Goal: Task Accomplishment & Management: Manage account settings

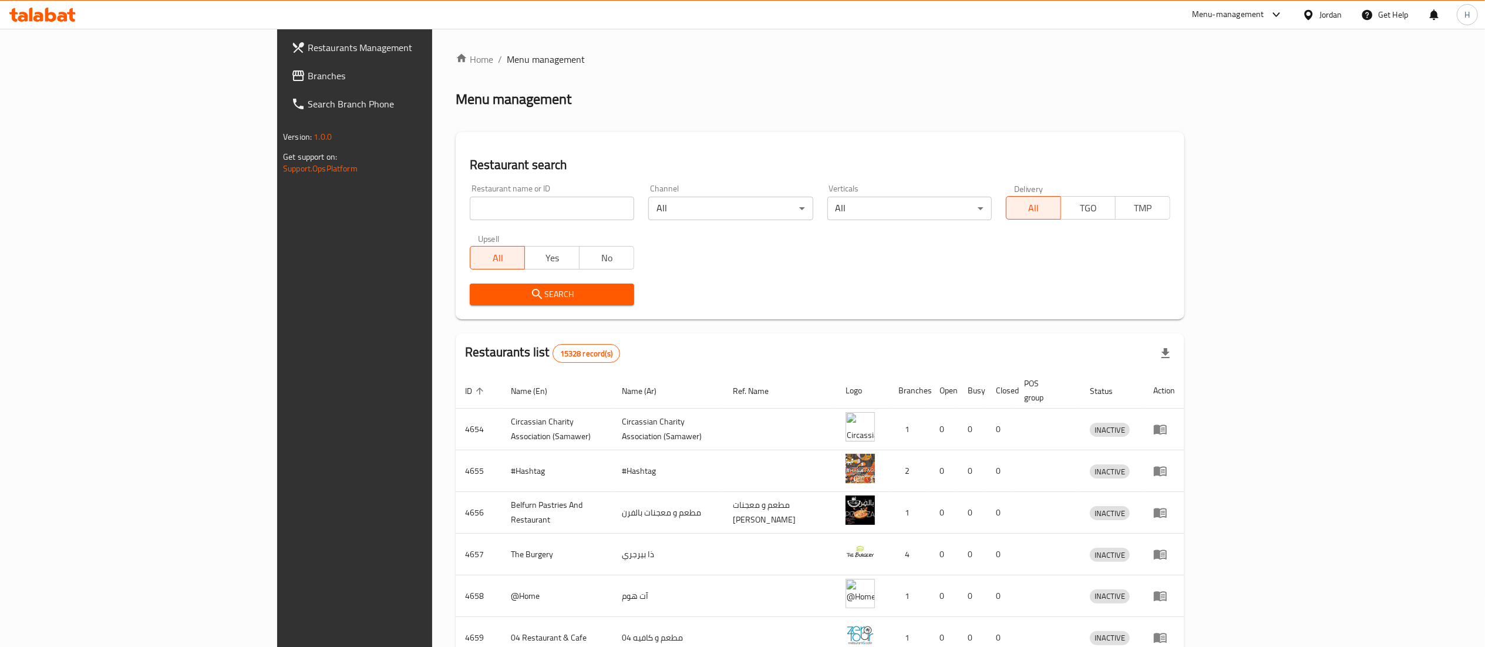
click at [308, 77] on span "Branches" at bounding box center [412, 76] width 208 height 14
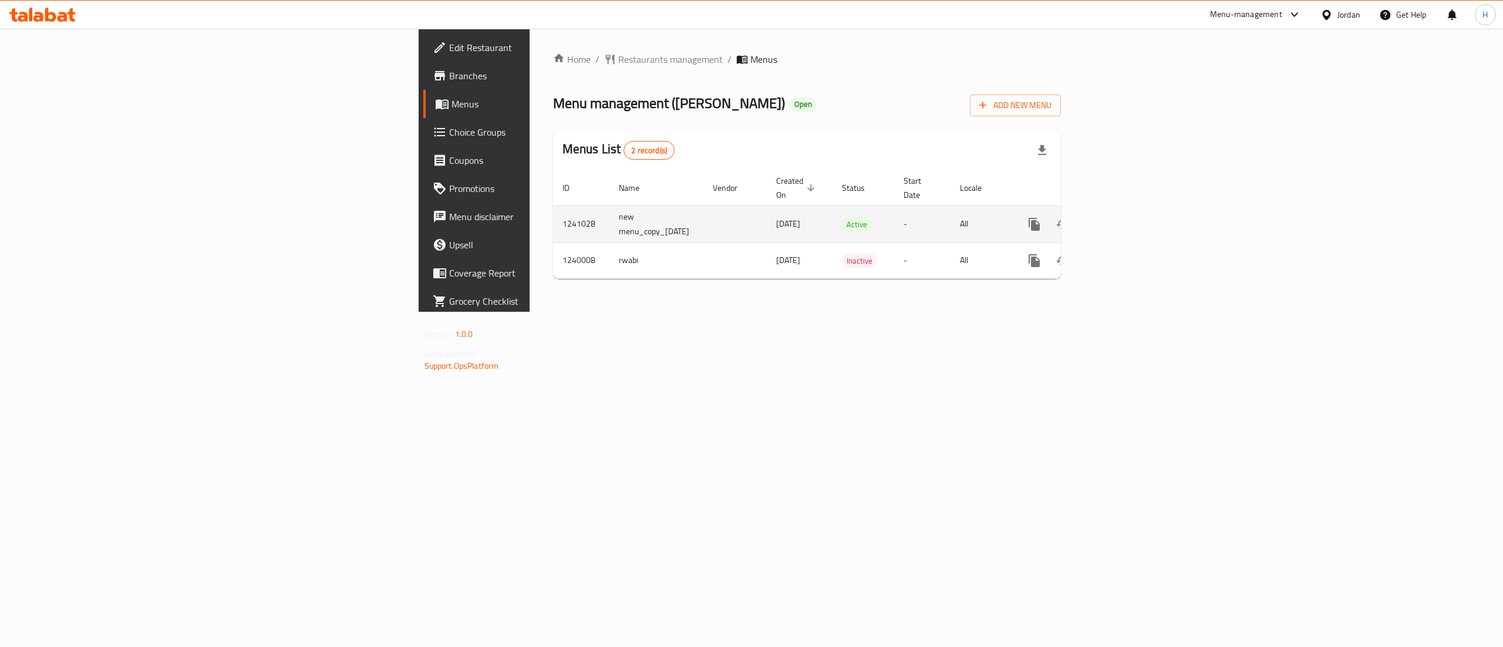
click at [1125, 219] on icon "enhanced table" at bounding box center [1119, 224] width 11 height 11
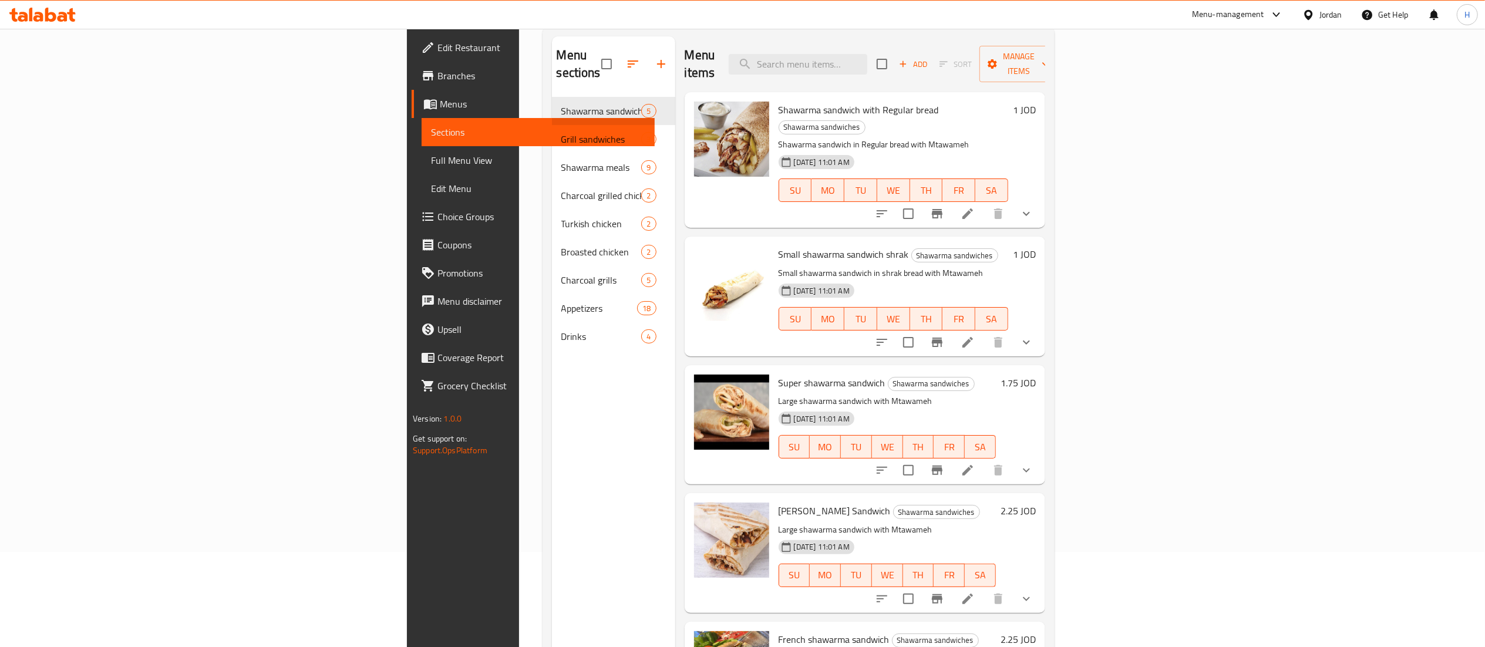
scroll to position [48, 0]
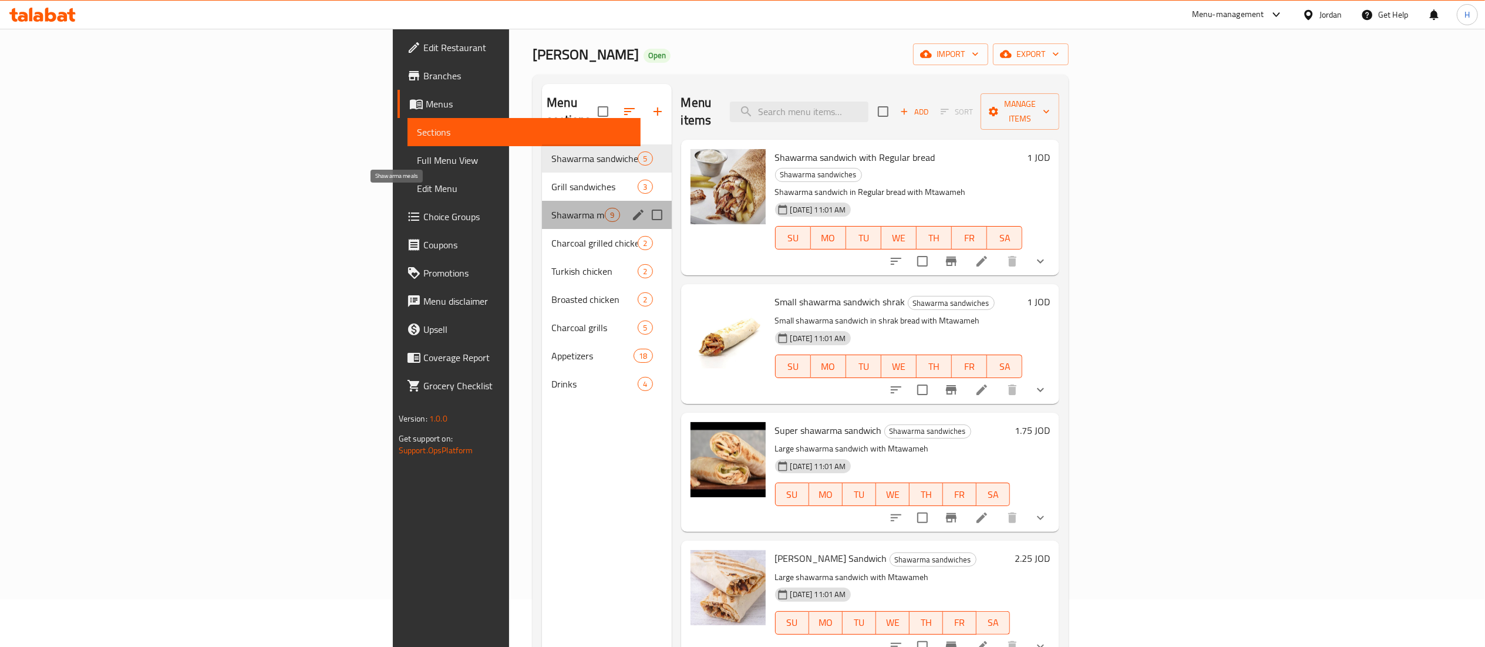
click at [551, 208] on span "Shawarma meals" at bounding box center [577, 215] width 53 height 14
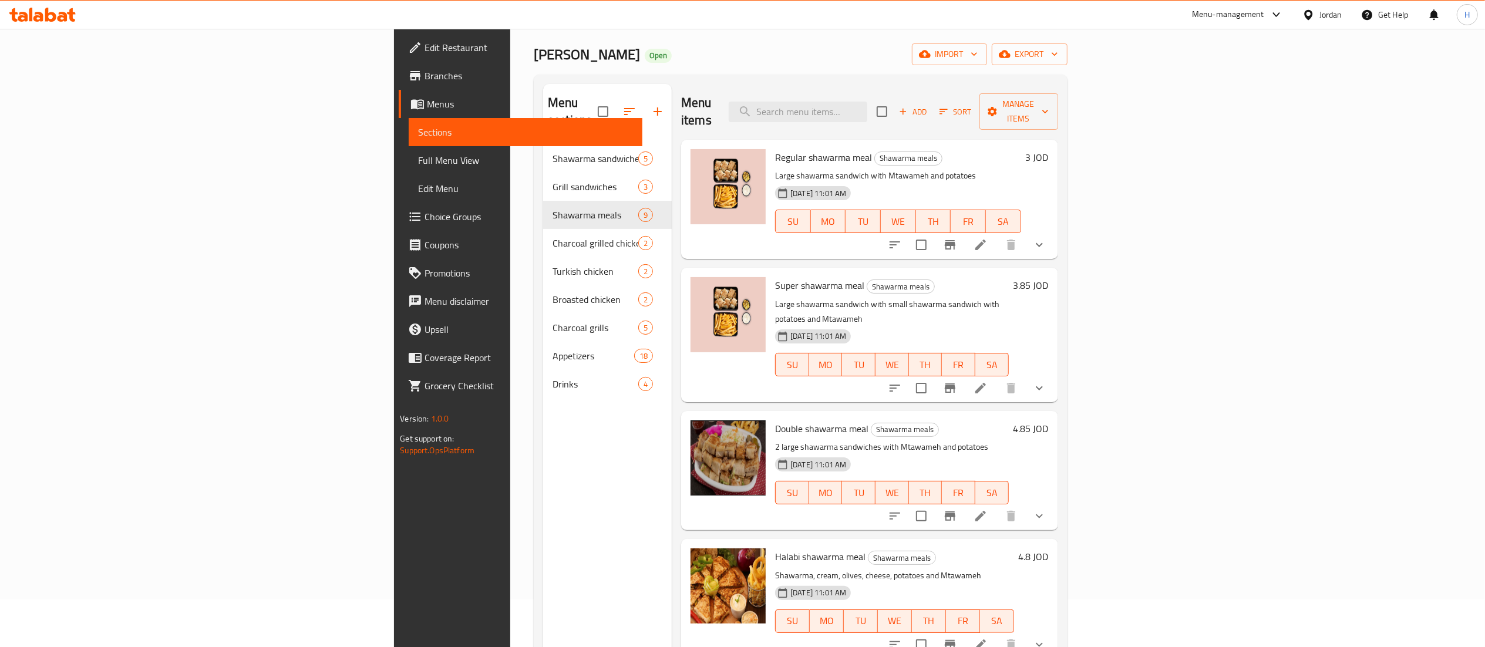
click at [1047, 238] on icon "show more" at bounding box center [1039, 245] width 14 height 14
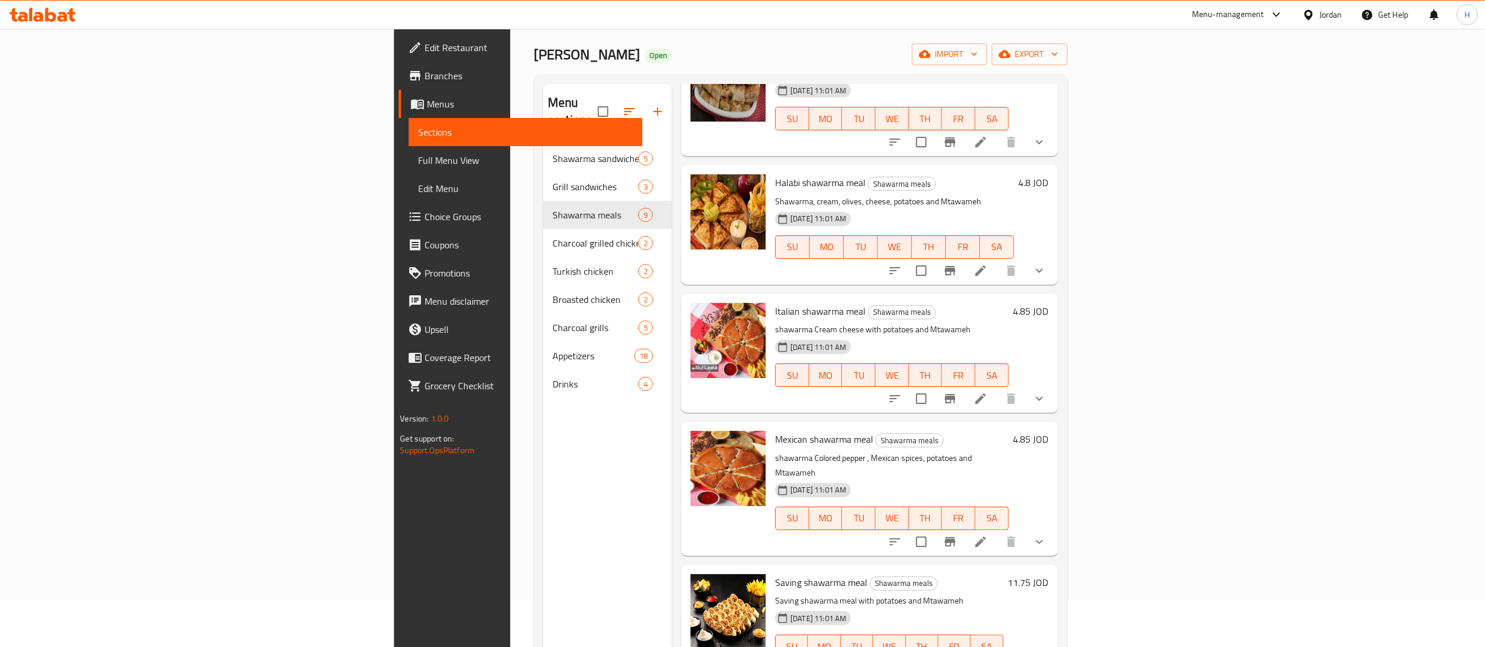
scroll to position [470, 0]
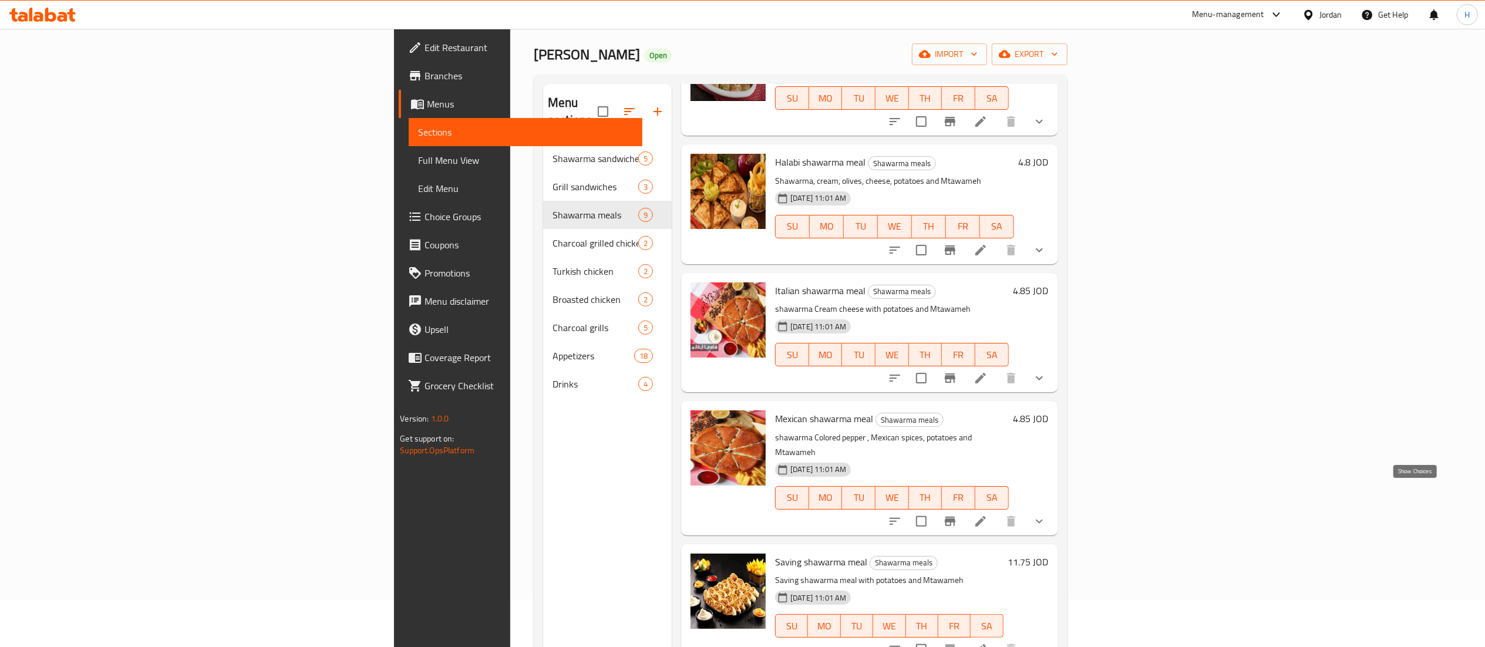
click at [1047, 514] on icon "show more" at bounding box center [1039, 521] width 14 height 14
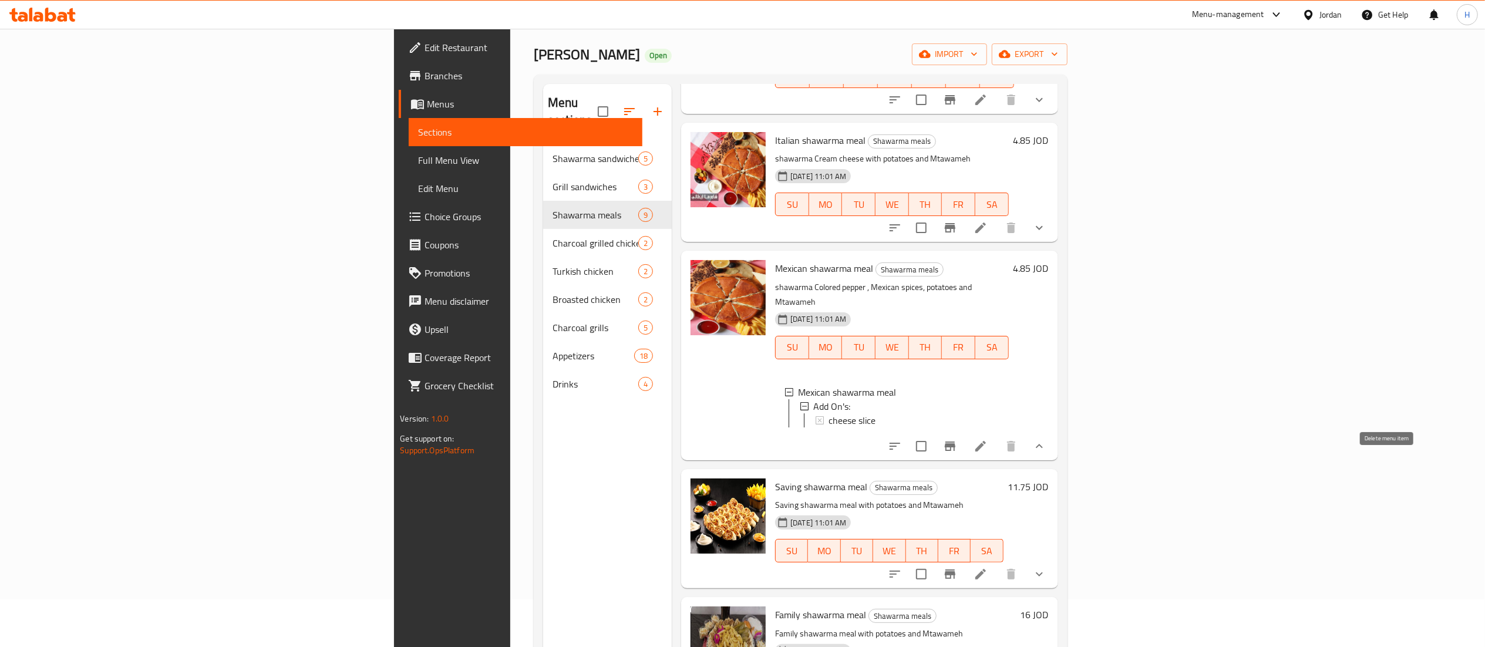
scroll to position [705, 0]
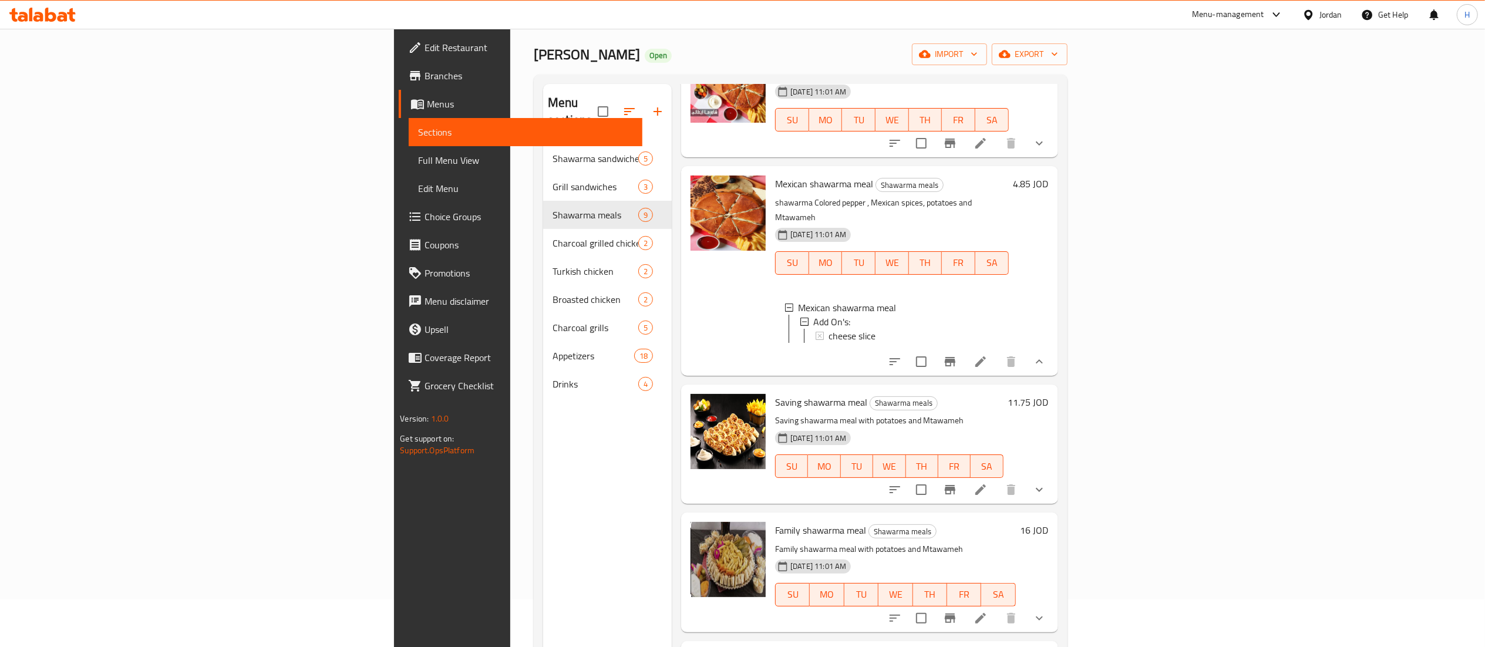
click at [1047, 483] on icon "show more" at bounding box center [1039, 490] width 14 height 14
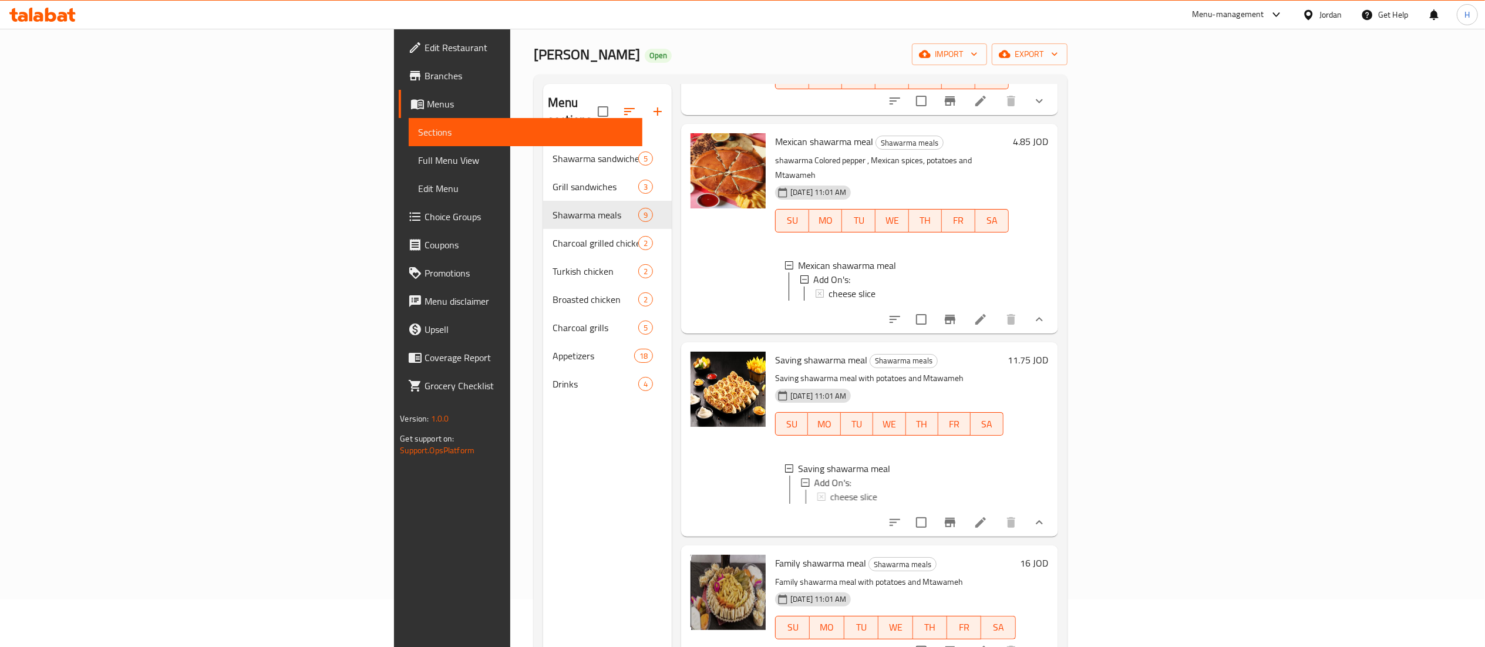
scroll to position [816, 0]
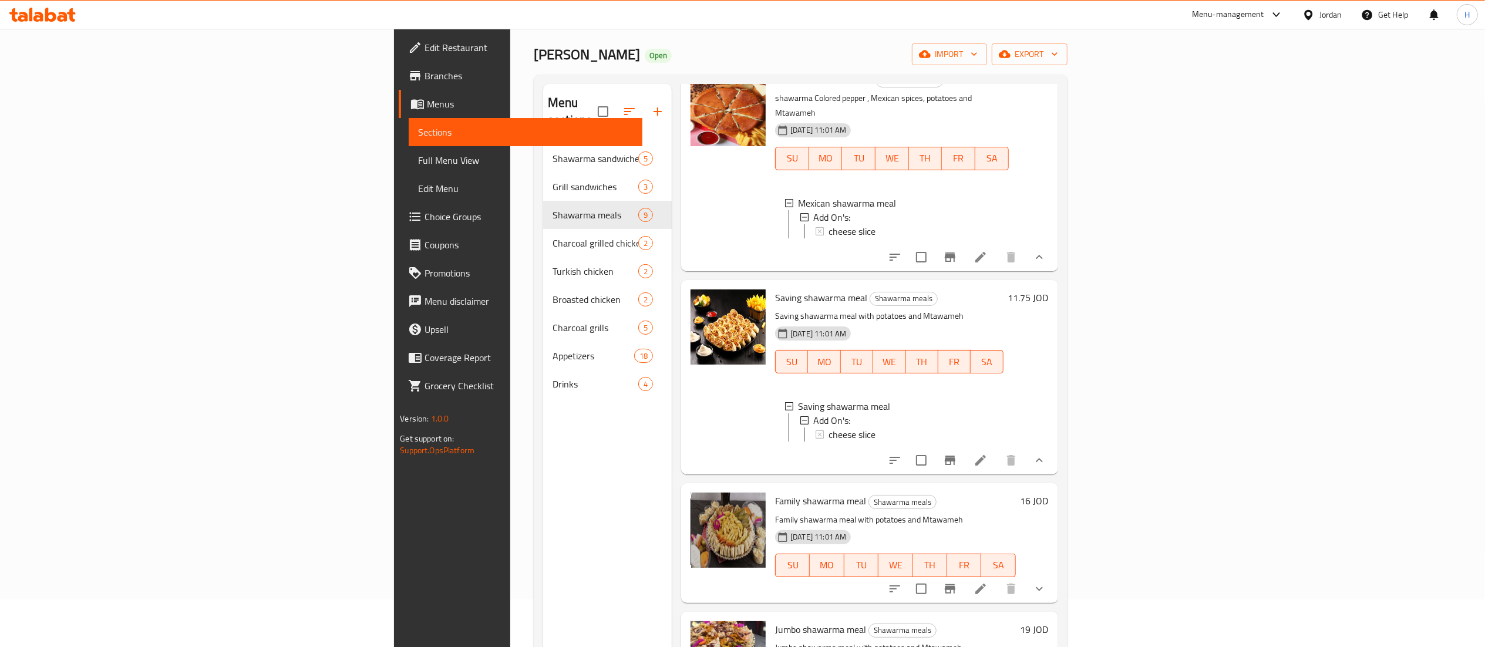
click at [1047, 462] on icon "show more" at bounding box center [1039, 460] width 14 height 14
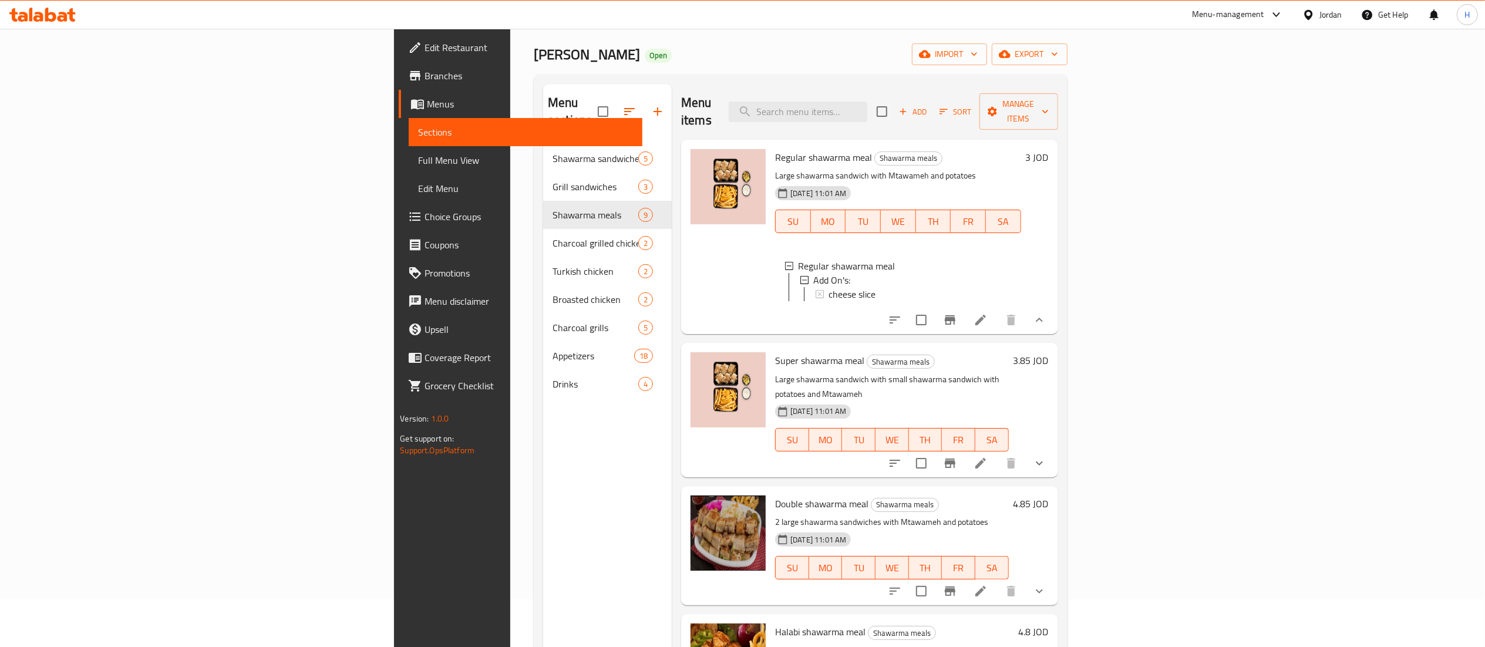
scroll to position [0, 0]
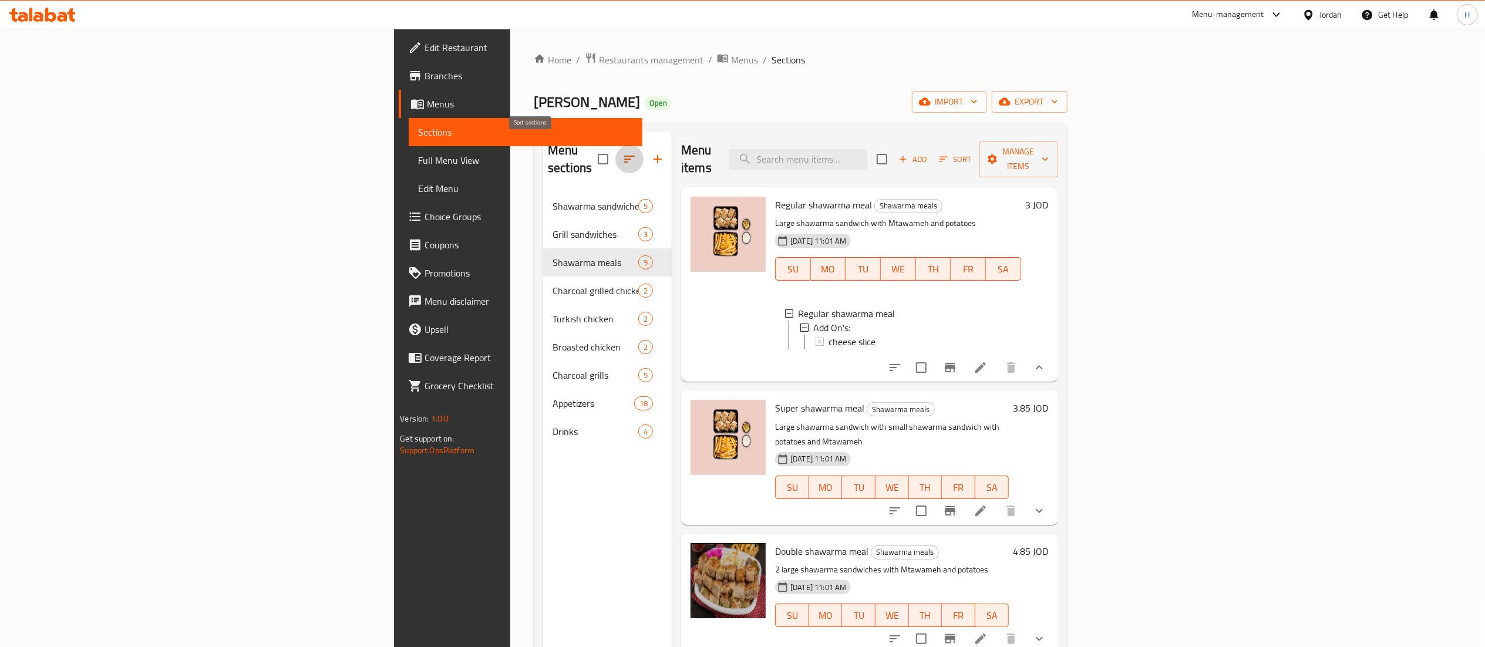
click at [623, 152] on icon "button" at bounding box center [630, 159] width 14 height 14
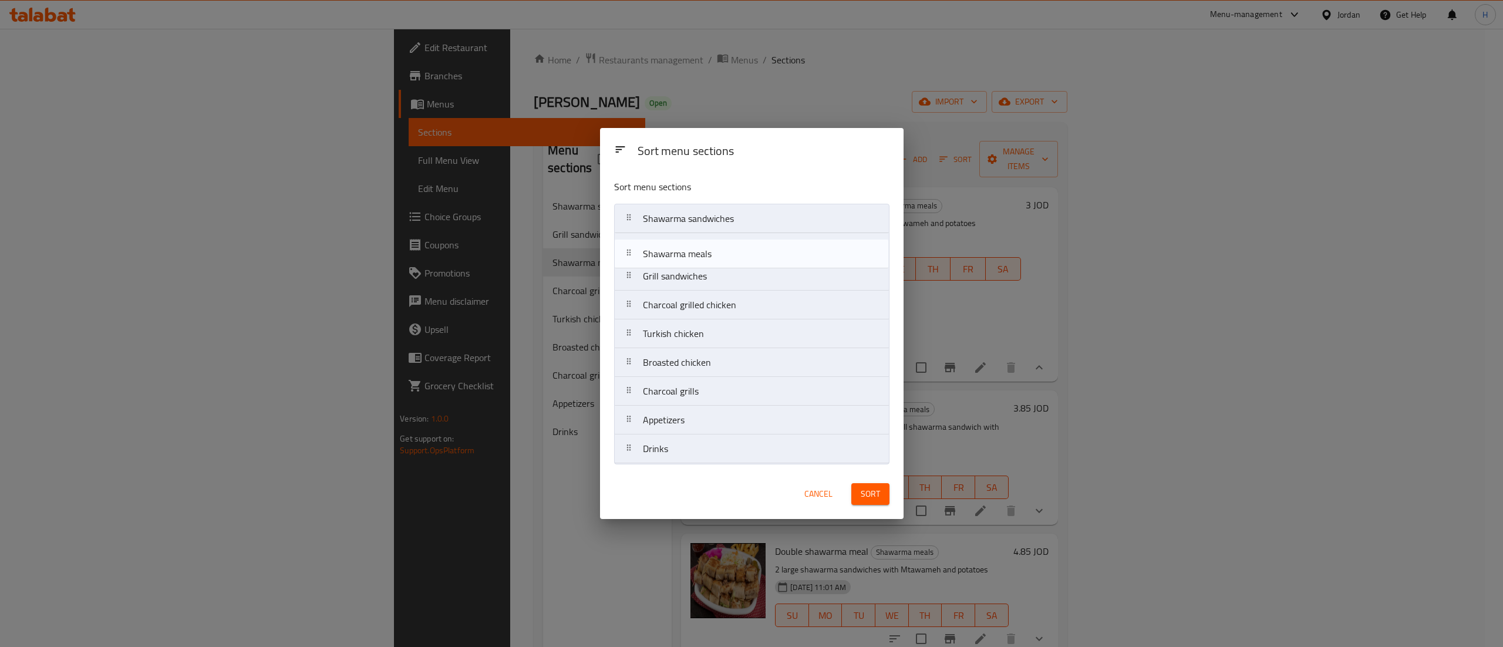
drag, startPoint x: 717, startPoint y: 283, endPoint x: 717, endPoint y: 257, distance: 25.8
click at [717, 257] on nav "Shawarma sandwiches Grill sandwiches Shawarma meals Charcoal grilled chicken Tu…" at bounding box center [751, 334] width 275 height 260
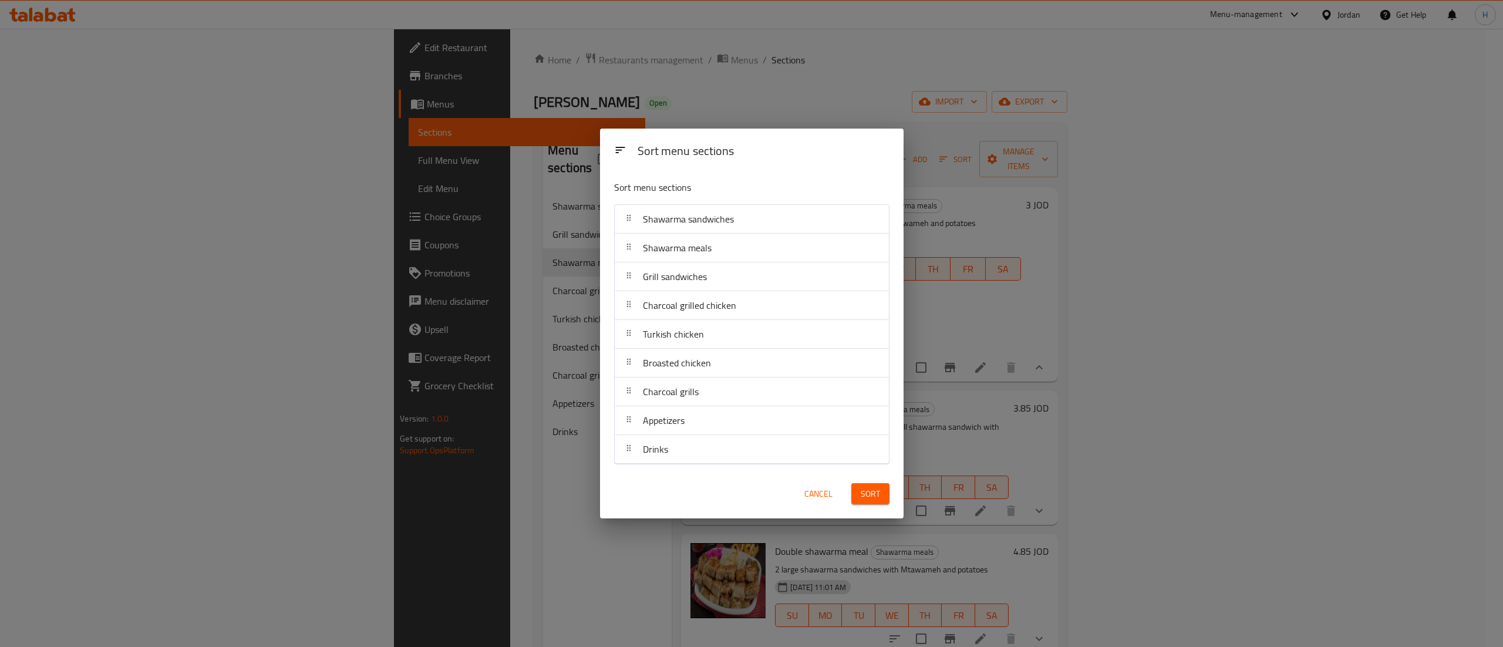
click at [867, 502] on span "Sort" at bounding box center [870, 494] width 19 height 15
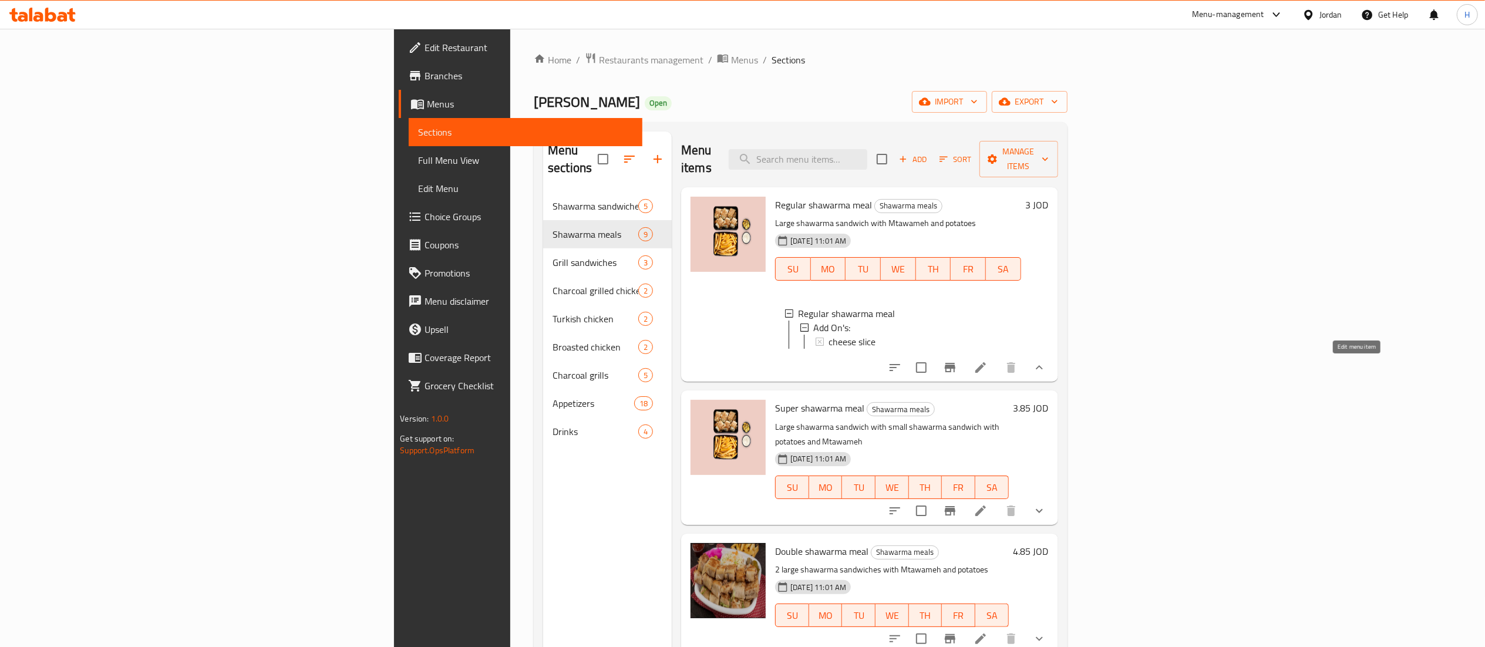
click at [988, 369] on icon at bounding box center [981, 368] width 14 height 14
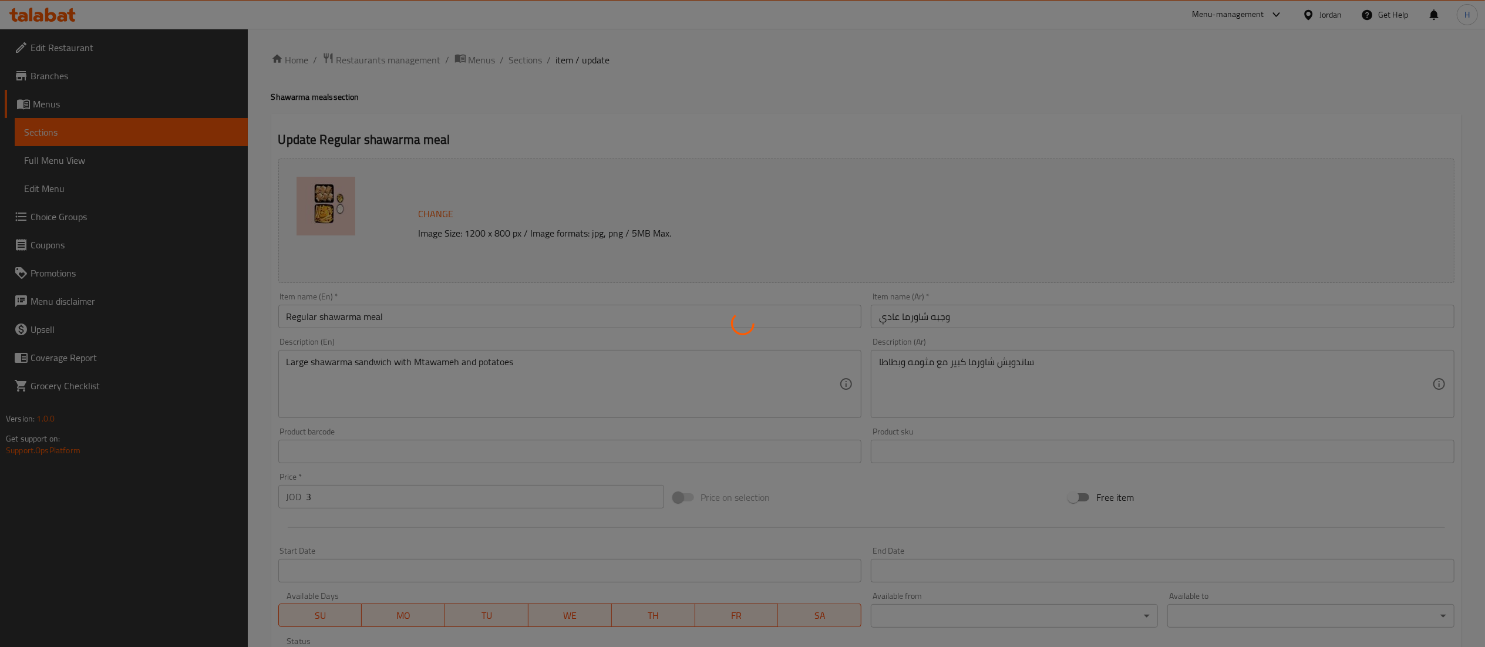
type input "الاضافات:"
type input "0"
type input "1"
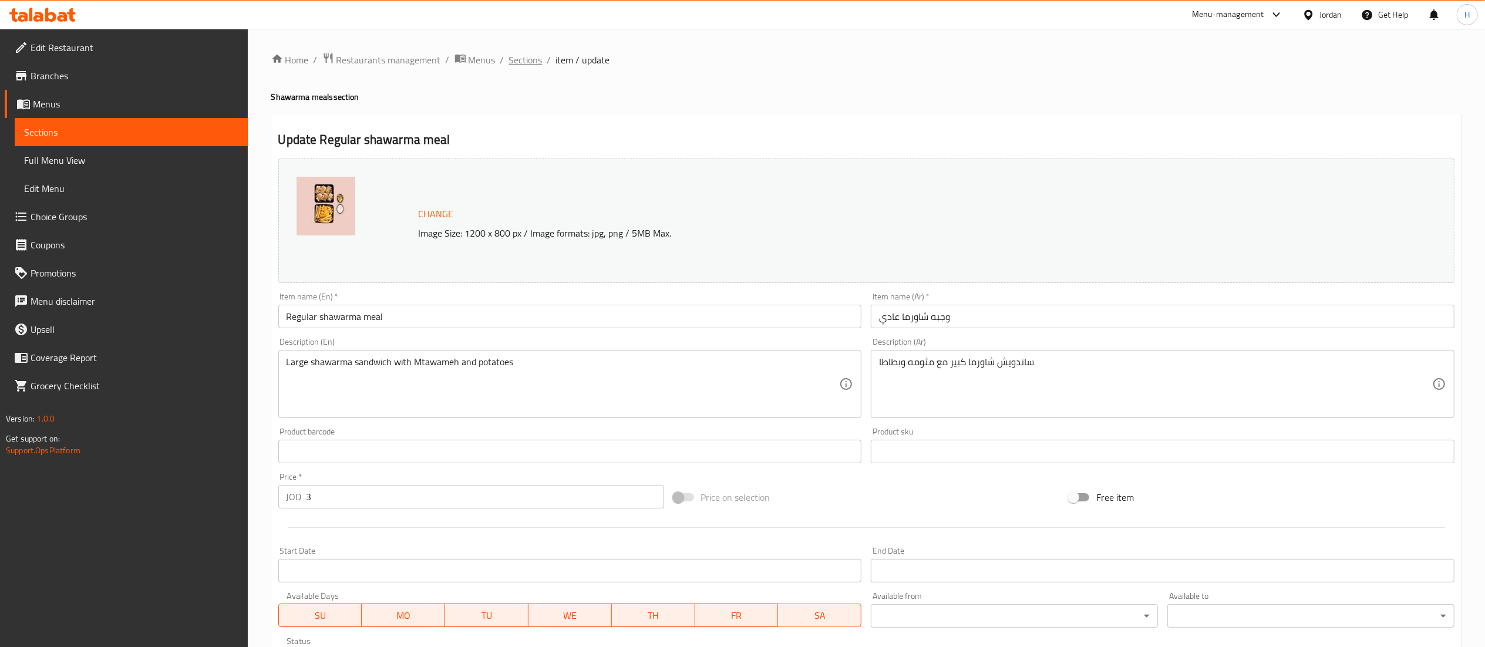
click at [530, 61] on span "Sections" at bounding box center [525, 60] width 33 height 14
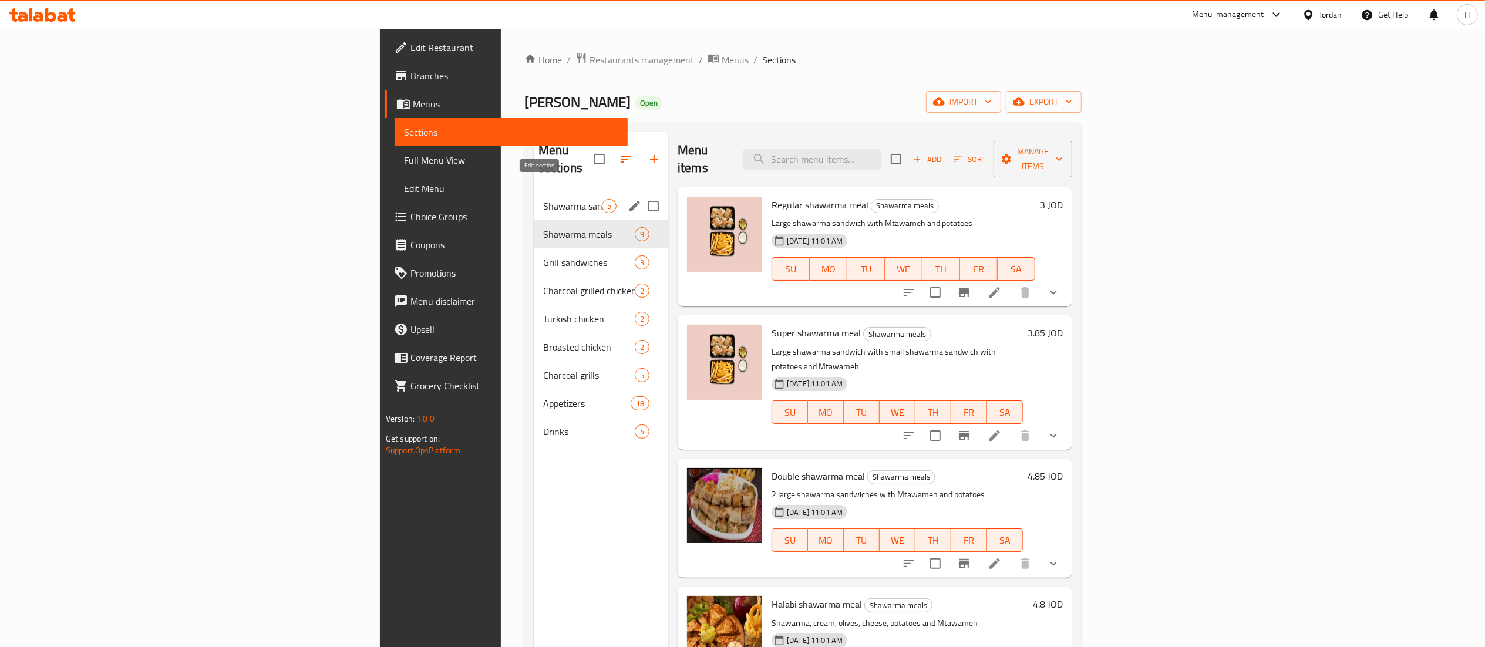
click at [628, 199] on icon "edit" at bounding box center [635, 206] width 14 height 14
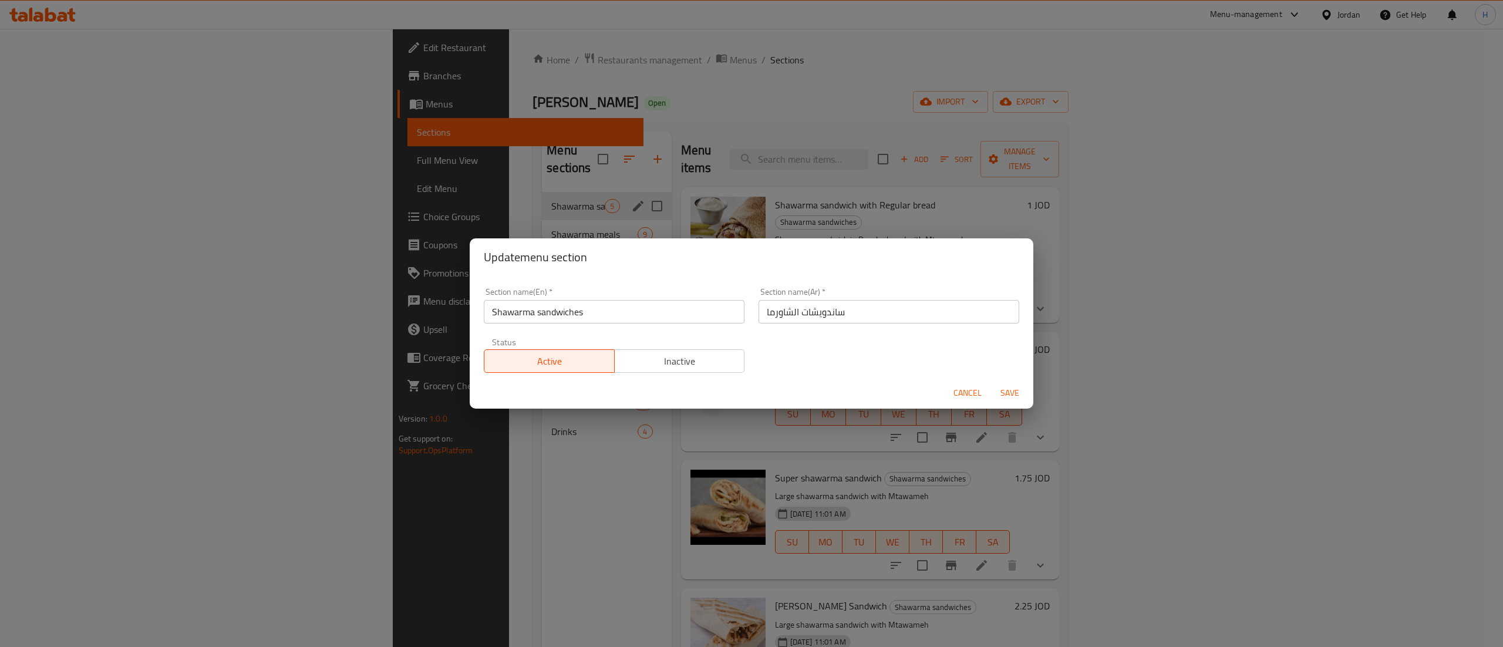
click at [492, 312] on input "Shawarma sandwiches" at bounding box center [614, 311] width 261 height 23
type input "Chicken Shawarma sandwiches"
click at [865, 314] on input "ساندويشات الشاورما" at bounding box center [889, 311] width 261 height 23
type input "ساندويشات الشاورما دجاج"
click at [1006, 392] on span "Save" at bounding box center [1010, 393] width 28 height 15
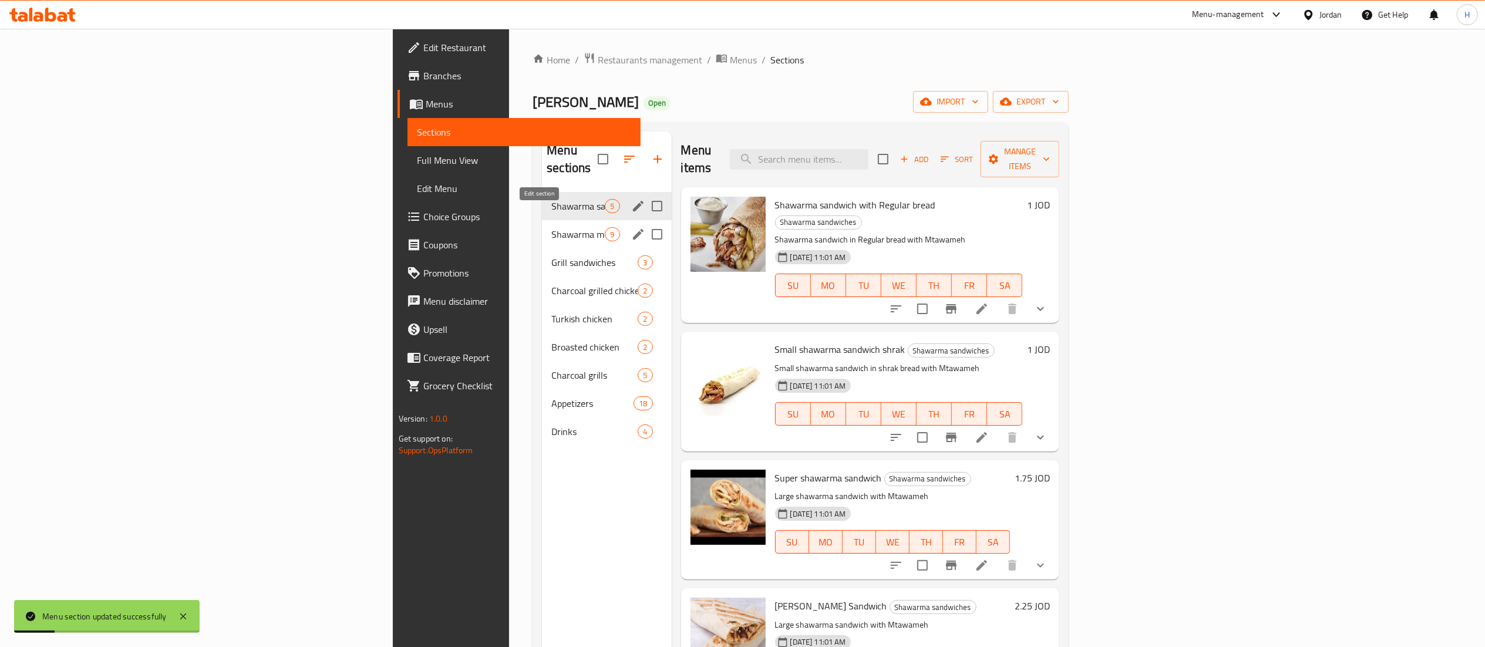
click at [631, 227] on icon "edit" at bounding box center [638, 234] width 14 height 14
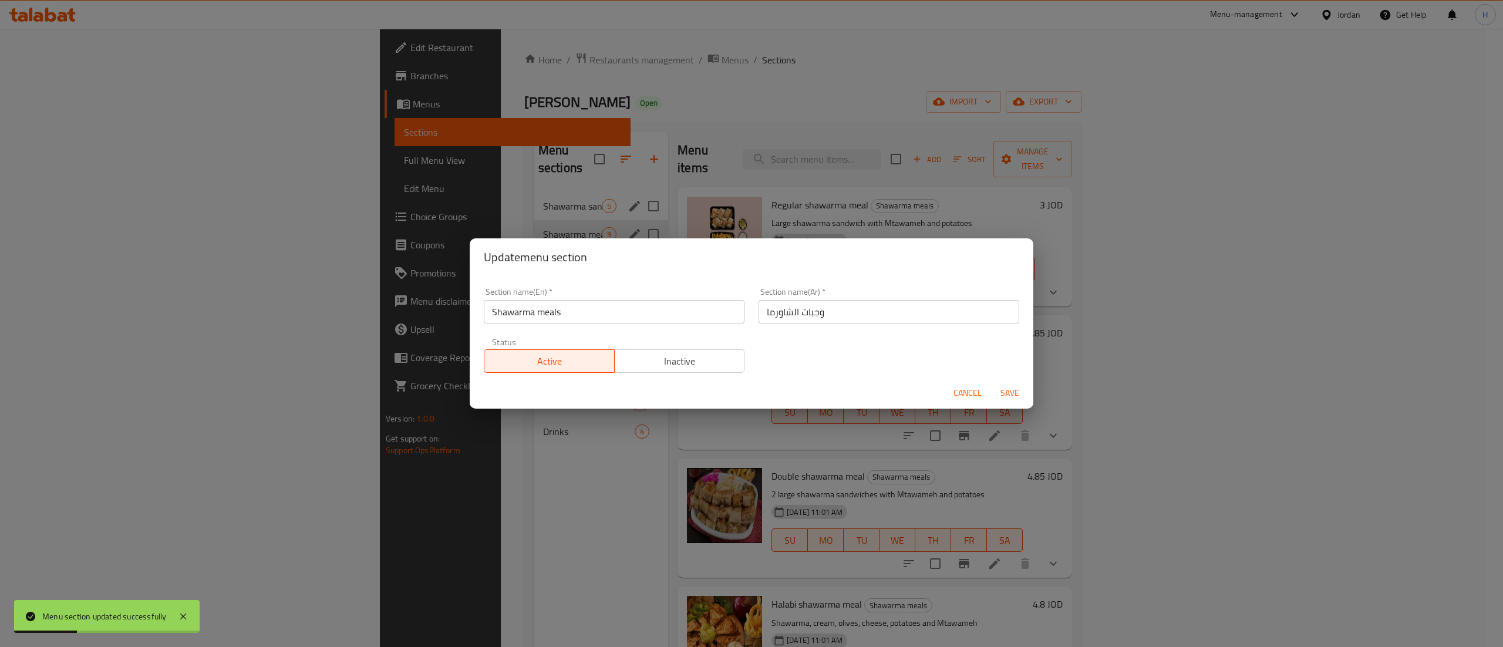
drag, startPoint x: 491, startPoint y: 310, endPoint x: 537, endPoint y: 310, distance: 45.8
click at [491, 310] on input "Shawarma meals" at bounding box center [614, 311] width 261 height 23
type input "Chicken Shawarma meals"
click at [872, 314] on input "وجبات الشاورما" at bounding box center [889, 311] width 261 height 23
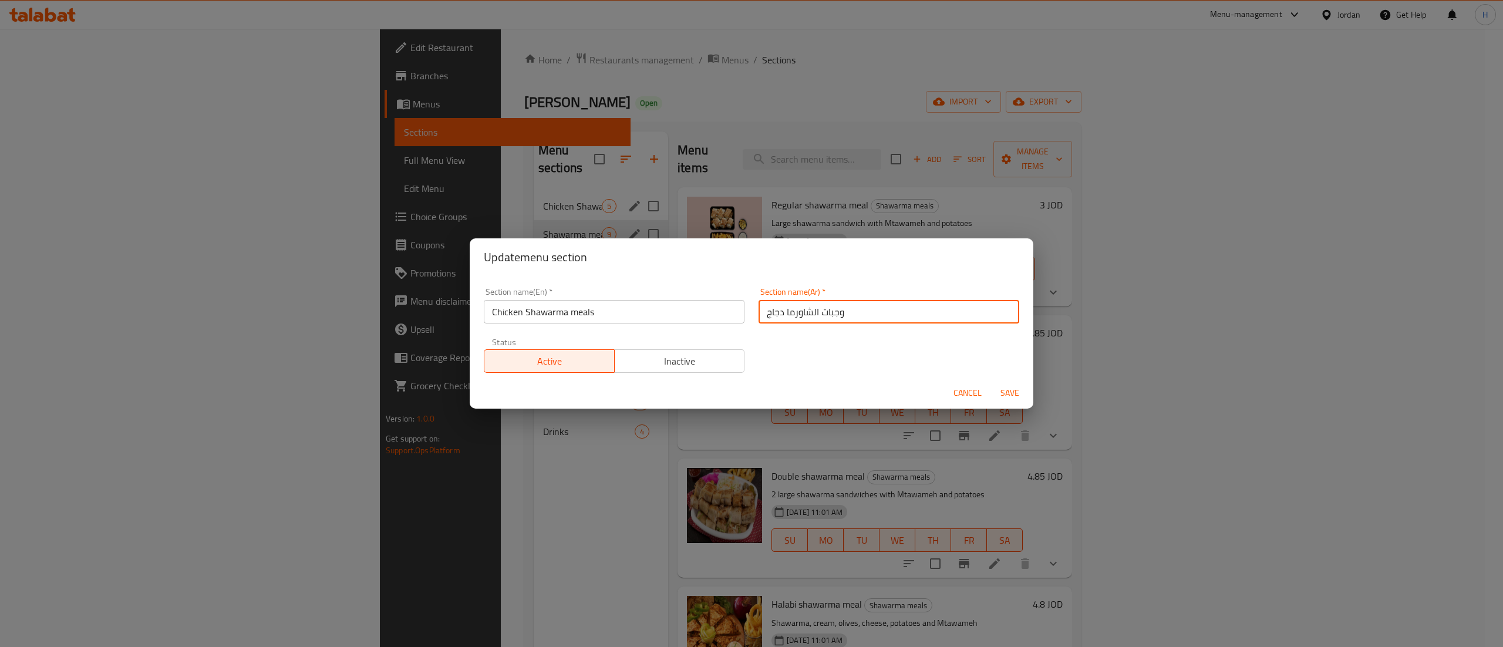
type input "وجبات الشاورما دجاج"
click at [1010, 398] on span "Save" at bounding box center [1010, 393] width 28 height 15
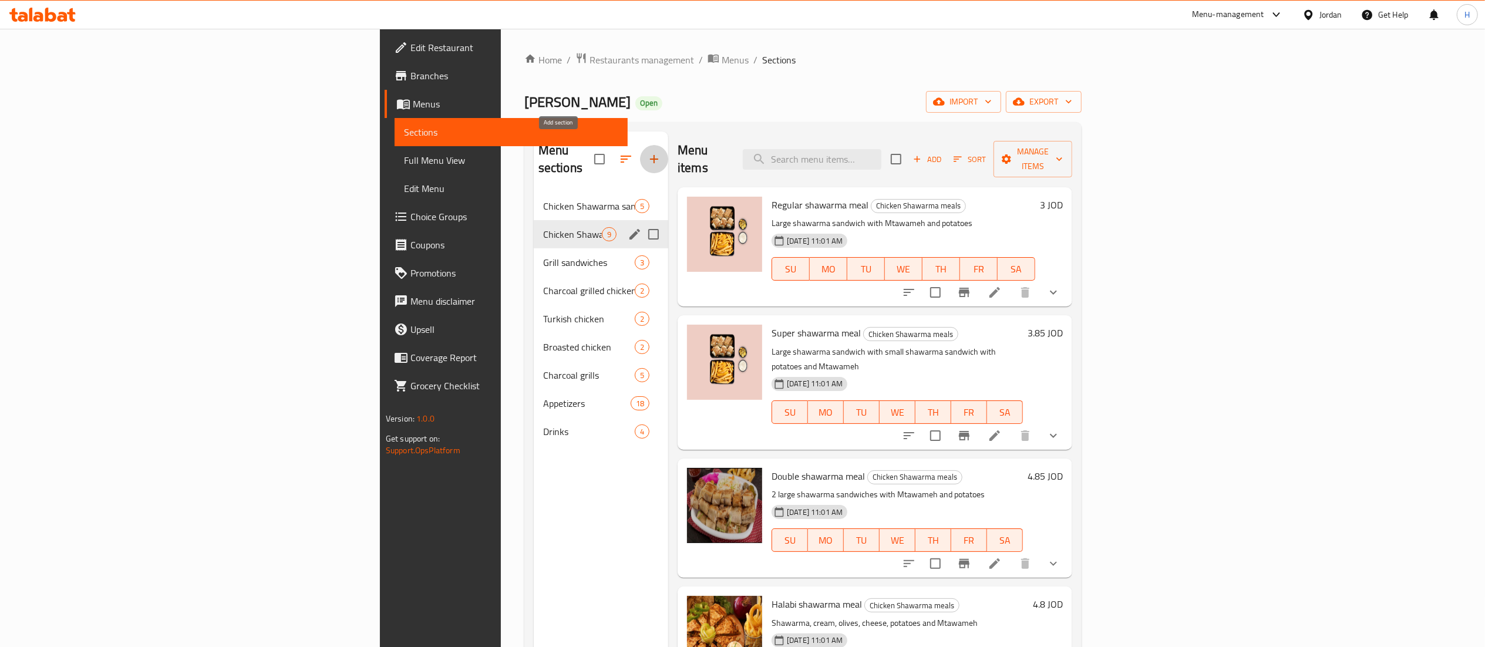
click at [647, 154] on icon "button" at bounding box center [654, 159] width 14 height 14
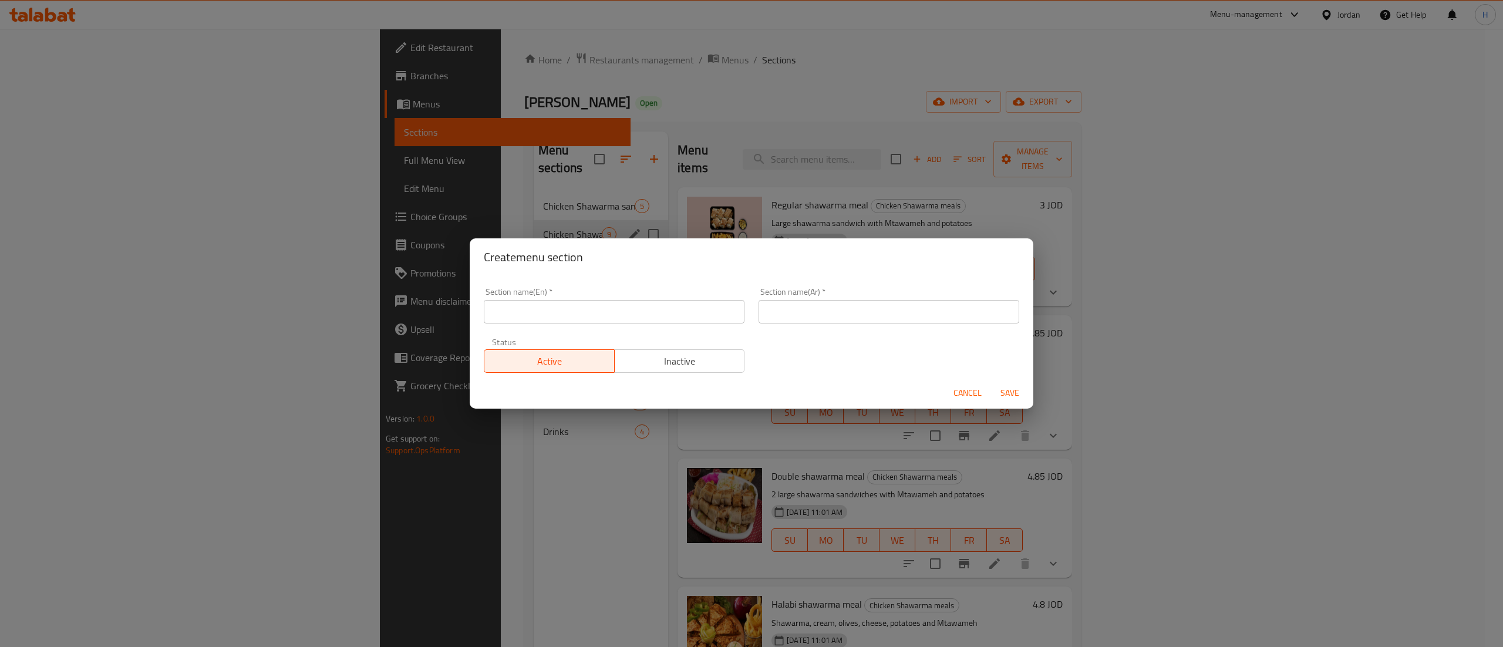
click at [671, 358] on span "Inactive" at bounding box center [680, 361] width 121 height 17
drag, startPoint x: 644, startPoint y: 331, endPoint x: 639, endPoint y: 321, distance: 11.3
click at [644, 330] on div "Section name(En)   * Section name(En) * Section name(Ar)   * Section name(Ar) *…" at bounding box center [752, 330] width 550 height 99
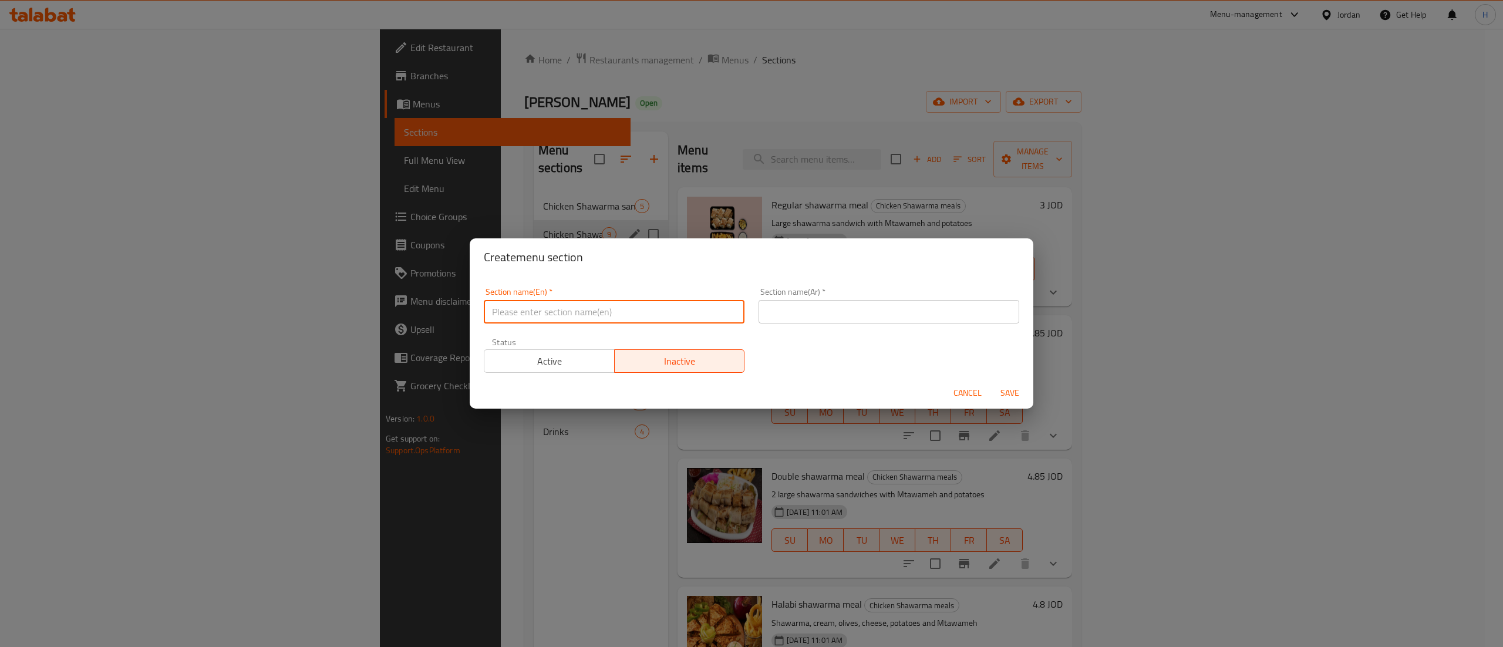
click at [638, 319] on input "text" at bounding box center [614, 311] width 261 height 23
type input "ل"
type input "Beef Shawarma Sandwiches"
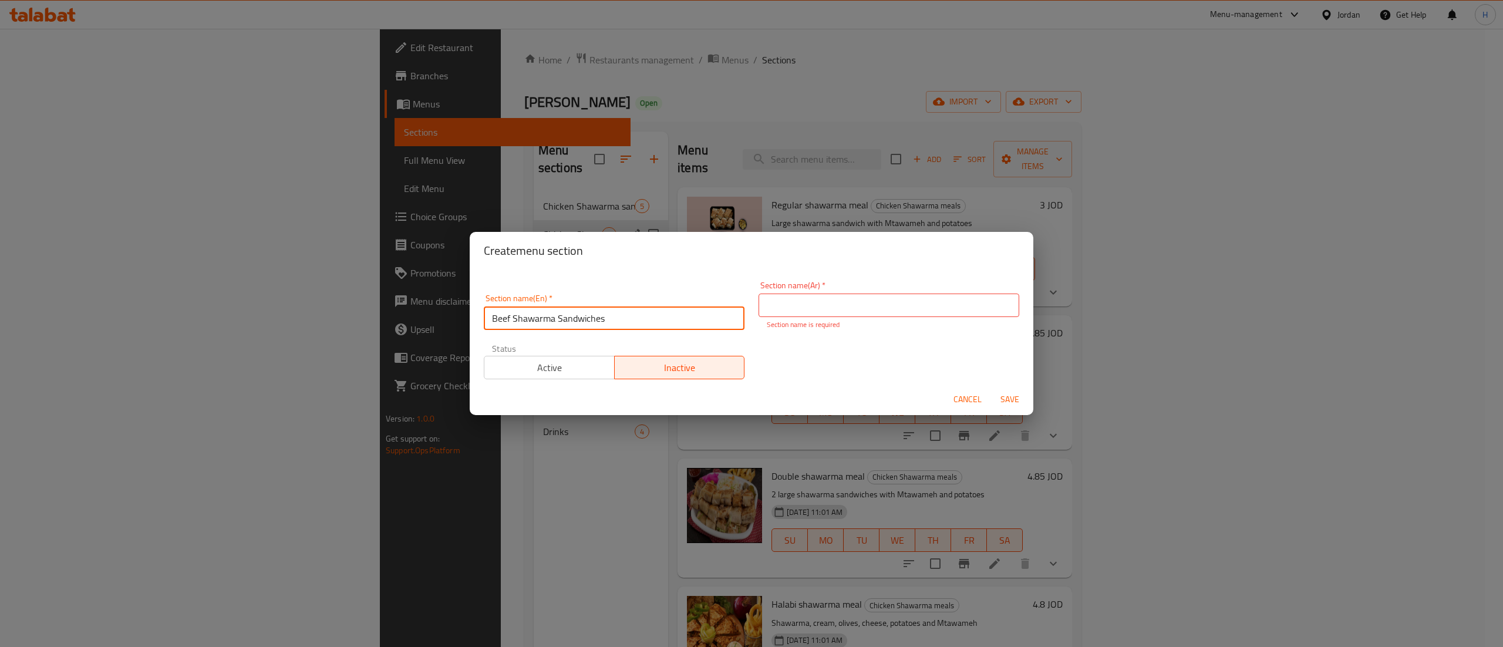
click at [566, 312] on input "Beef Shawarma Sandwiches" at bounding box center [614, 318] width 261 height 23
click at [812, 309] on input "text" at bounding box center [889, 305] width 261 height 23
paste input "سندويشات شاورما لحم البقر"
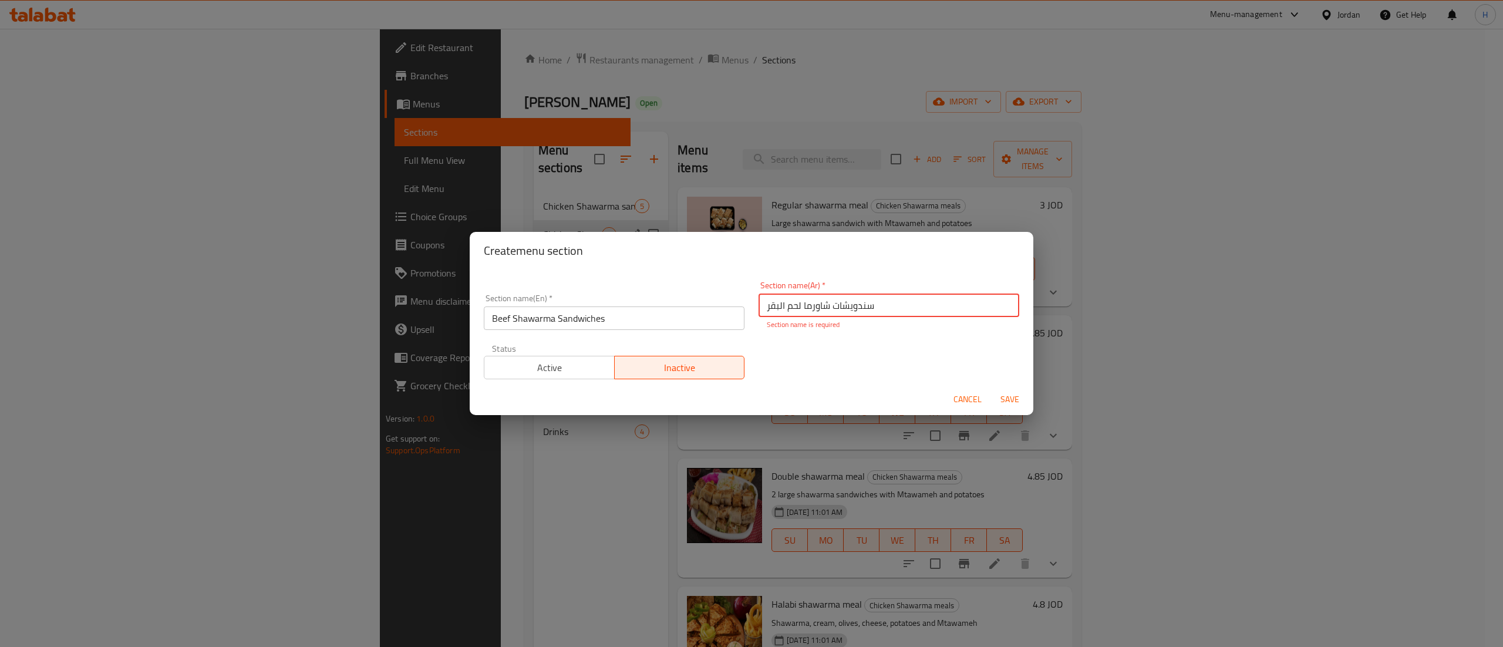
click at [766, 309] on input "سندويشات شاورما لحم البقر" at bounding box center [889, 305] width 261 height 23
type input "سندويشات شاورما لحم"
click at [1009, 397] on span "Save" at bounding box center [1010, 399] width 28 height 15
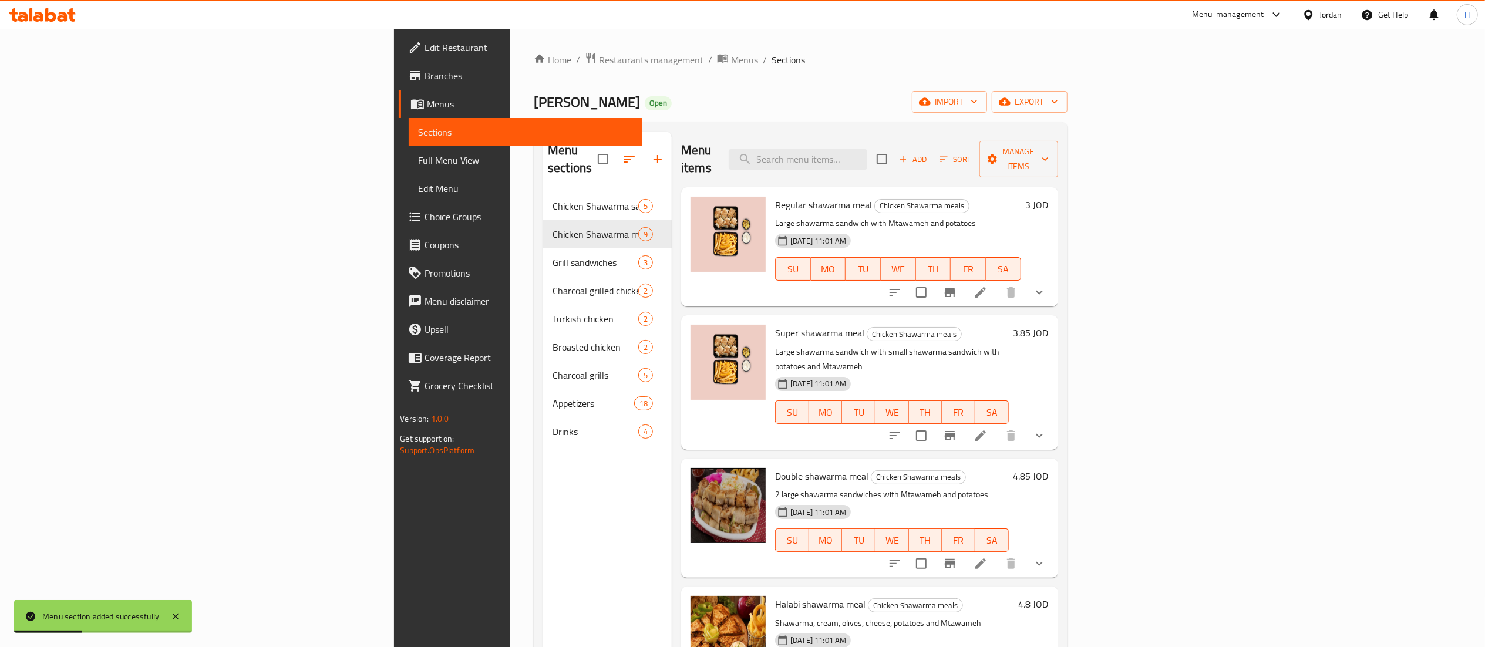
click at [543, 470] on div "Menu sections Chicken Shawarma sandwiches 5 Chicken Shawarma meals 9 Grill sand…" at bounding box center [607, 455] width 129 height 647
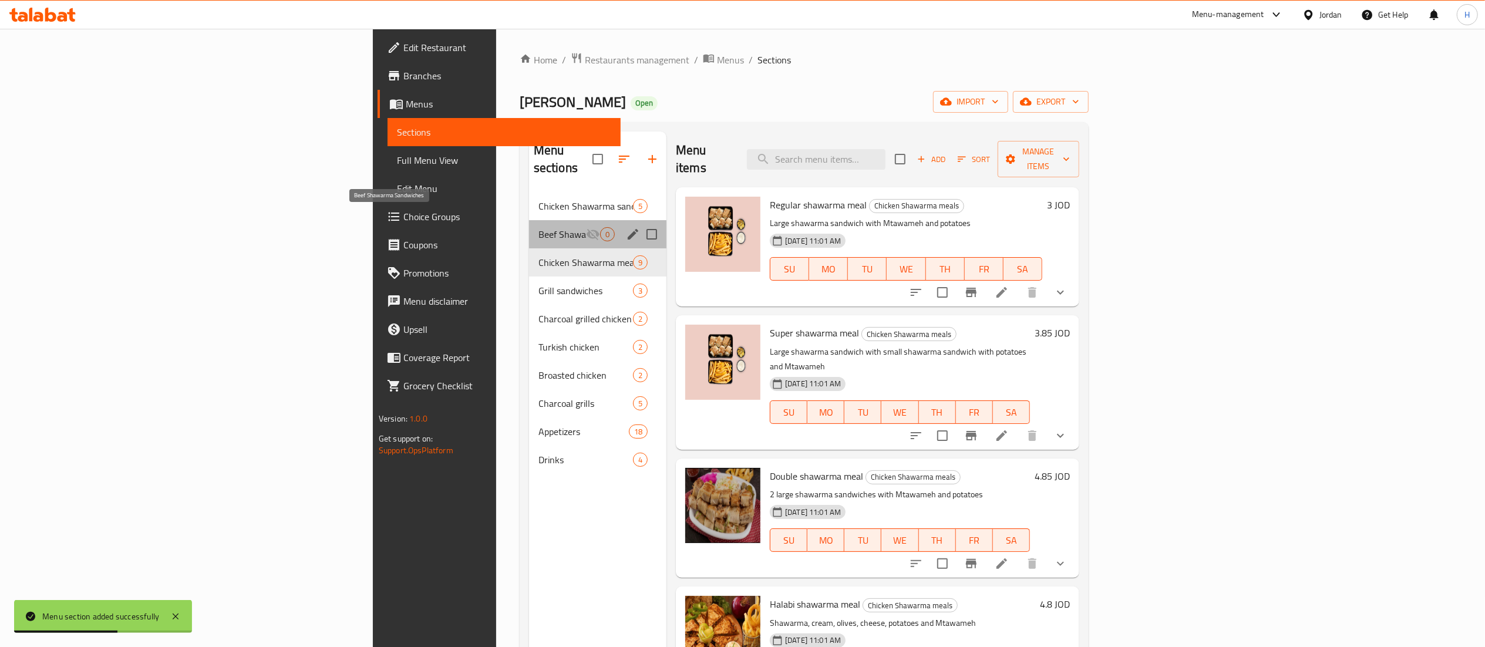
click at [539, 227] on span "Beef Shawarma Sandwiches" at bounding box center [563, 234] width 48 height 14
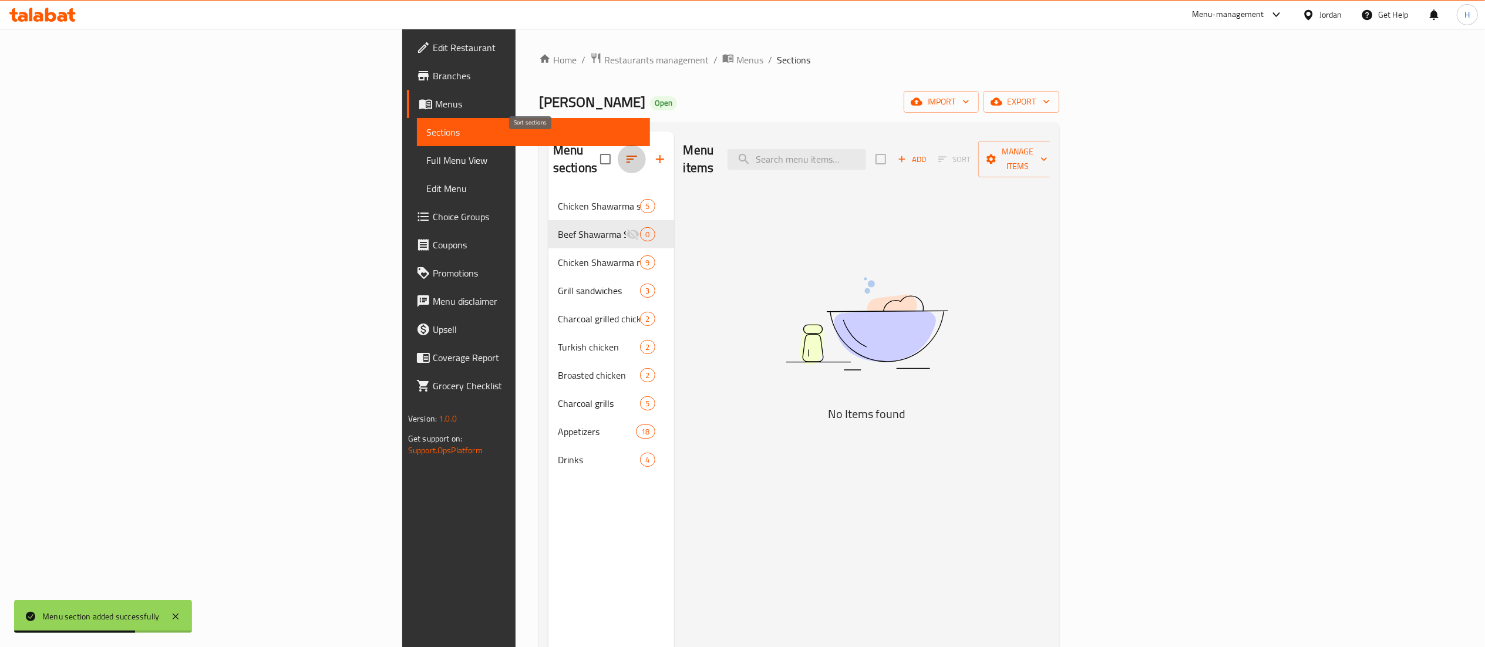
click at [625, 152] on icon "button" at bounding box center [632, 159] width 14 height 14
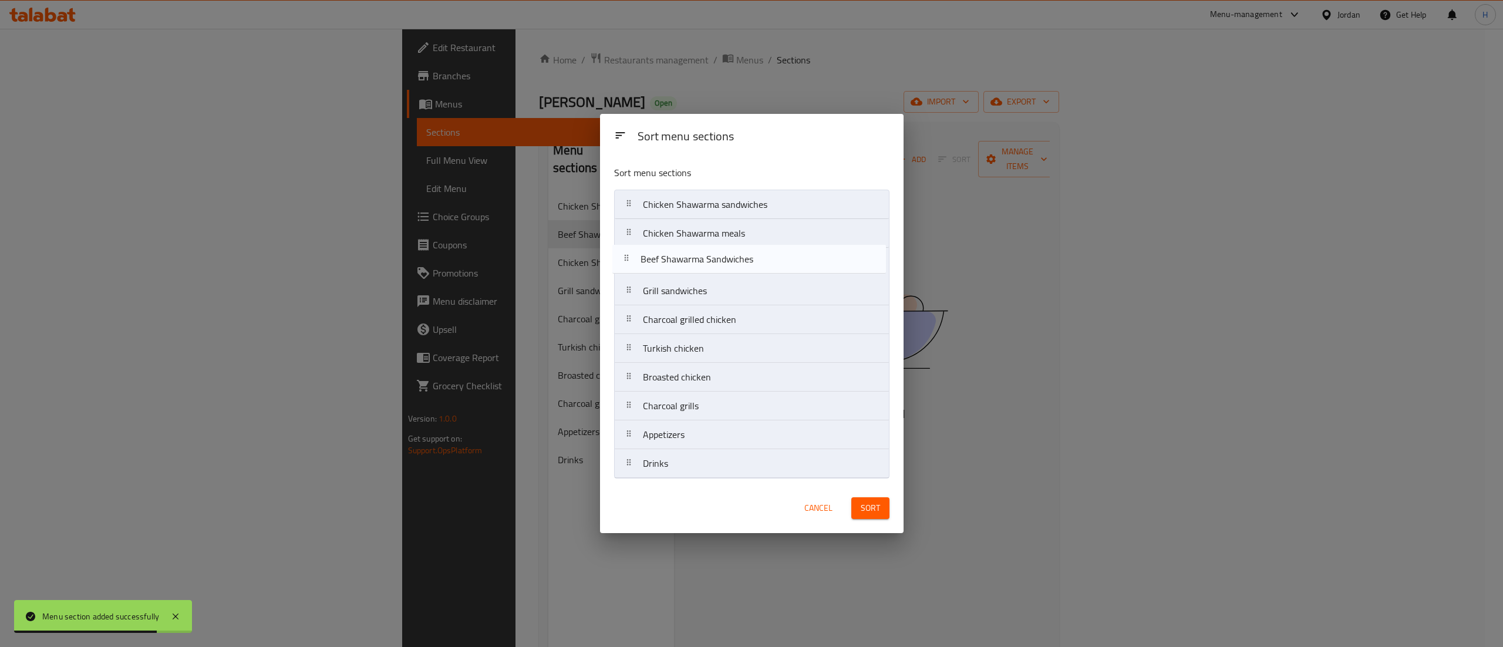
drag, startPoint x: 669, startPoint y: 241, endPoint x: 668, endPoint y: 272, distance: 31.8
click at [668, 272] on nav "Chicken Shawarma sandwiches Beef Shawarma Sandwiches Chicken Shawarma meals Gri…" at bounding box center [751, 334] width 275 height 289
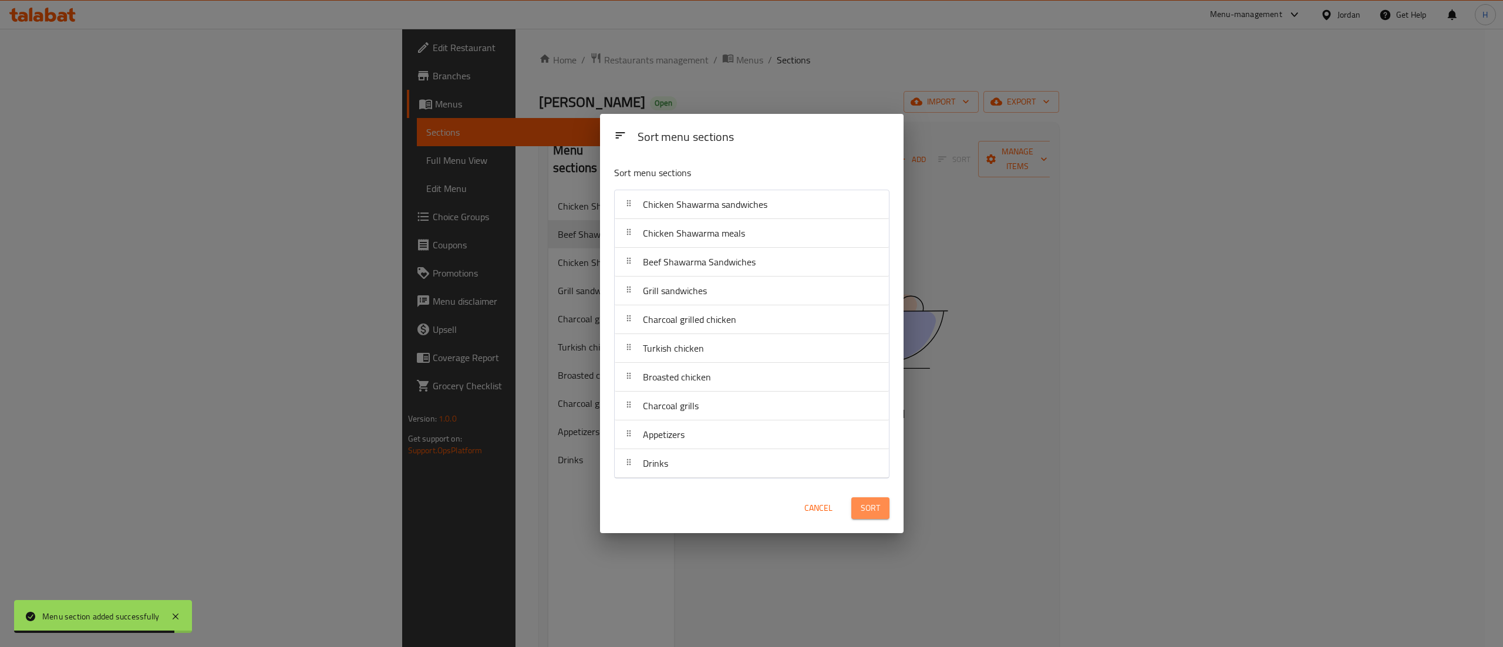
click at [870, 509] on span "Sort" at bounding box center [870, 508] width 19 height 15
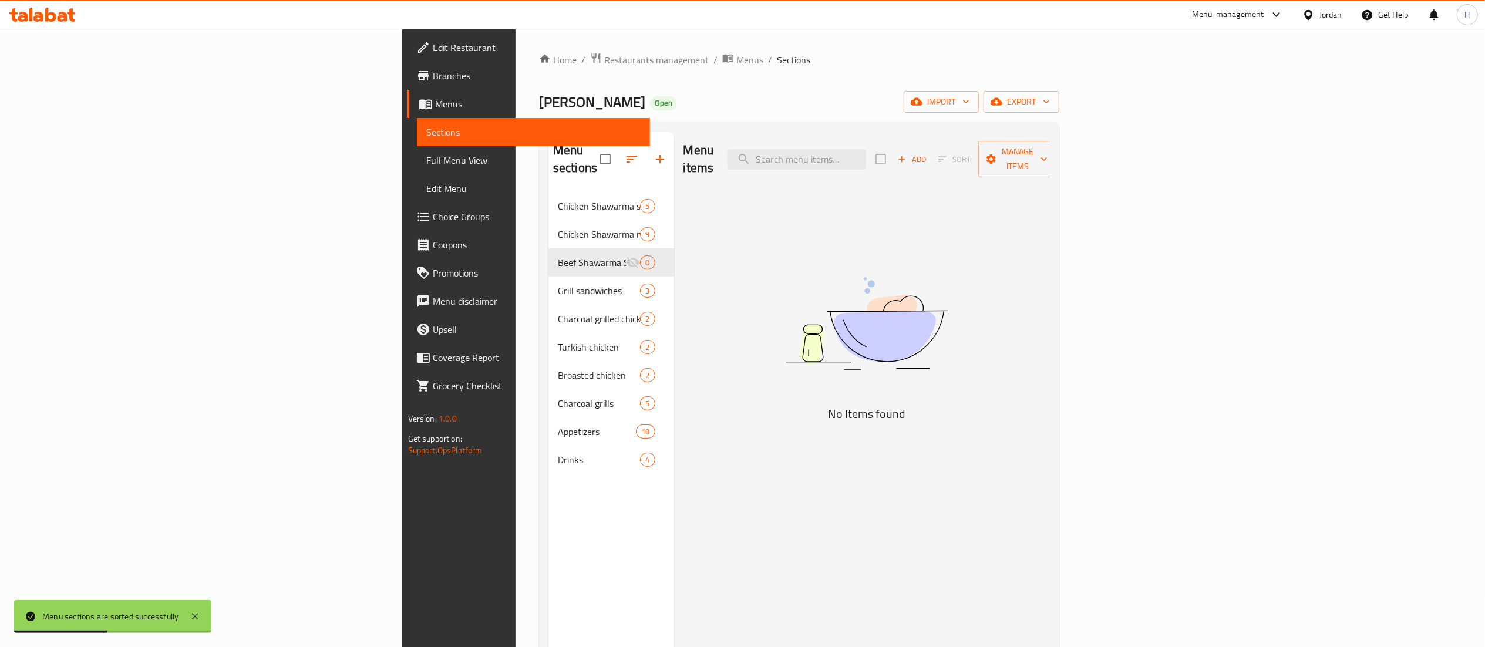
click at [1057, 141] on div "Add Sort Manage items" at bounding box center [966, 159] width 181 height 36
click at [928, 153] on span "Add" at bounding box center [912, 160] width 32 height 14
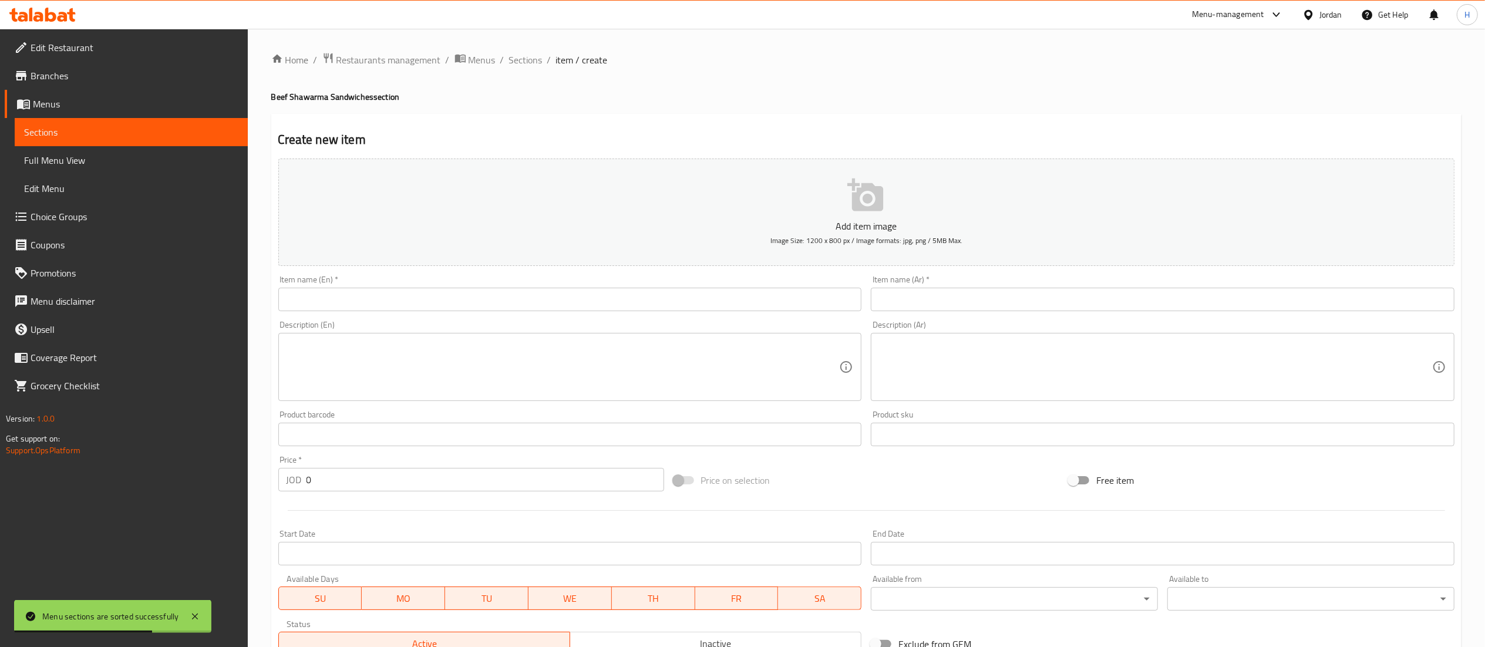
click at [926, 293] on input "text" at bounding box center [1163, 299] width 584 height 23
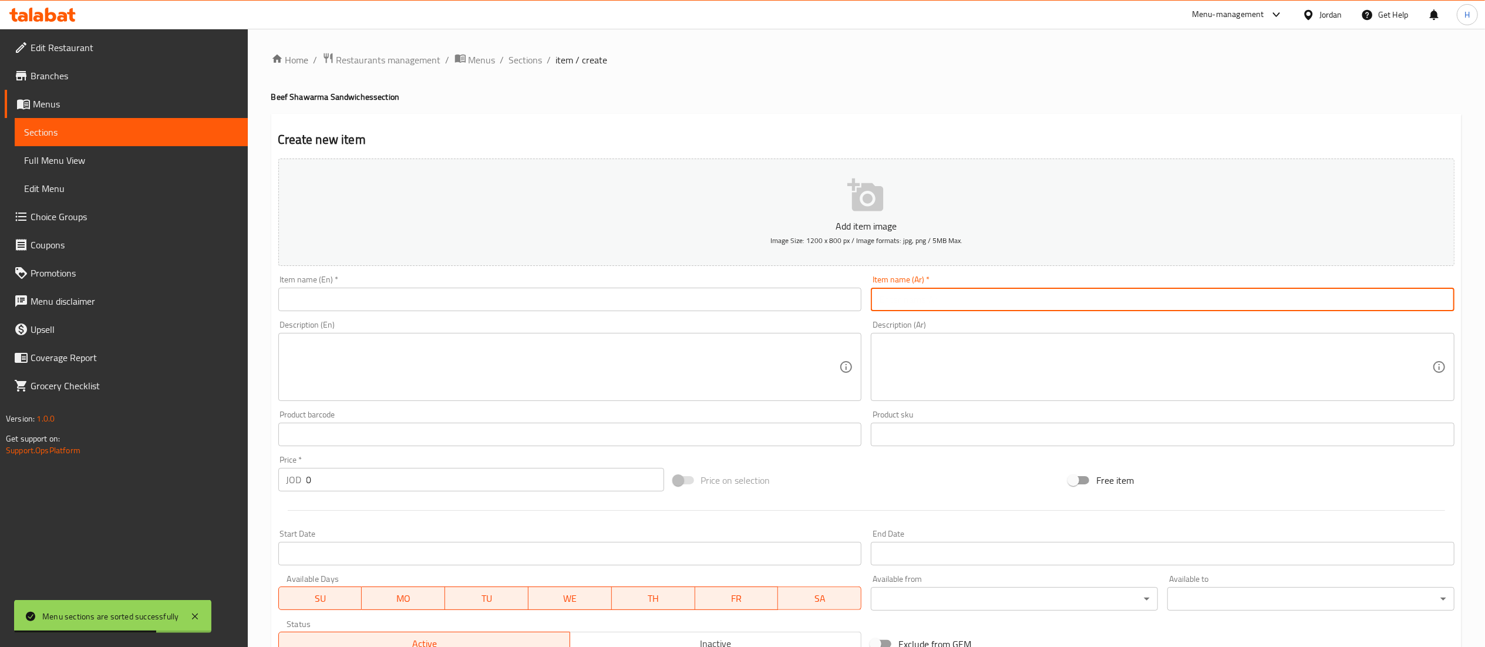
paste input "ساندوش لحمه صغير"
type input "ساندوش لحمه صغير"
drag, startPoint x: 364, startPoint y: 476, endPoint x: 235, endPoint y: 480, distance: 128.7
click at [235, 480] on div "Edit Restaurant Branches Menus Sections Full Menu View Edit Menu Choice Groups …" at bounding box center [742, 429] width 1485 height 801
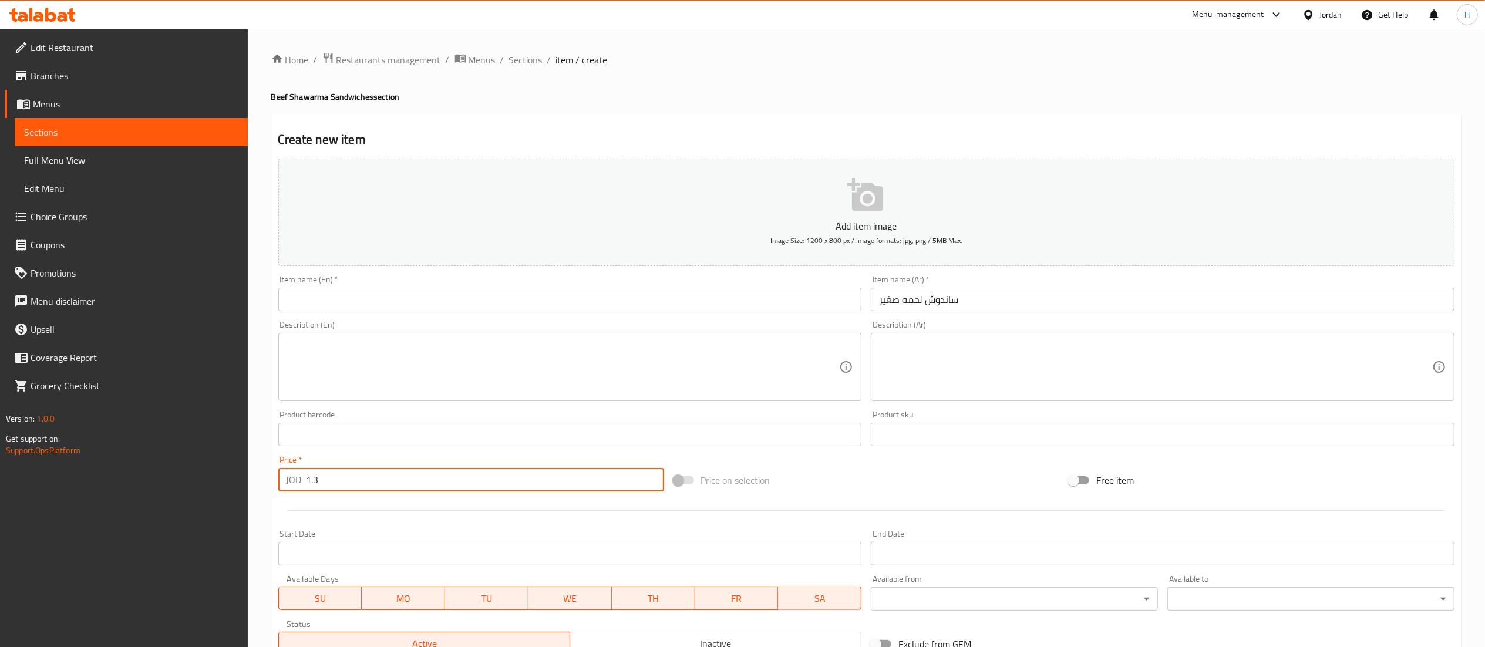
type input "1.3"
click at [694, 307] on input "text" at bounding box center [570, 299] width 584 height 23
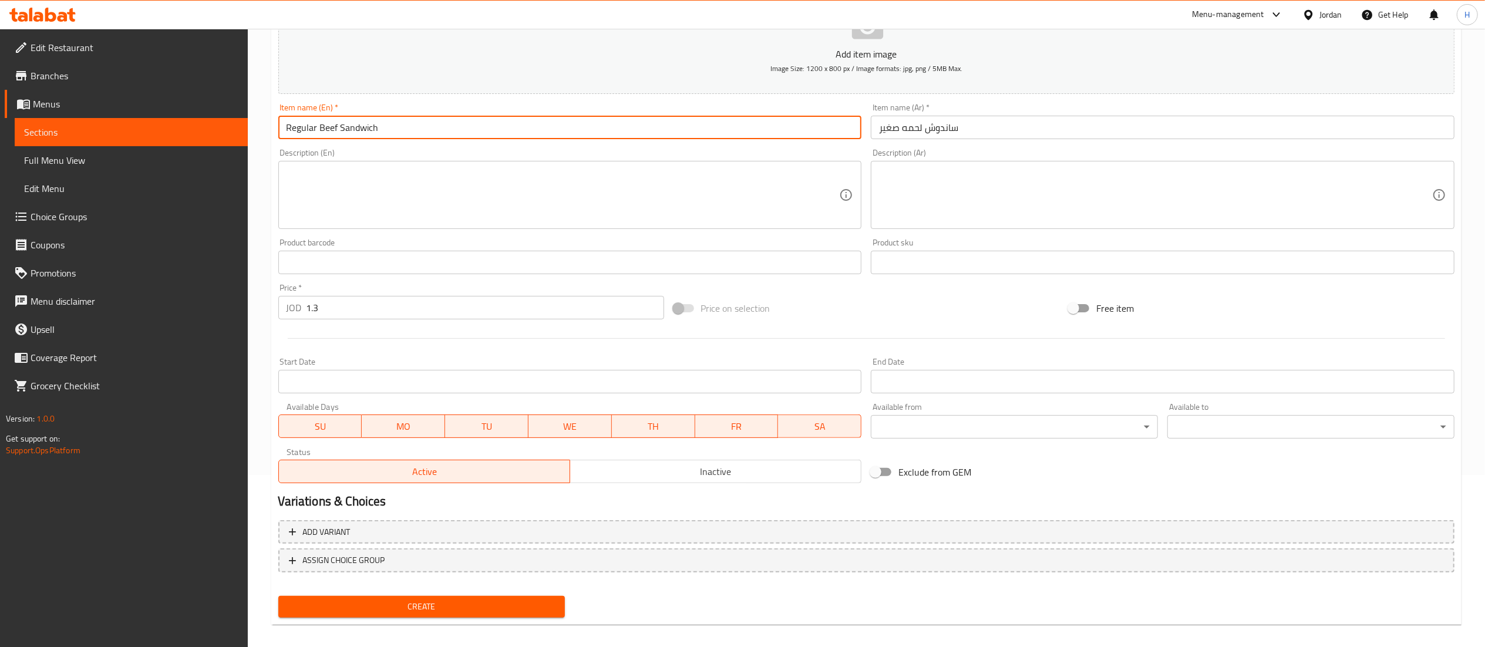
scroll to position [181, 0]
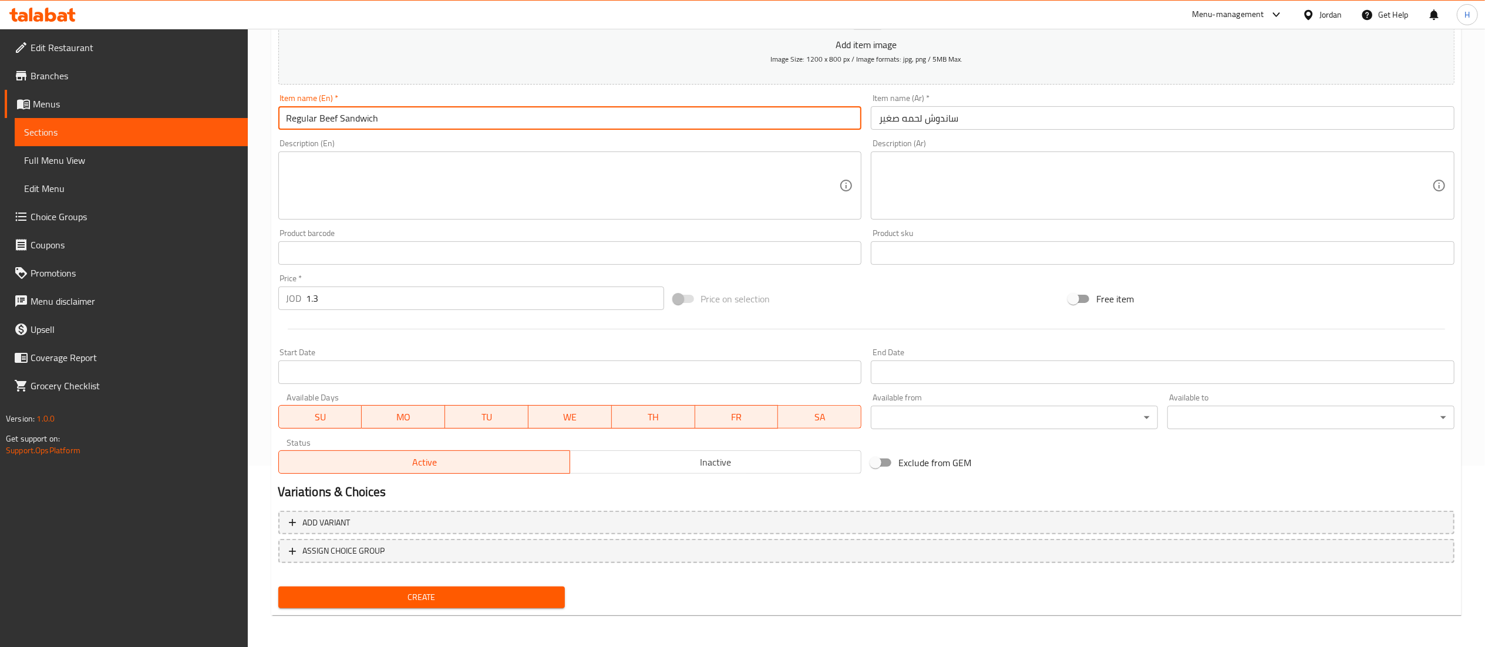
type input "Regular Beef Sandwich"
click at [484, 597] on span "Create" at bounding box center [422, 597] width 268 height 15
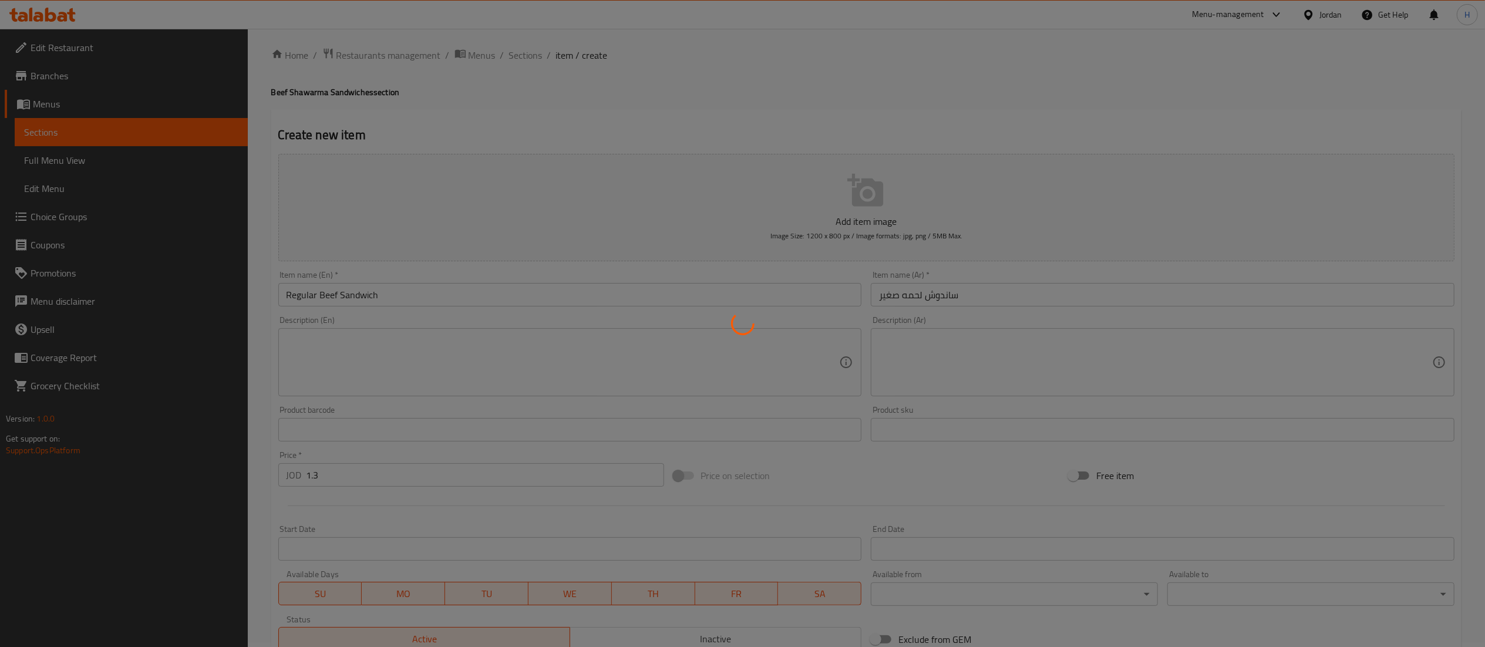
scroll to position [0, 0]
type input "0"
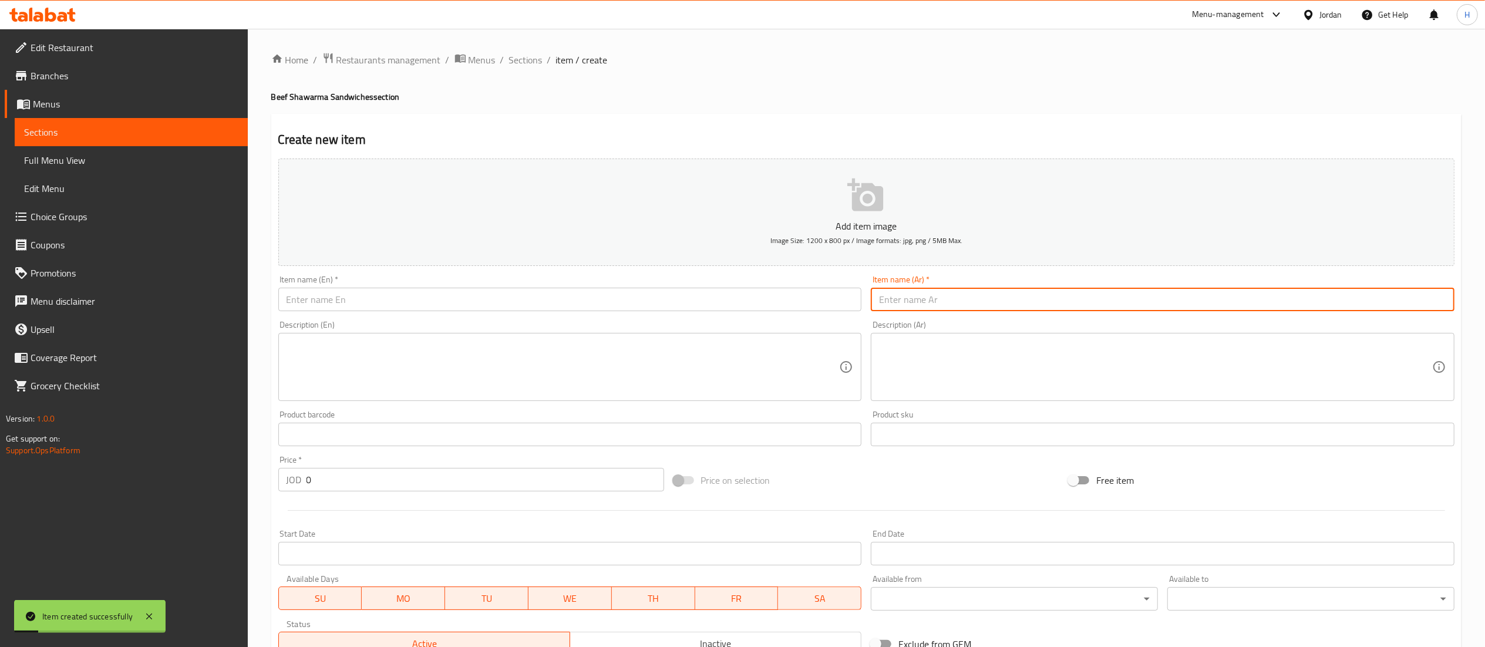
click at [996, 307] on input "text" at bounding box center [1163, 299] width 584 height 23
paste input "ساندوش سوبر لحمه"
type input "ساندوش سوبر لحمه"
click at [785, 298] on input "text" at bounding box center [570, 299] width 584 height 23
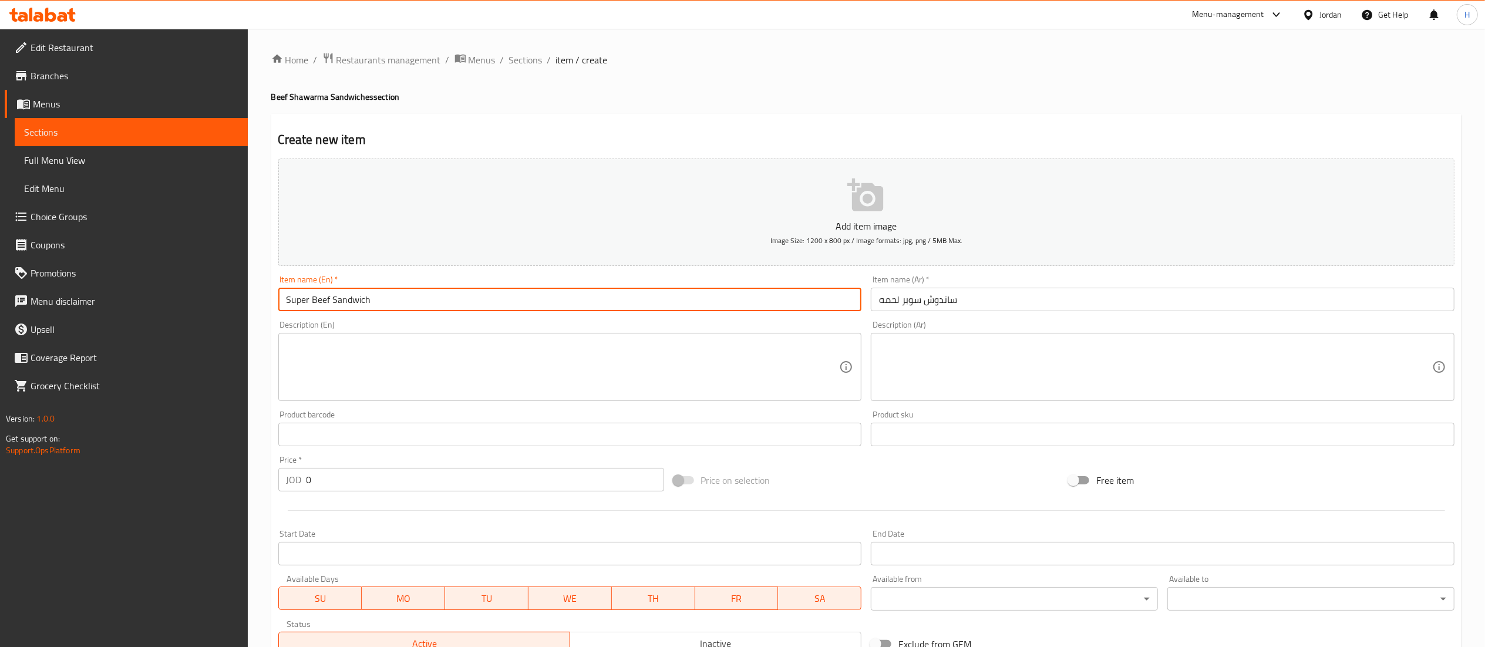
type input "Super Beef Sandwich"
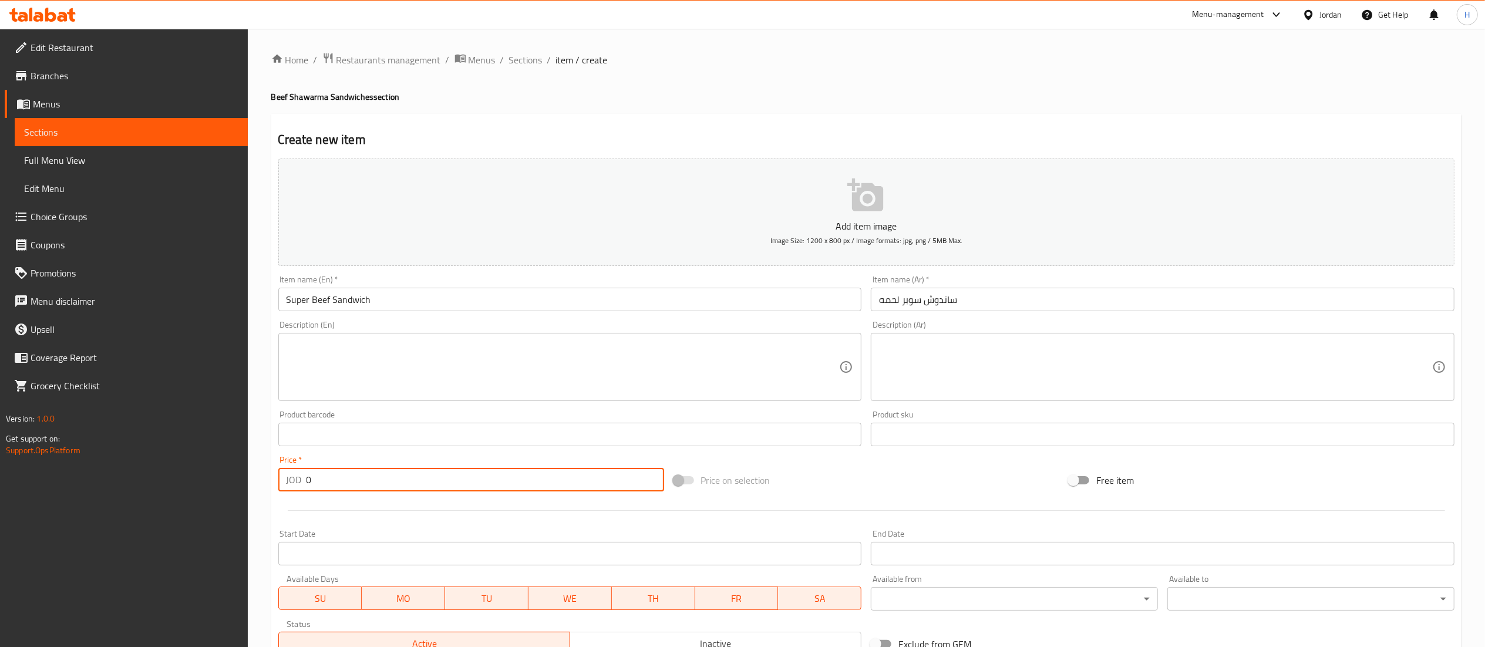
drag, startPoint x: 363, startPoint y: 479, endPoint x: 210, endPoint y: 471, distance: 152.9
click at [210, 471] on div "Edit Restaurant Branches Menus Sections Full Menu View Edit Menu Choice Groups …" at bounding box center [742, 429] width 1485 height 801
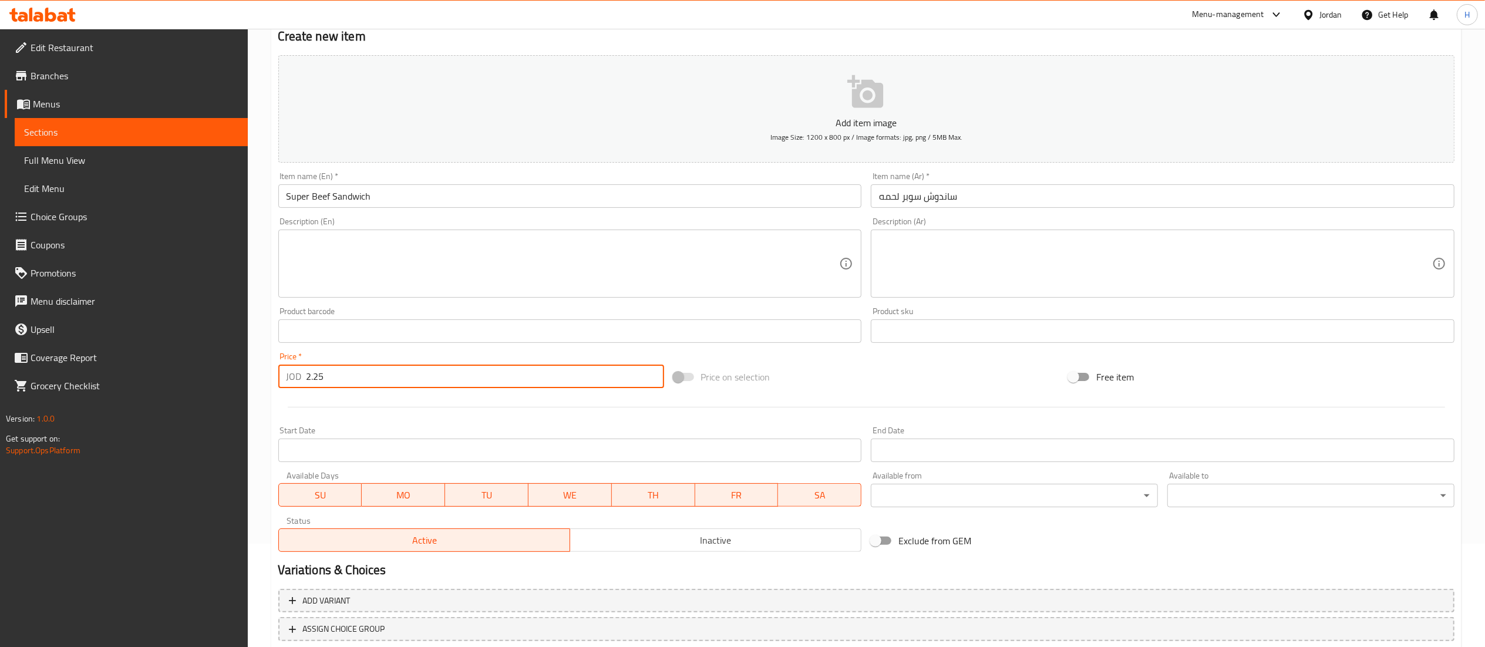
scroll to position [181, 0]
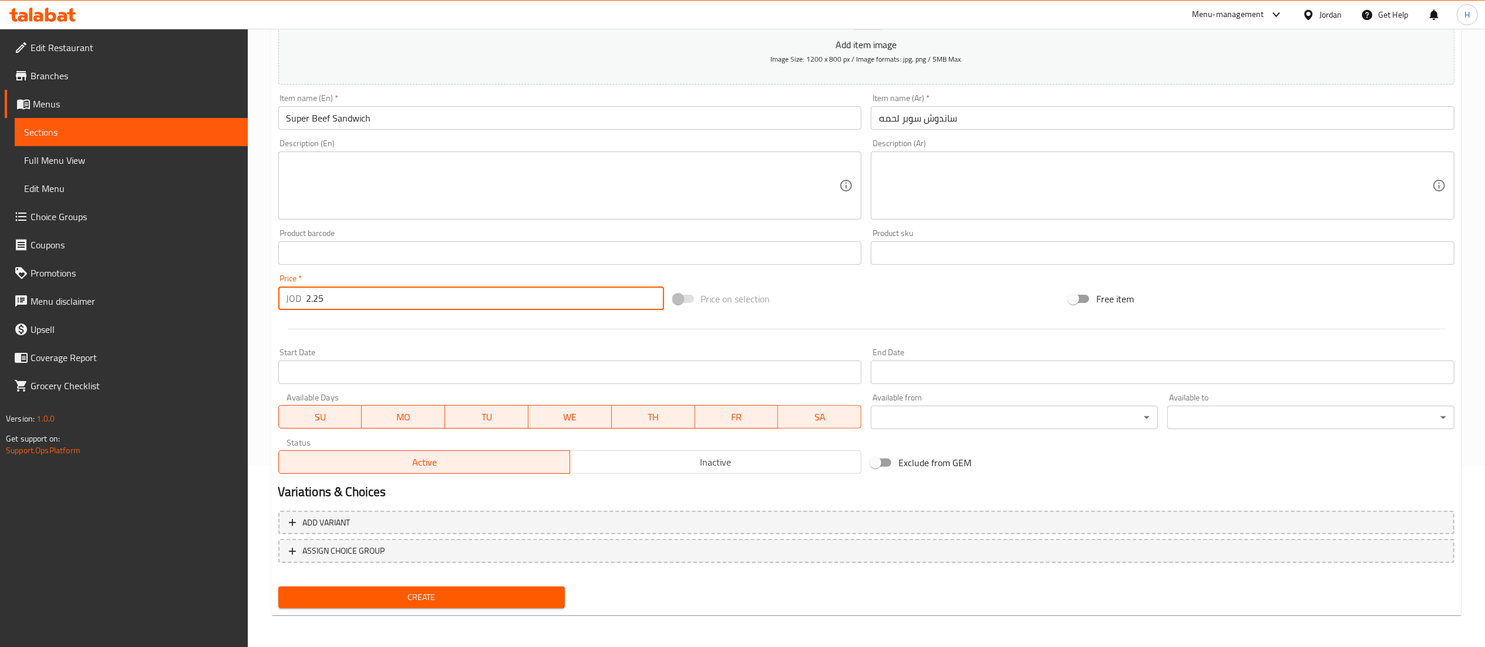
type input "2.25"
click at [461, 594] on span "Create" at bounding box center [422, 597] width 268 height 15
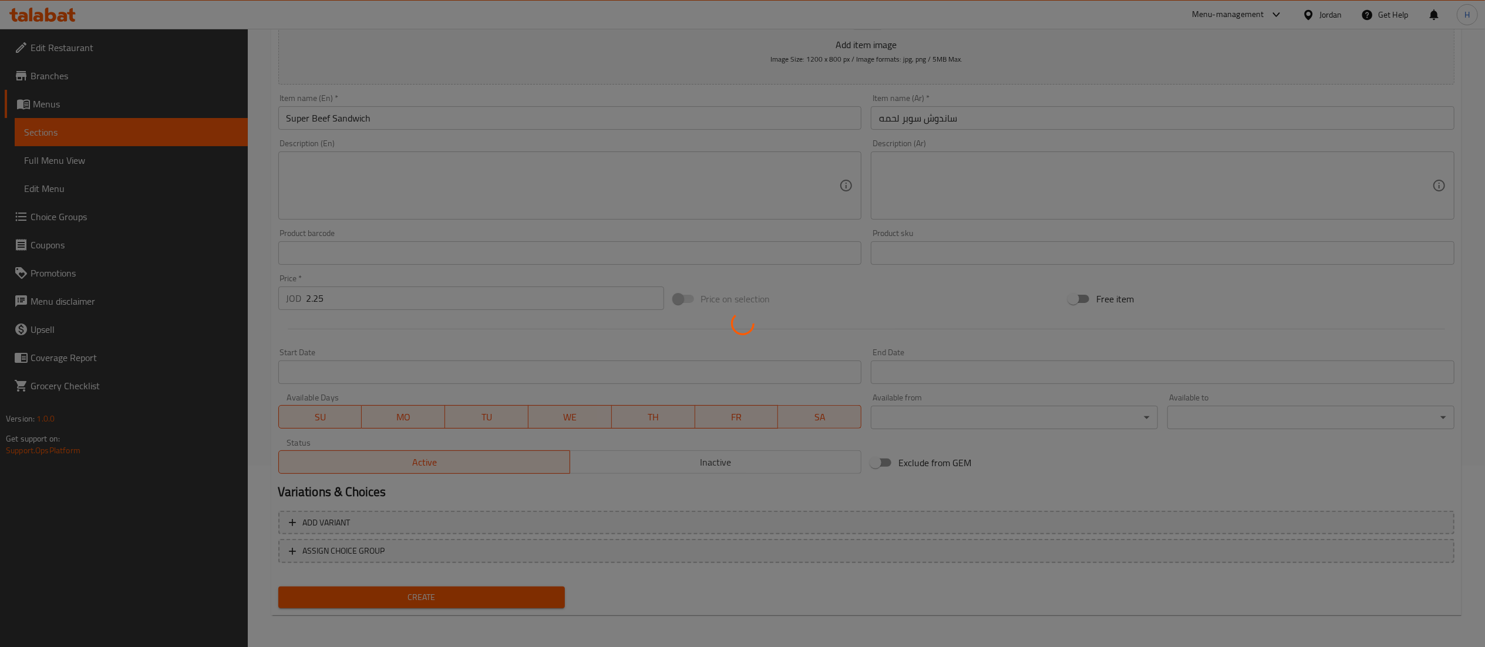
type input "0"
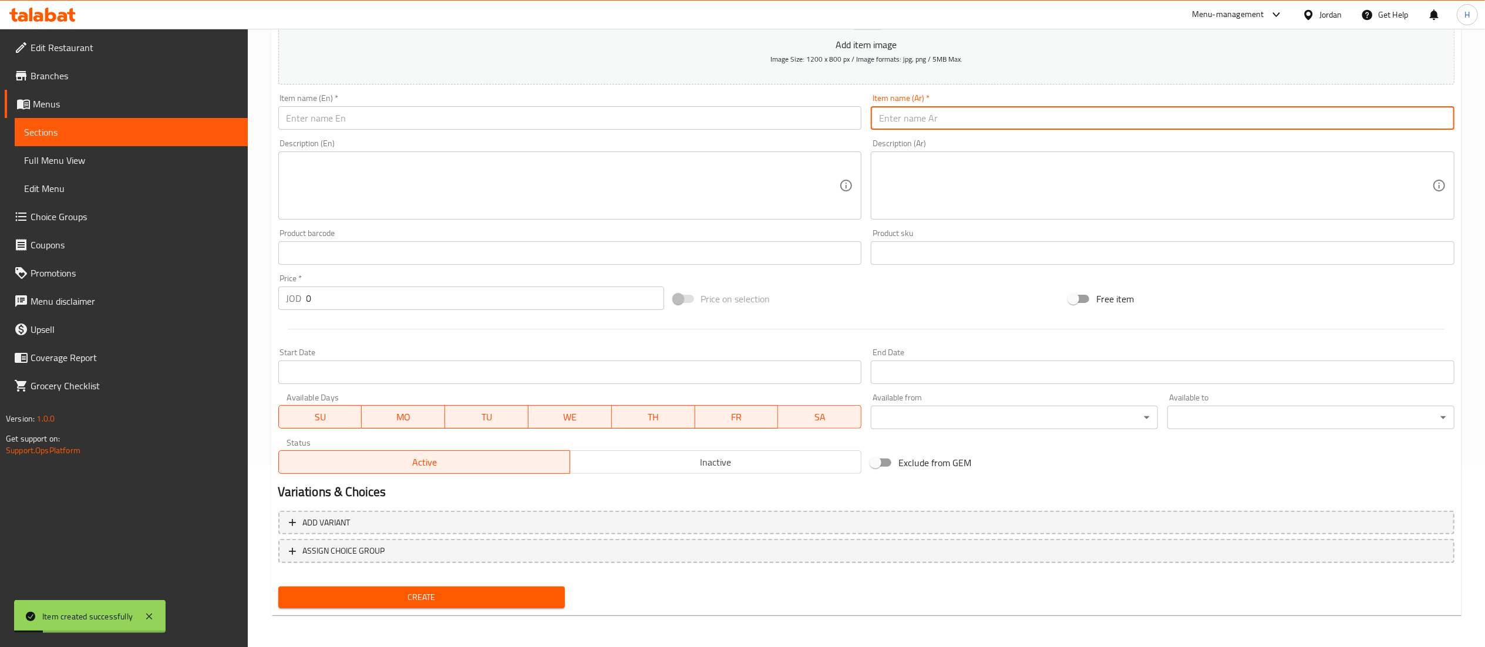
click at [916, 124] on input "text" at bounding box center [1163, 117] width 584 height 23
paste input "ساندوش فرنسي لحمه"
type input "ساندوش فرنسي لحمه"
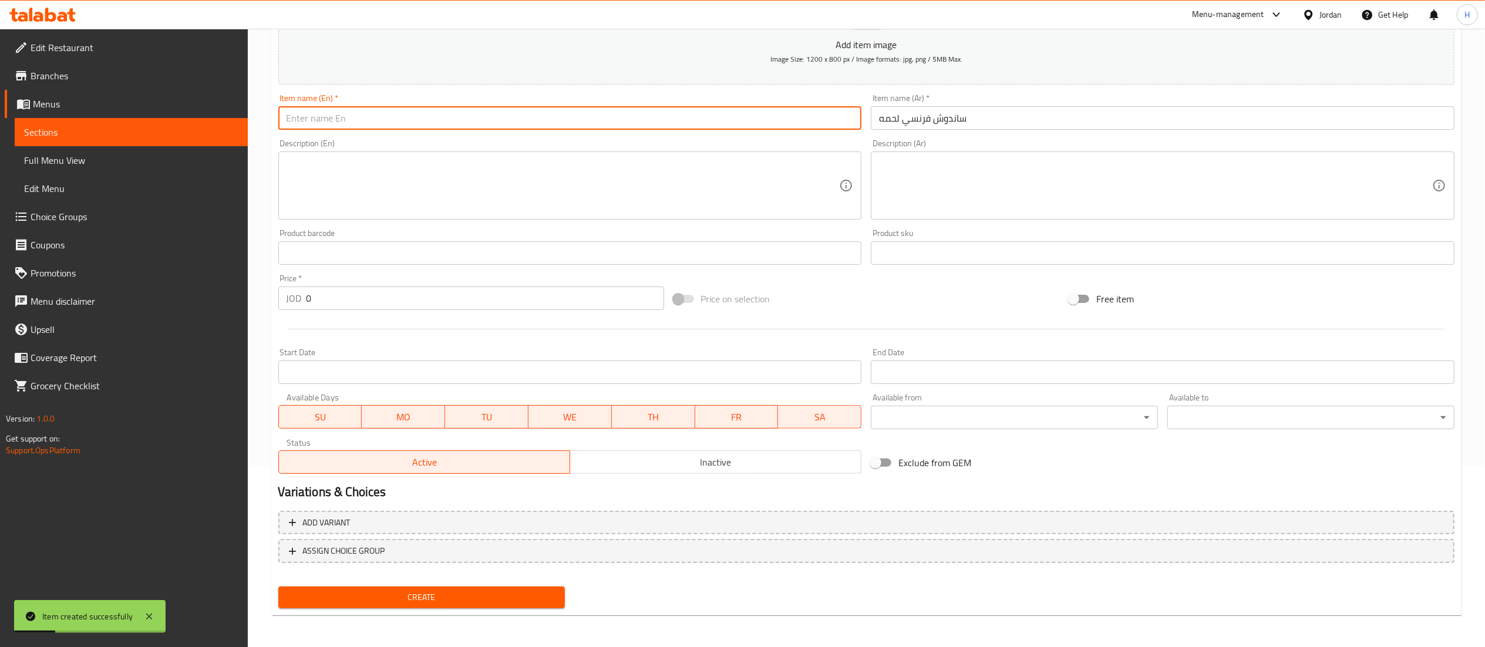
click at [772, 127] on input "text" at bounding box center [570, 117] width 584 height 23
type input "F"
type input "French Beef Sandwich"
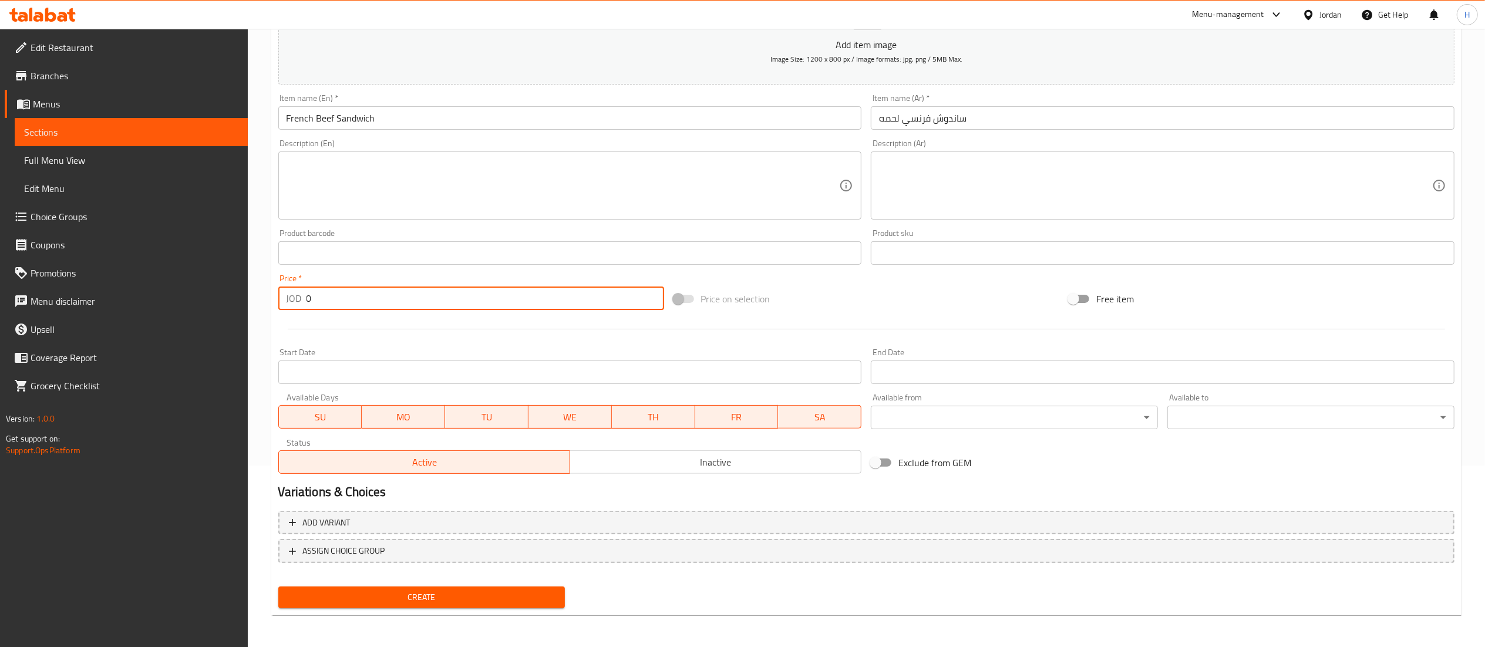
drag, startPoint x: 295, startPoint y: 298, endPoint x: 245, endPoint y: 295, distance: 50.0
click at [229, 301] on div "Edit Restaurant Branches Menus Sections Full Menu View Edit Menu Choice Groups …" at bounding box center [742, 247] width 1485 height 801
type input "2.65"
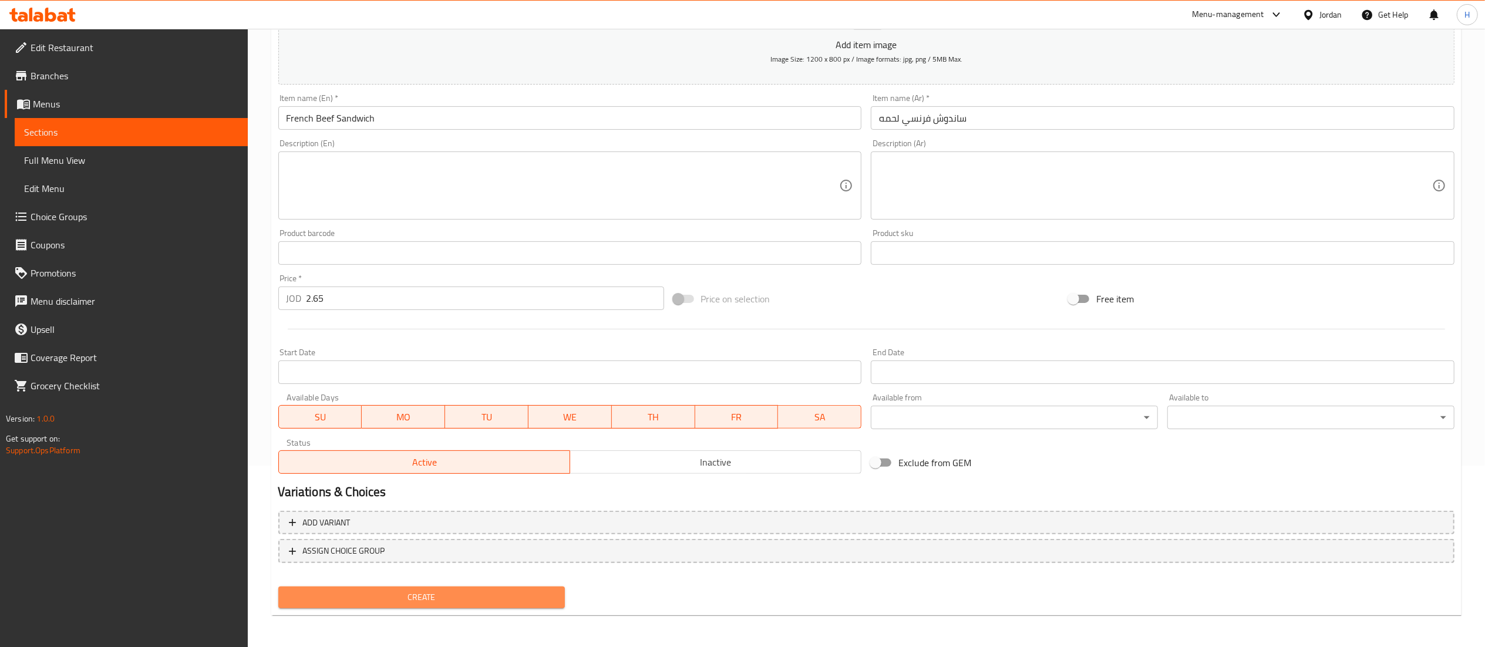
click at [455, 587] on button "Create" at bounding box center [421, 598] width 287 height 22
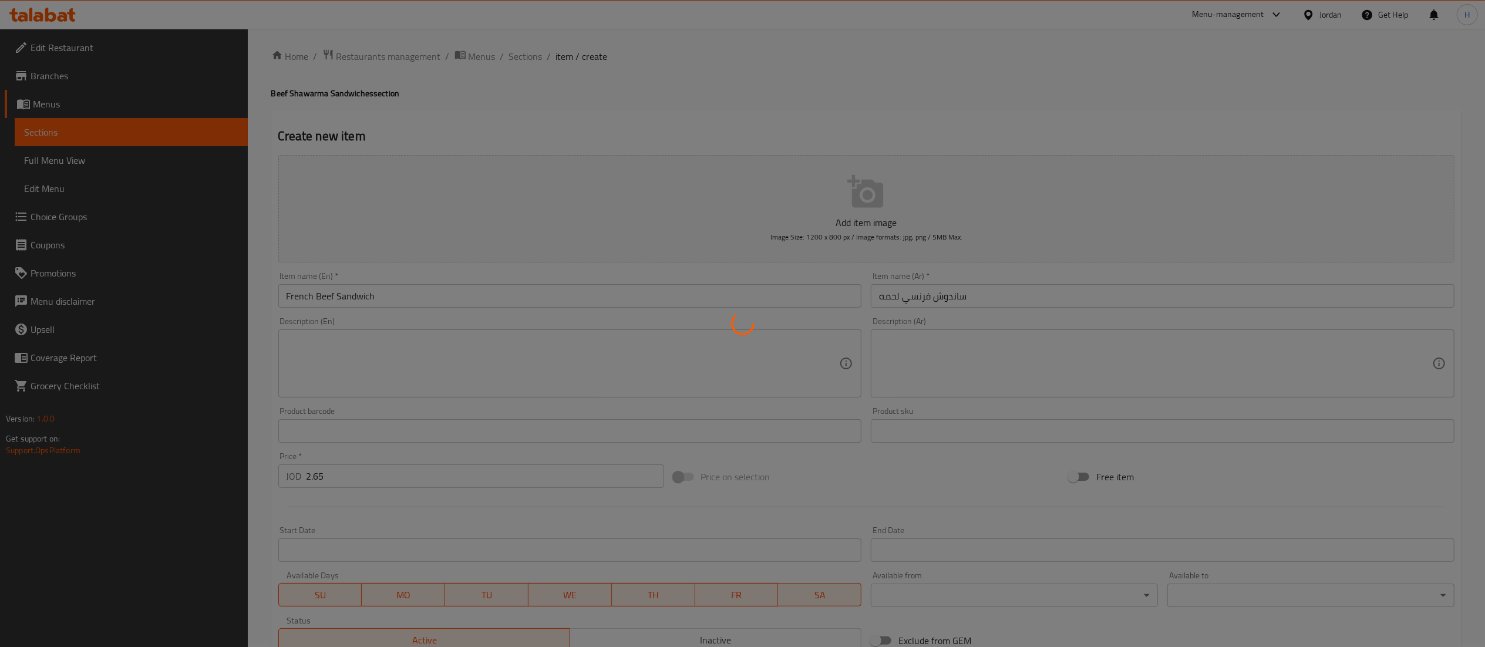
scroll to position [0, 0]
type input "0"
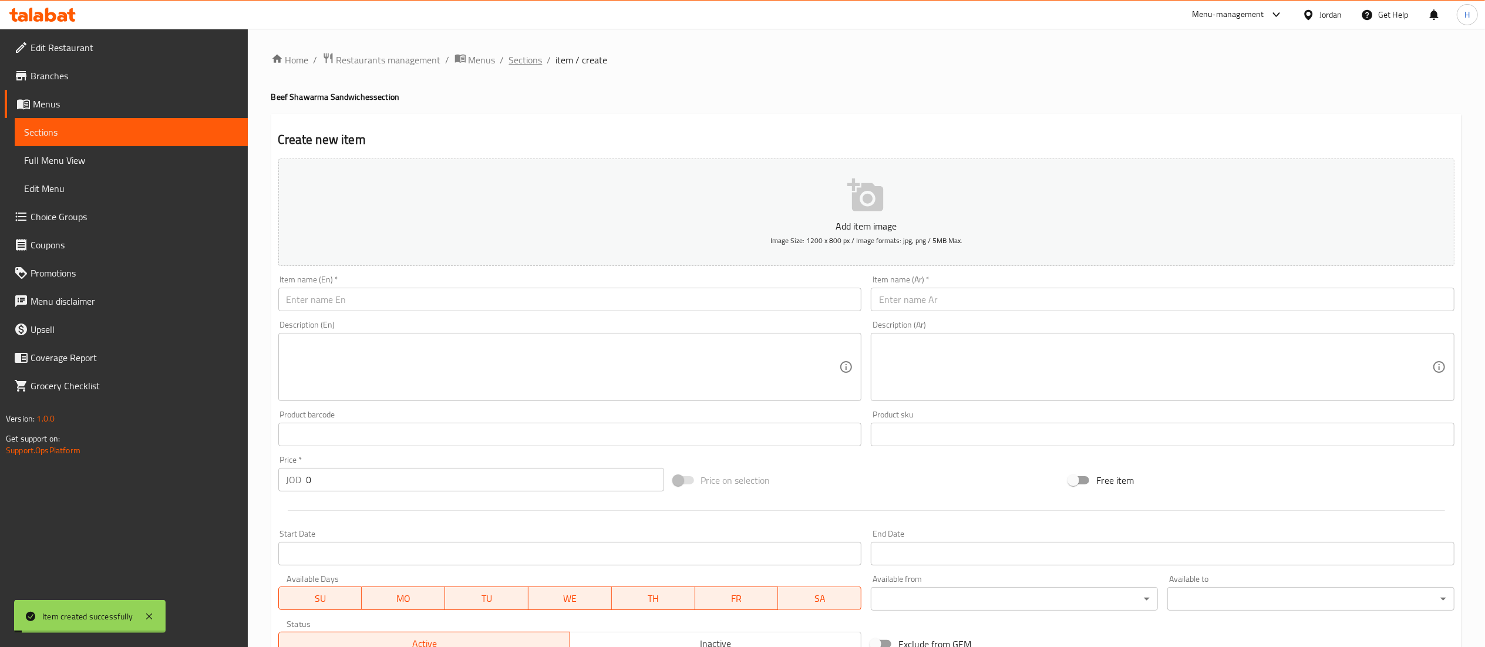
click at [521, 62] on span "Sections" at bounding box center [525, 60] width 33 height 14
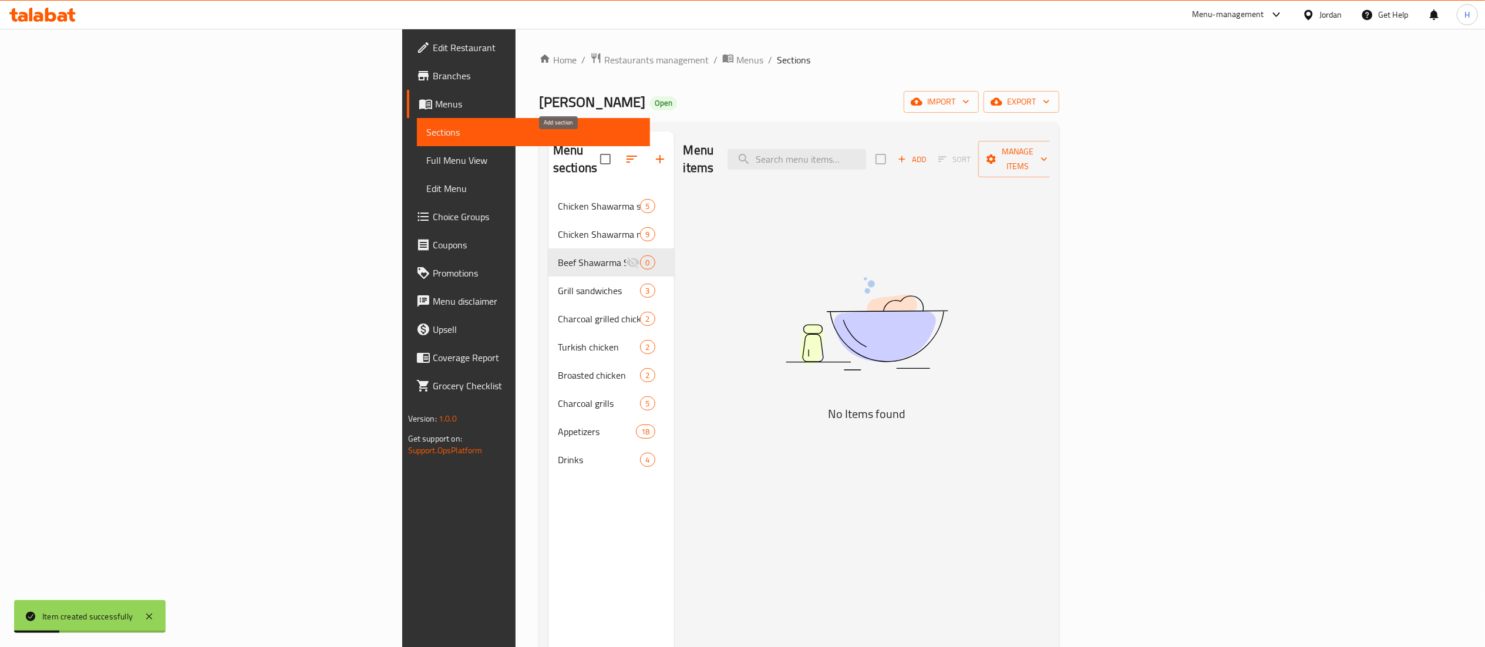
click at [646, 153] on button "button" at bounding box center [660, 159] width 28 height 28
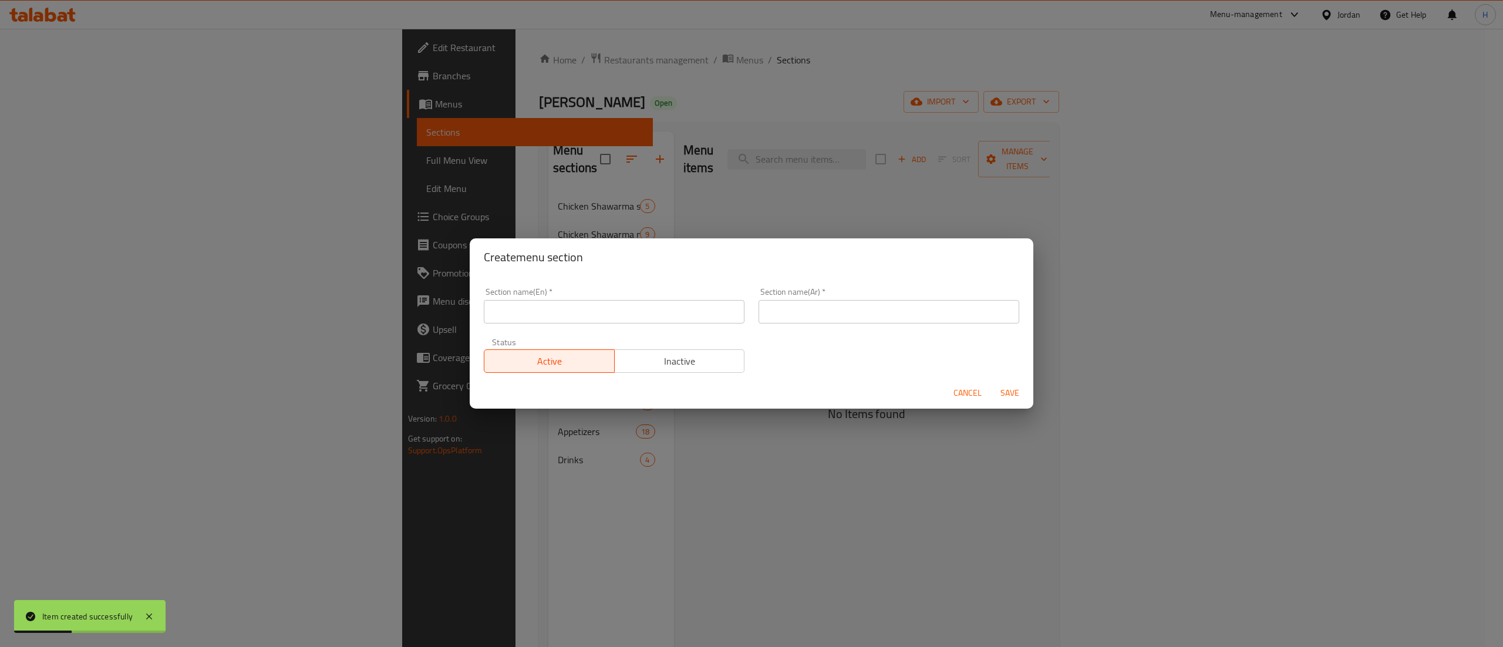
click at [601, 319] on input "text" at bounding box center [614, 311] width 261 height 23
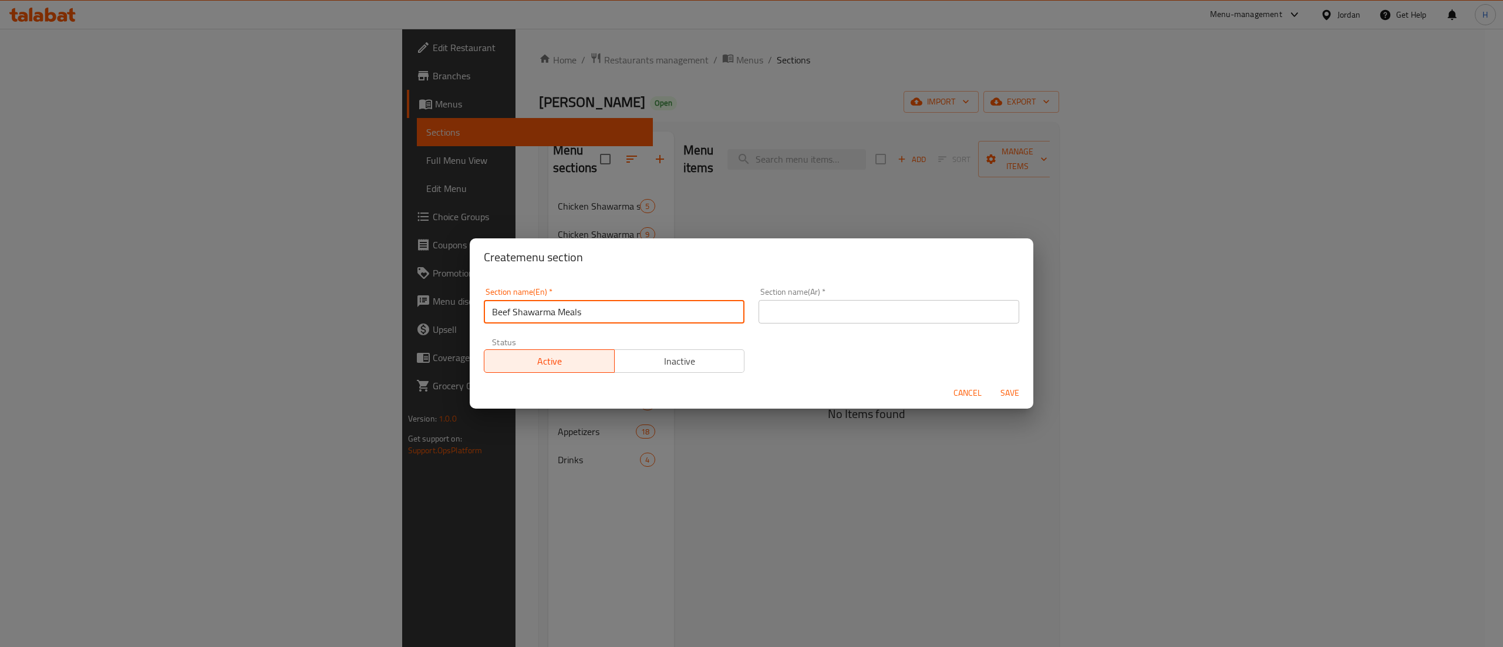
type input "Beef Shawarma Meals"
click at [833, 315] on input "text" at bounding box center [889, 311] width 261 height 23
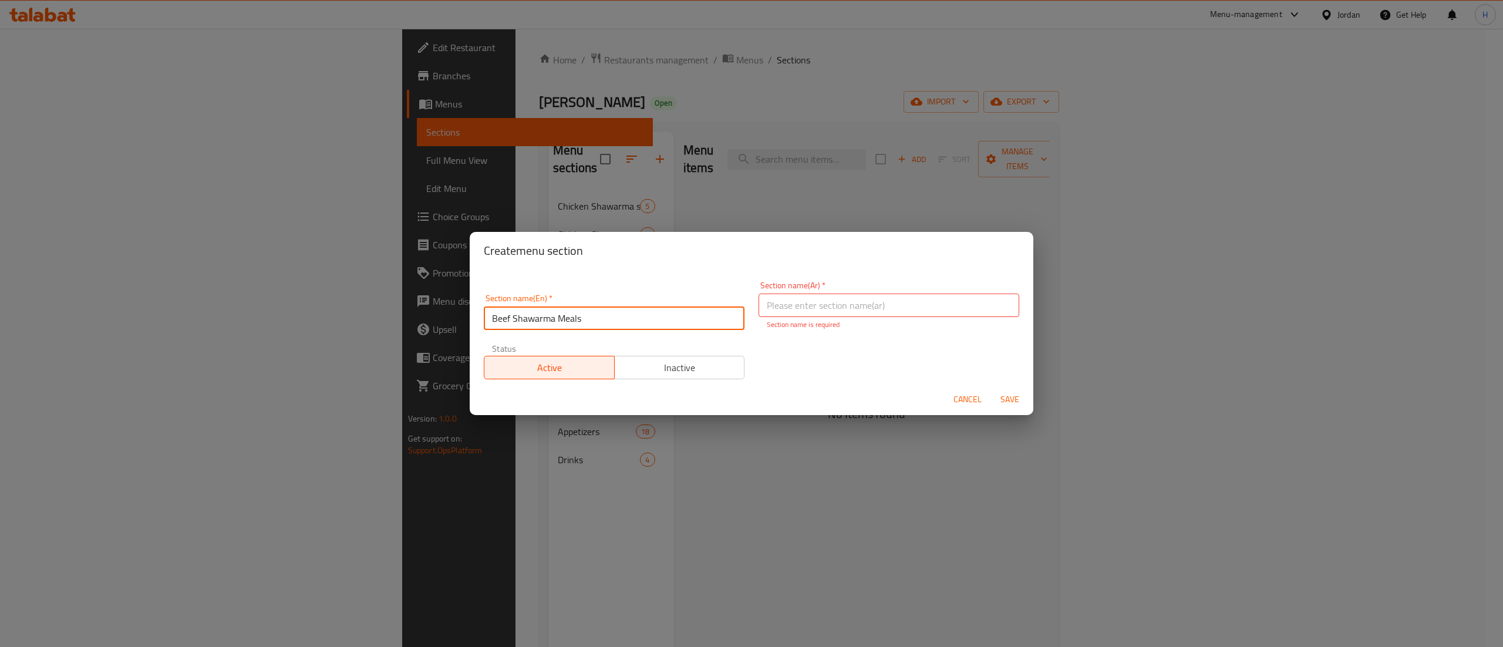
drag, startPoint x: 654, startPoint y: 309, endPoint x: 324, endPoint y: 319, distance: 330.2
click at [324, 319] on div "Create menu section Section name(En)   * Beef Shawarma Meals Section name(En) *…" at bounding box center [751, 323] width 1503 height 647
click at [796, 300] on input "text" at bounding box center [889, 305] width 261 height 23
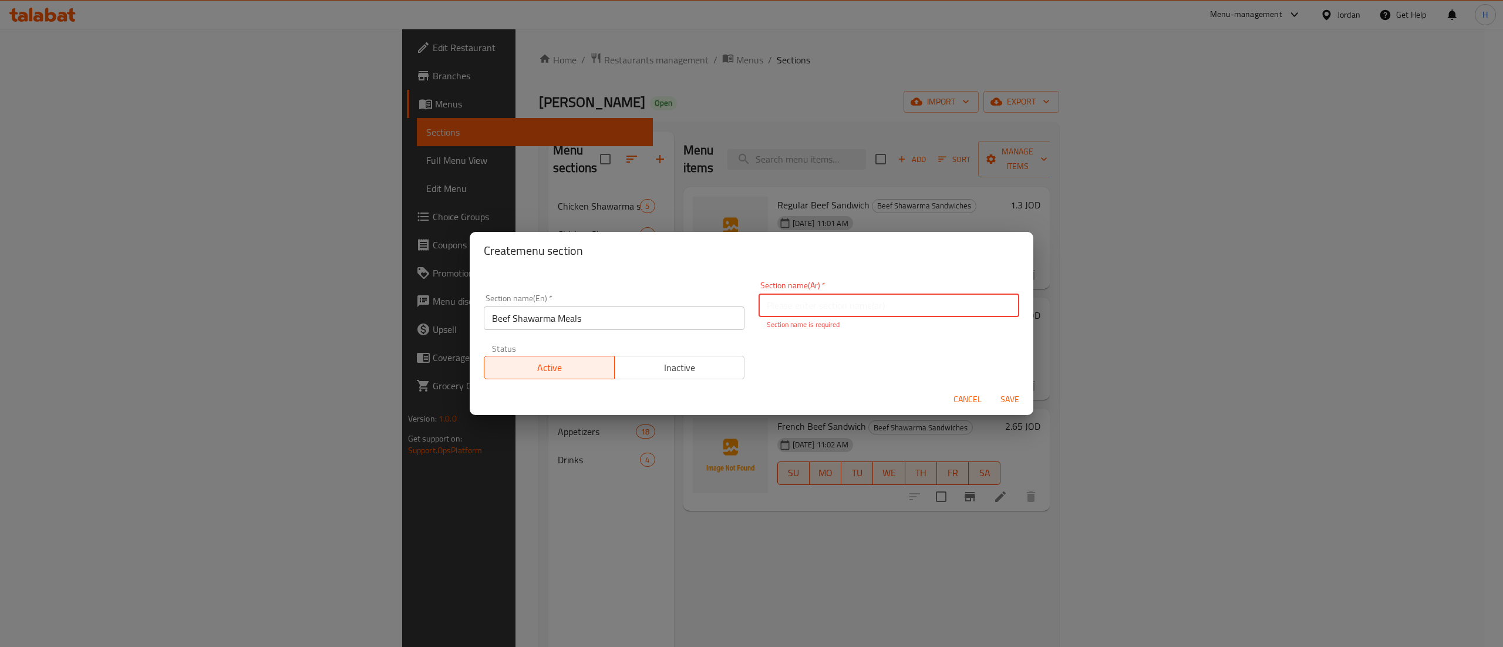
paste input "وجبات شاورما لحم البقر"
click at [766, 309] on input "وجبات شاورما لحم البقر" at bounding box center [889, 305] width 261 height 23
type input "وجبات شاورما لحم"
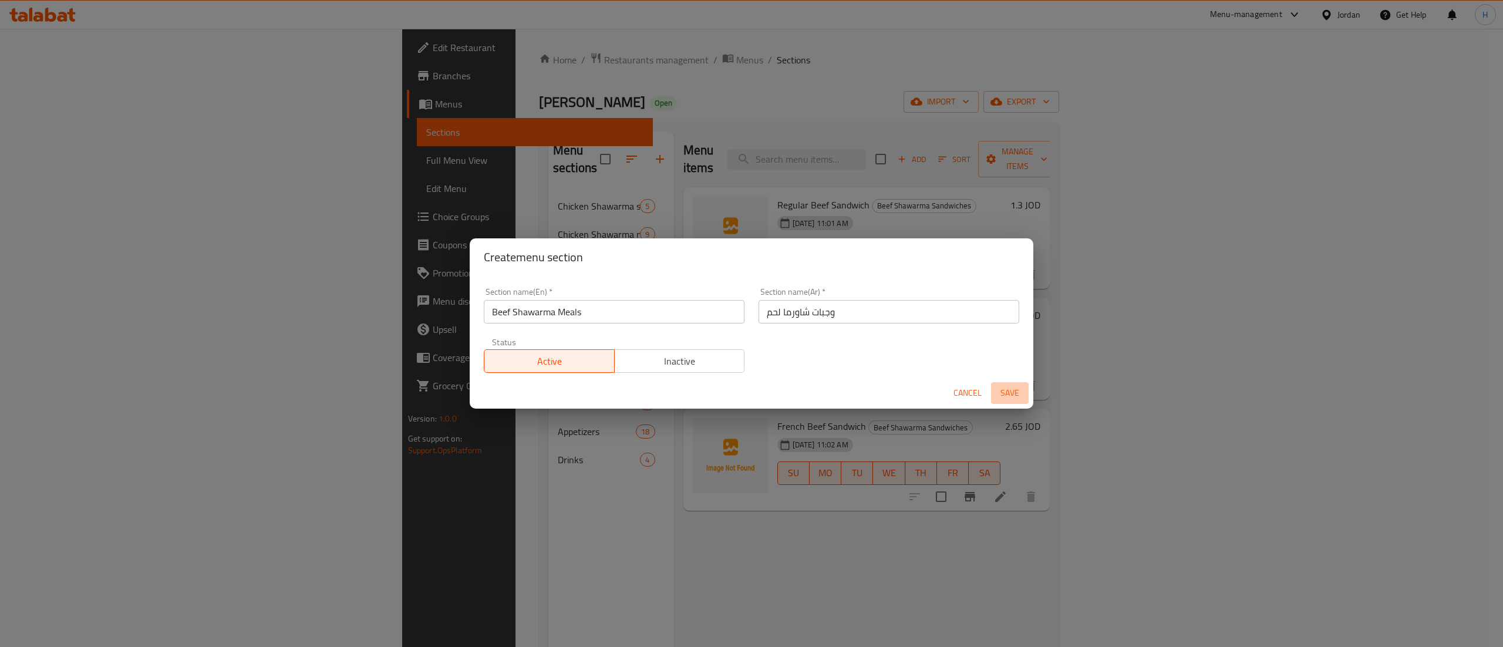
click at [1018, 401] on span "Save" at bounding box center [1010, 393] width 28 height 15
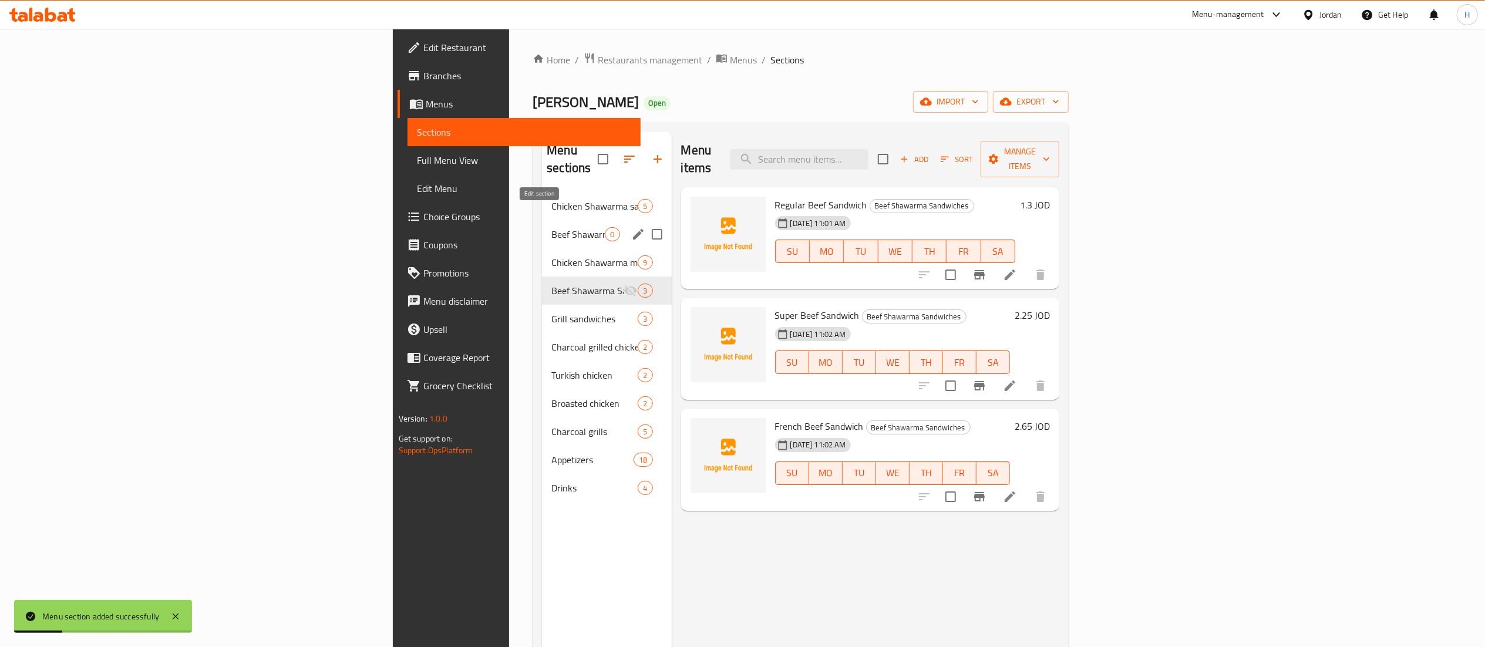
click at [631, 227] on icon "edit" at bounding box center [638, 234] width 14 height 14
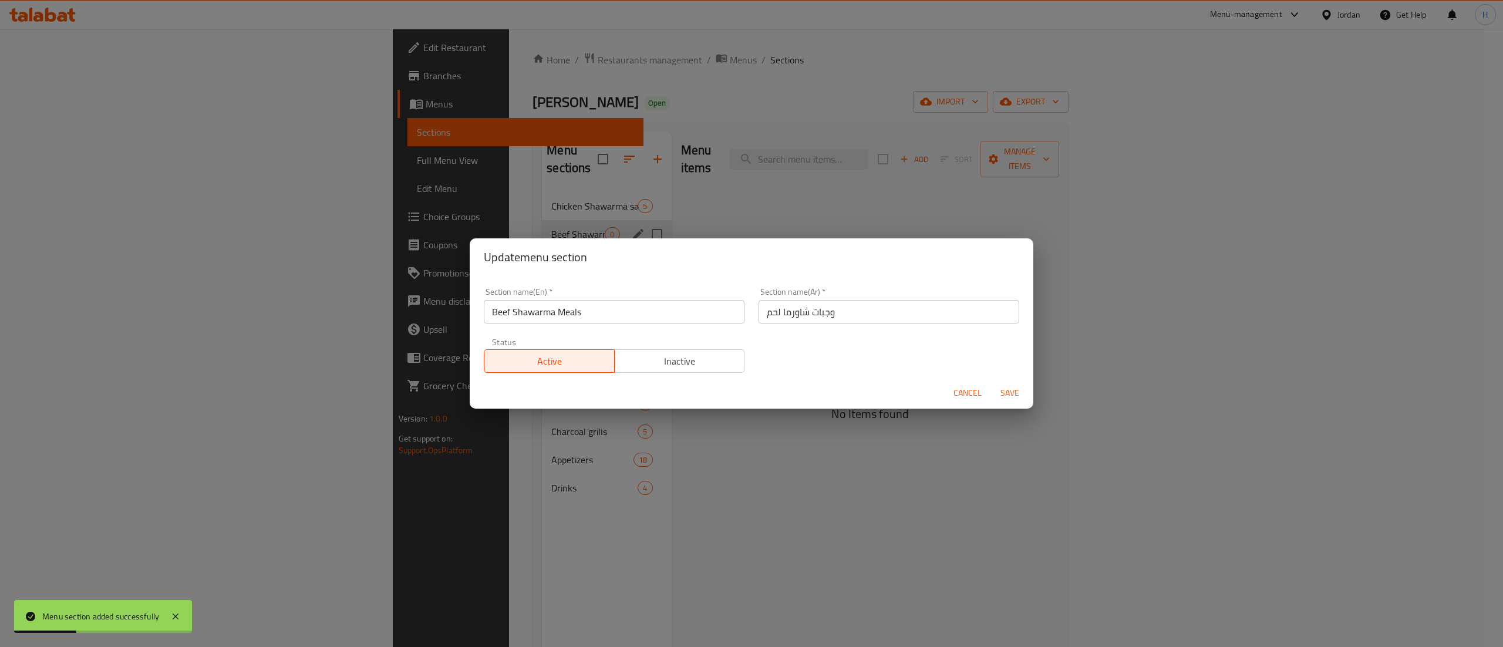
click at [657, 359] on span "Inactive" at bounding box center [680, 361] width 121 height 17
click at [1011, 393] on span "Save" at bounding box center [1010, 393] width 28 height 15
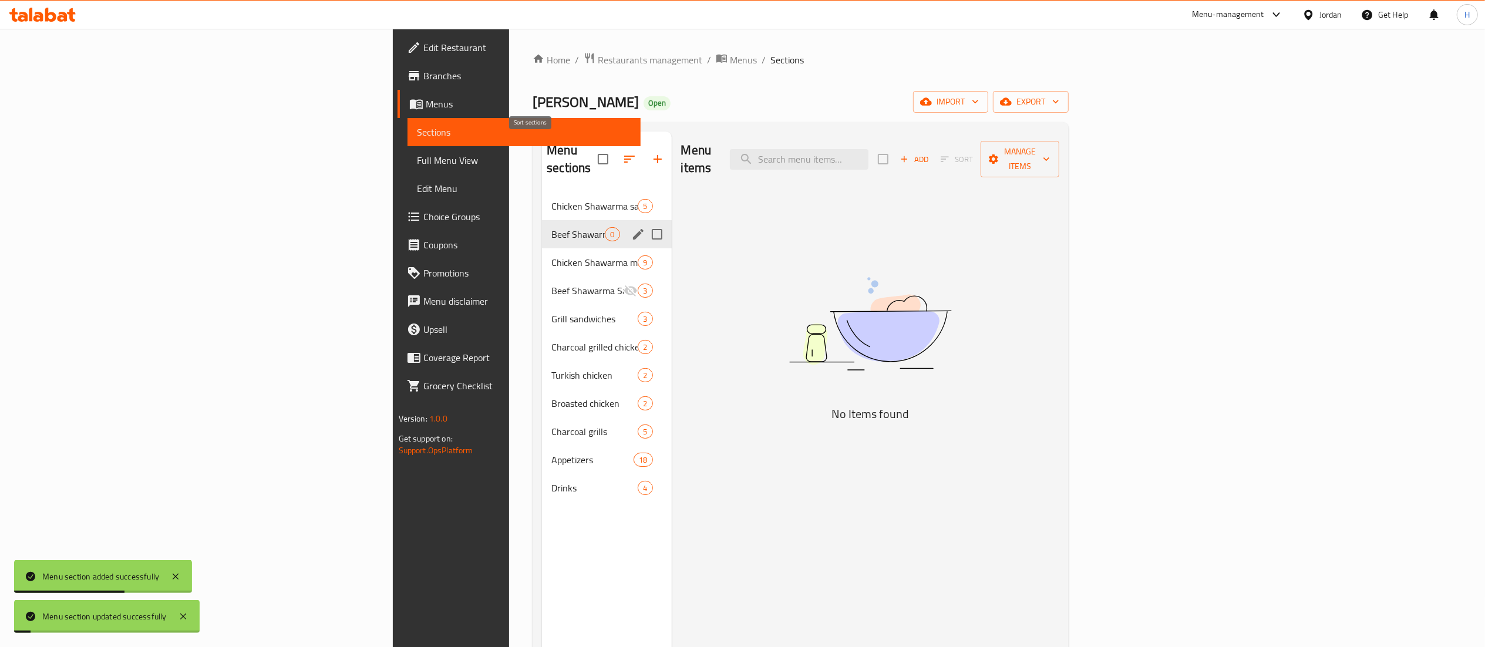
click at [615, 159] on button "button" at bounding box center [629, 159] width 28 height 28
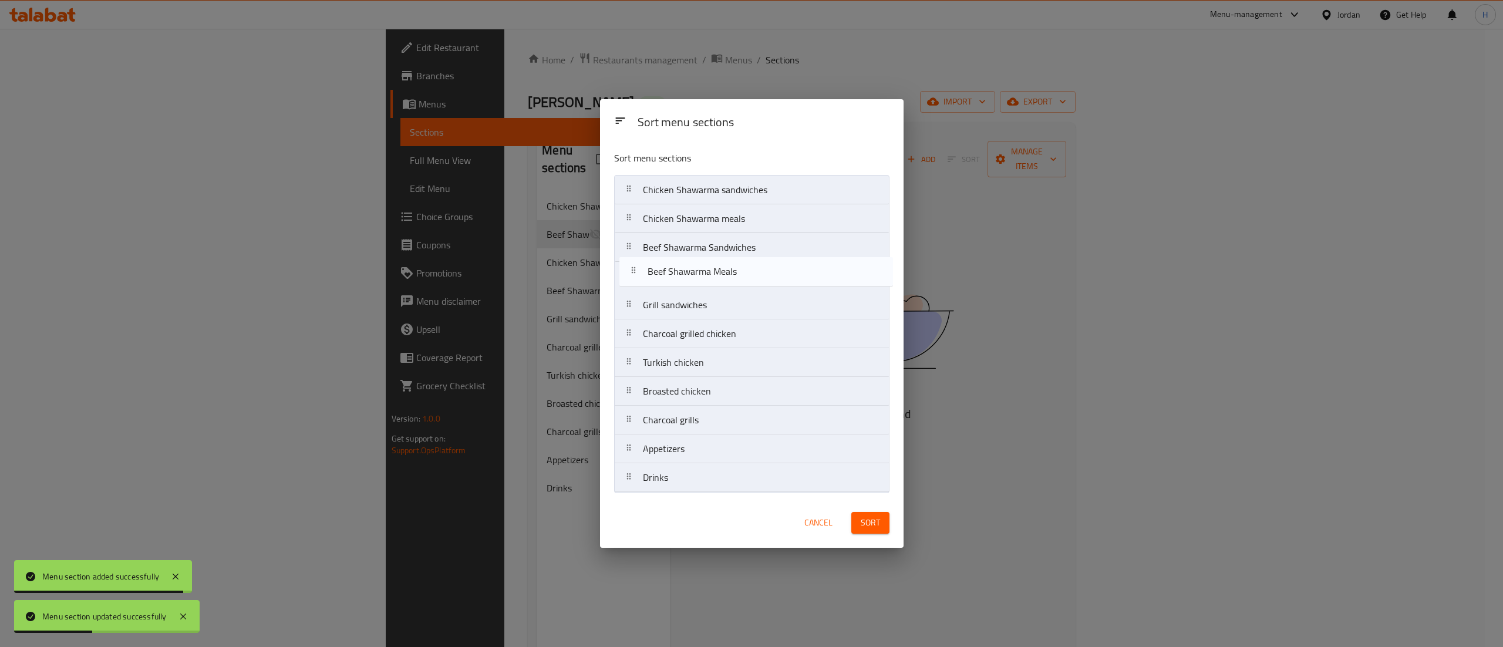
drag, startPoint x: 748, startPoint y: 230, endPoint x: 753, endPoint y: 288, distance: 58.4
click at [753, 288] on nav "Chicken Shawarma sandwiches Beef Shawarma Meals Chicken Shawarma meals Beef Sha…" at bounding box center [751, 334] width 275 height 318
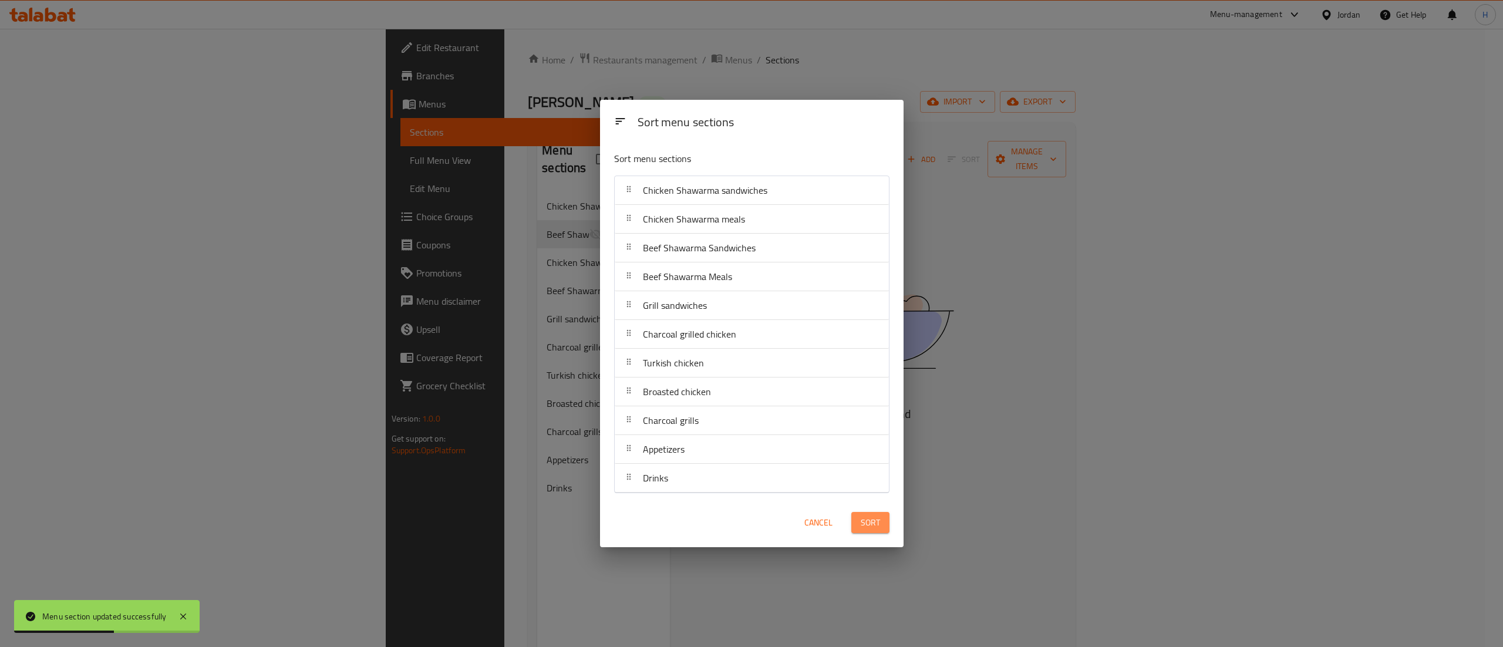
click at [867, 523] on span "Sort" at bounding box center [870, 523] width 19 height 15
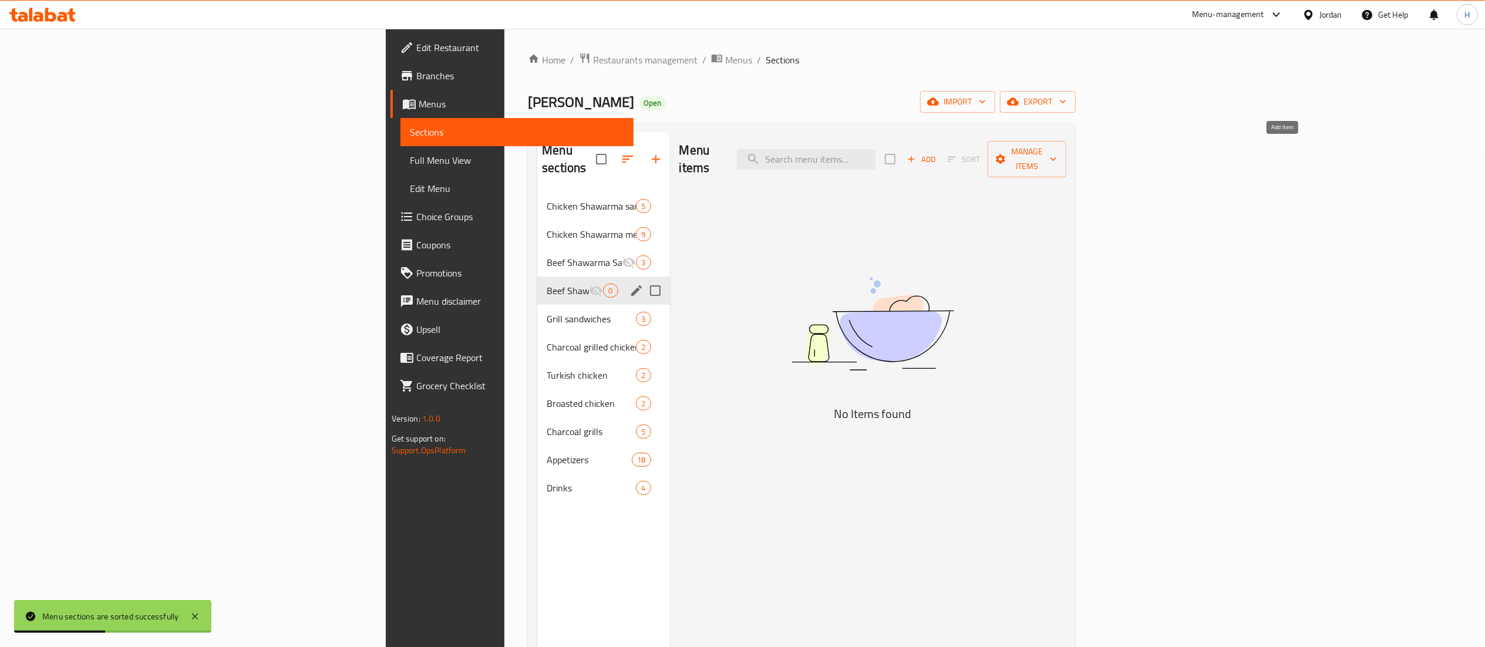
click at [937, 153] on span "Add" at bounding box center [922, 160] width 32 height 14
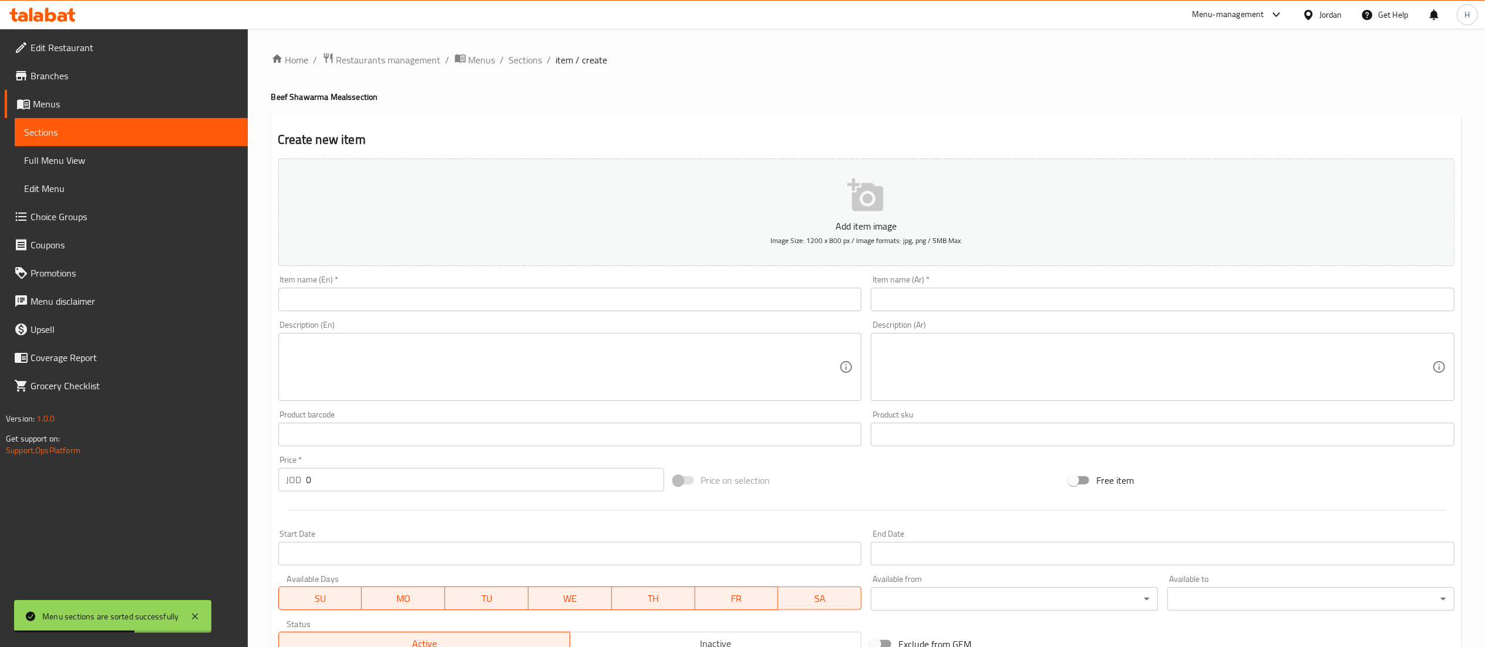
click at [1001, 298] on input "text" at bounding box center [1163, 299] width 584 height 23
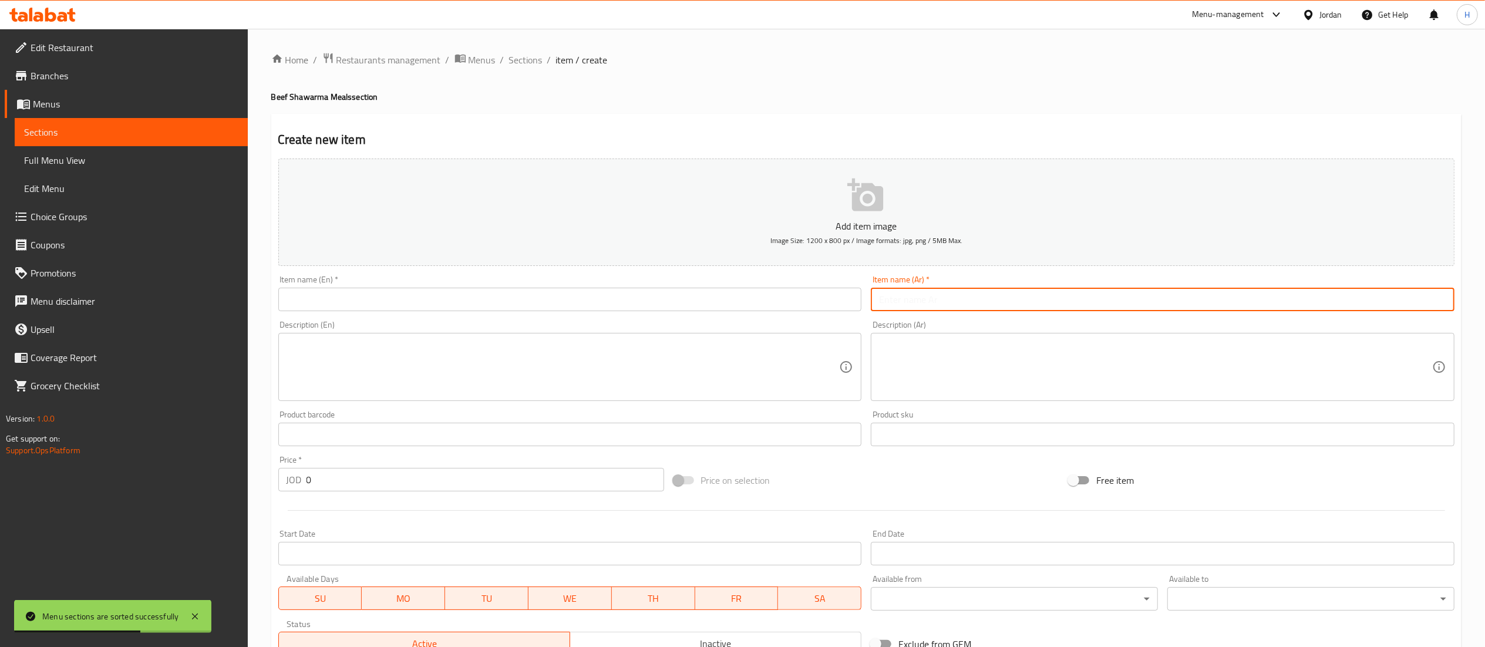
paste input "وجبه عادي لحمه"
type input "وجبه عادي لحمه"
click at [790, 295] on input "text" at bounding box center [570, 299] width 584 height 23
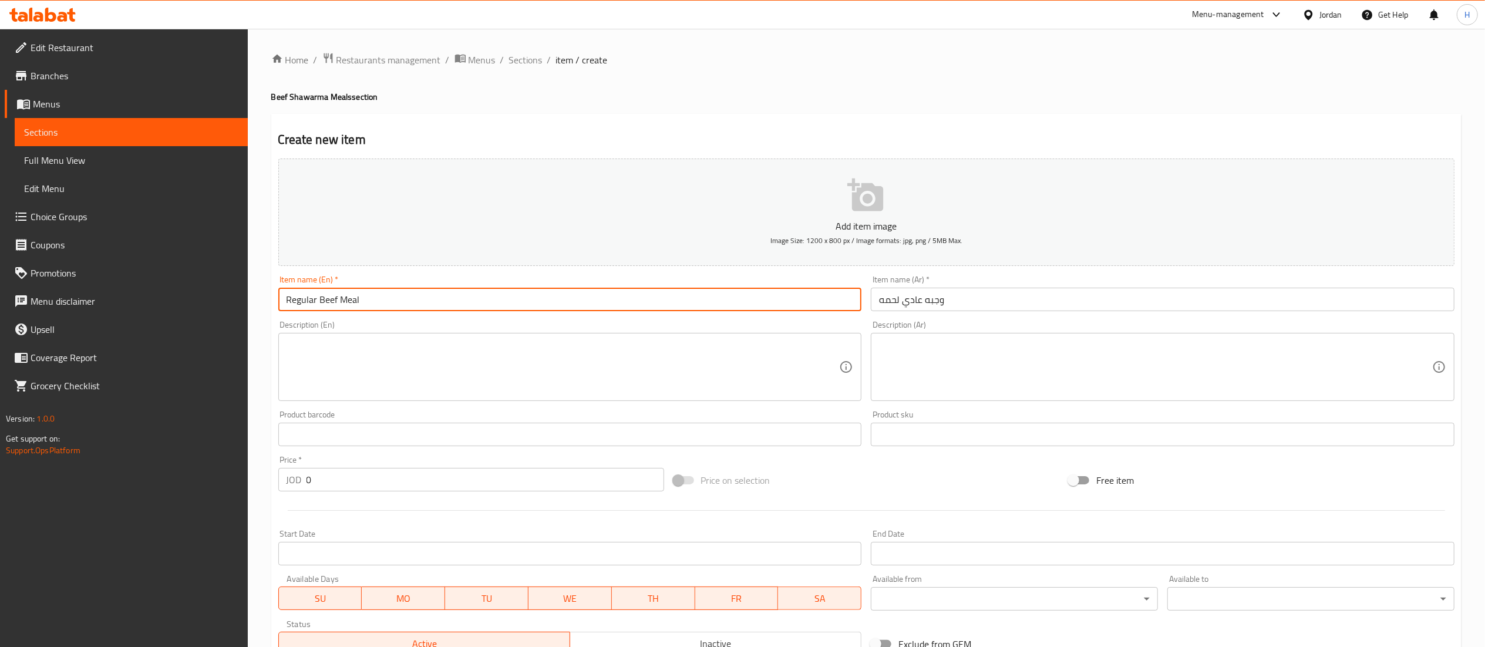
type input "Regular Beef Meal"
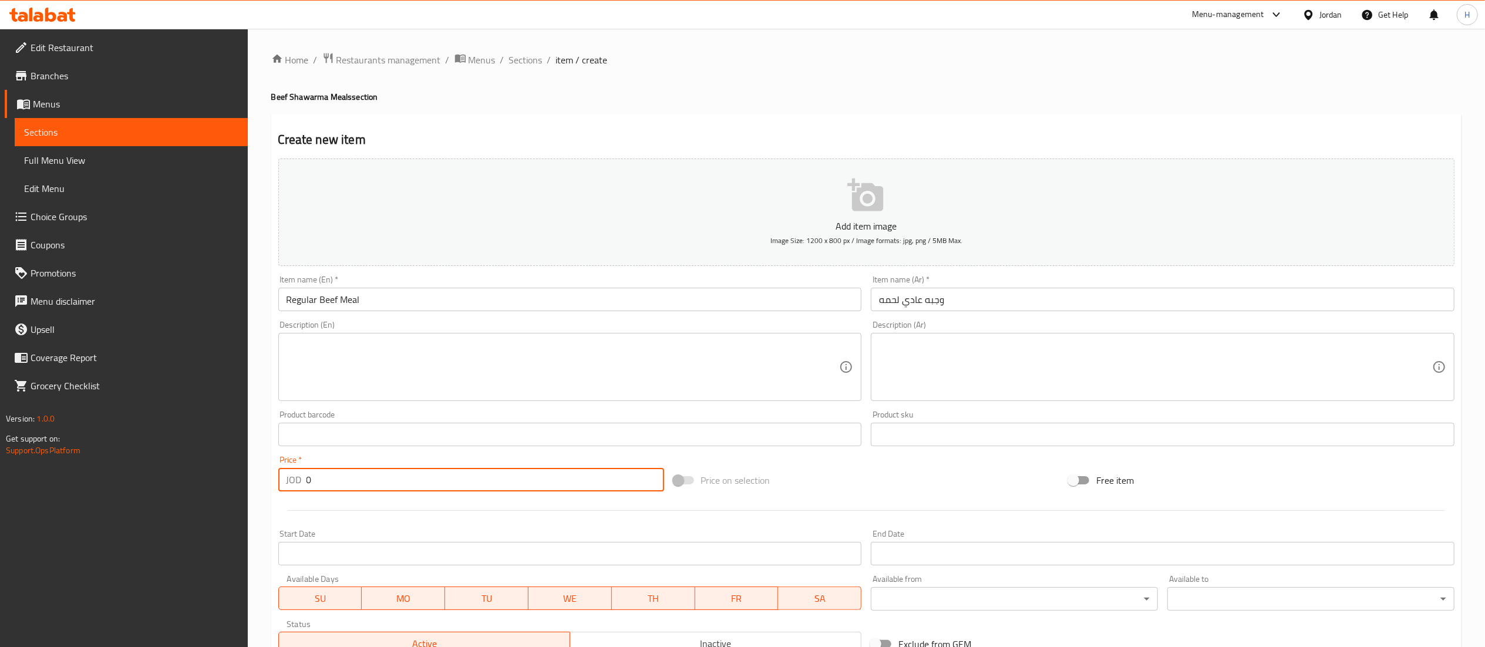
drag, startPoint x: 327, startPoint y: 484, endPoint x: 224, endPoint y: 494, distance: 103.9
click at [224, 494] on div "Edit Restaurant Branches Menus Sections Full Menu View Edit Menu Choice Groups …" at bounding box center [742, 429] width 1485 height 801
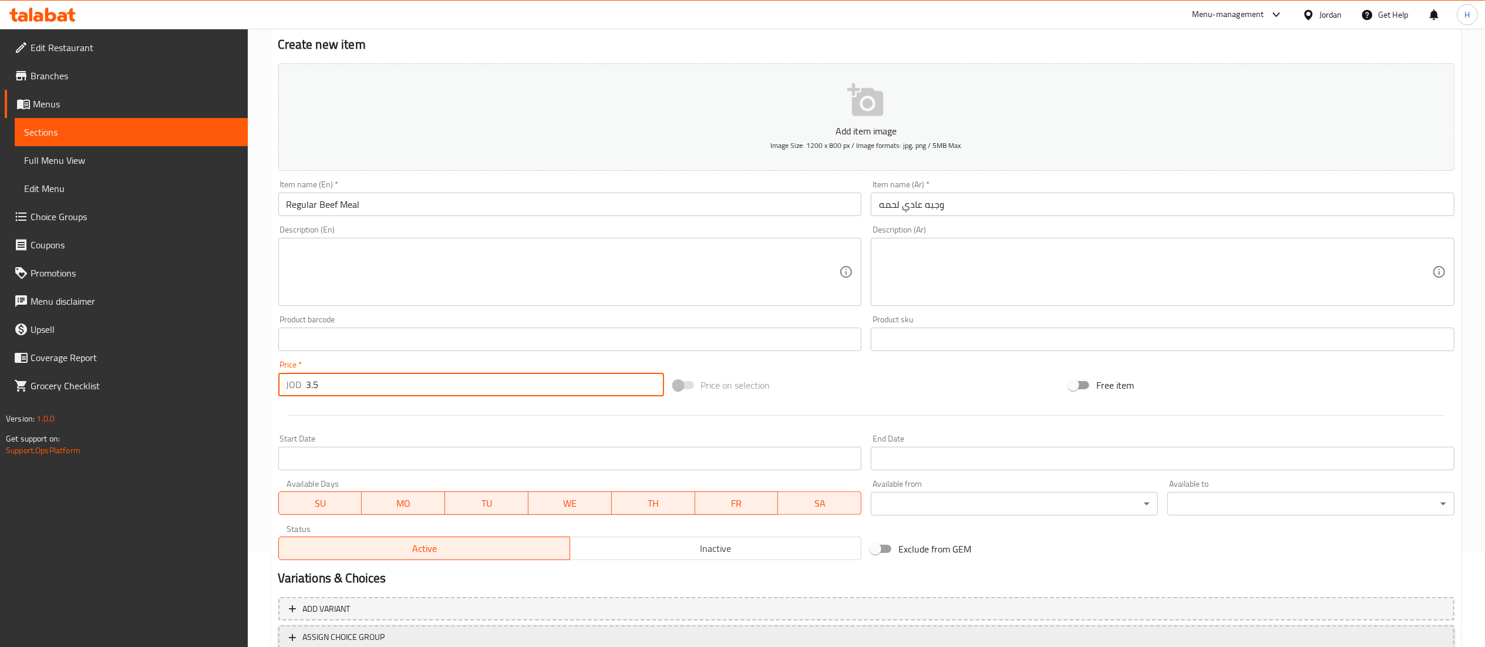
scroll to position [181, 0]
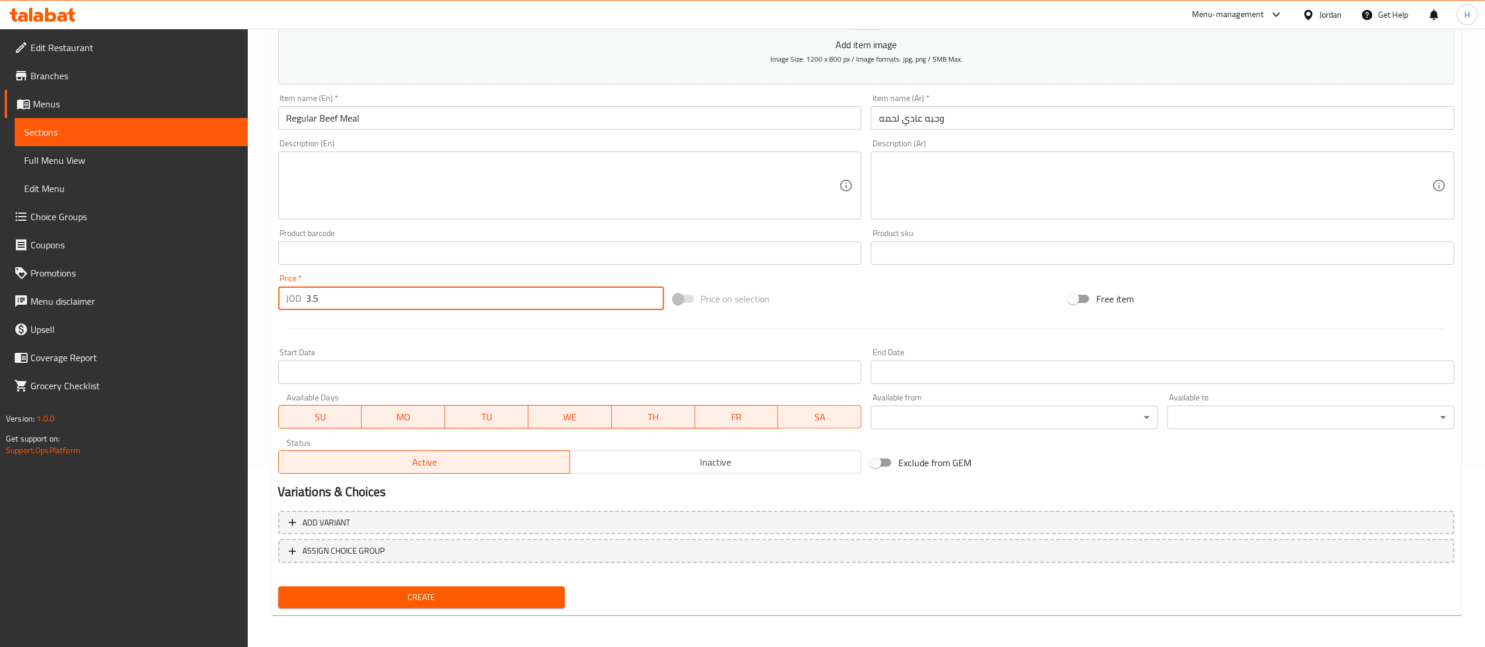
type input "3.5"
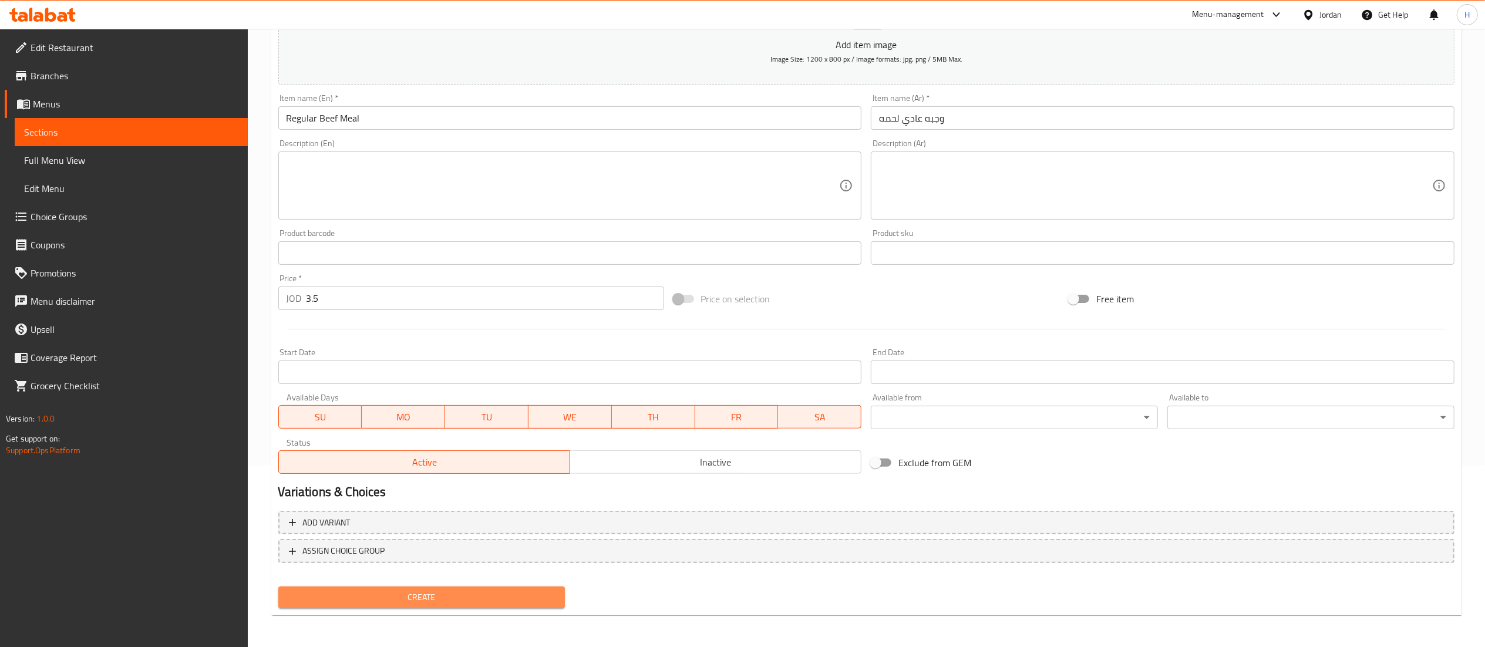
click at [317, 596] on span "Create" at bounding box center [422, 597] width 268 height 15
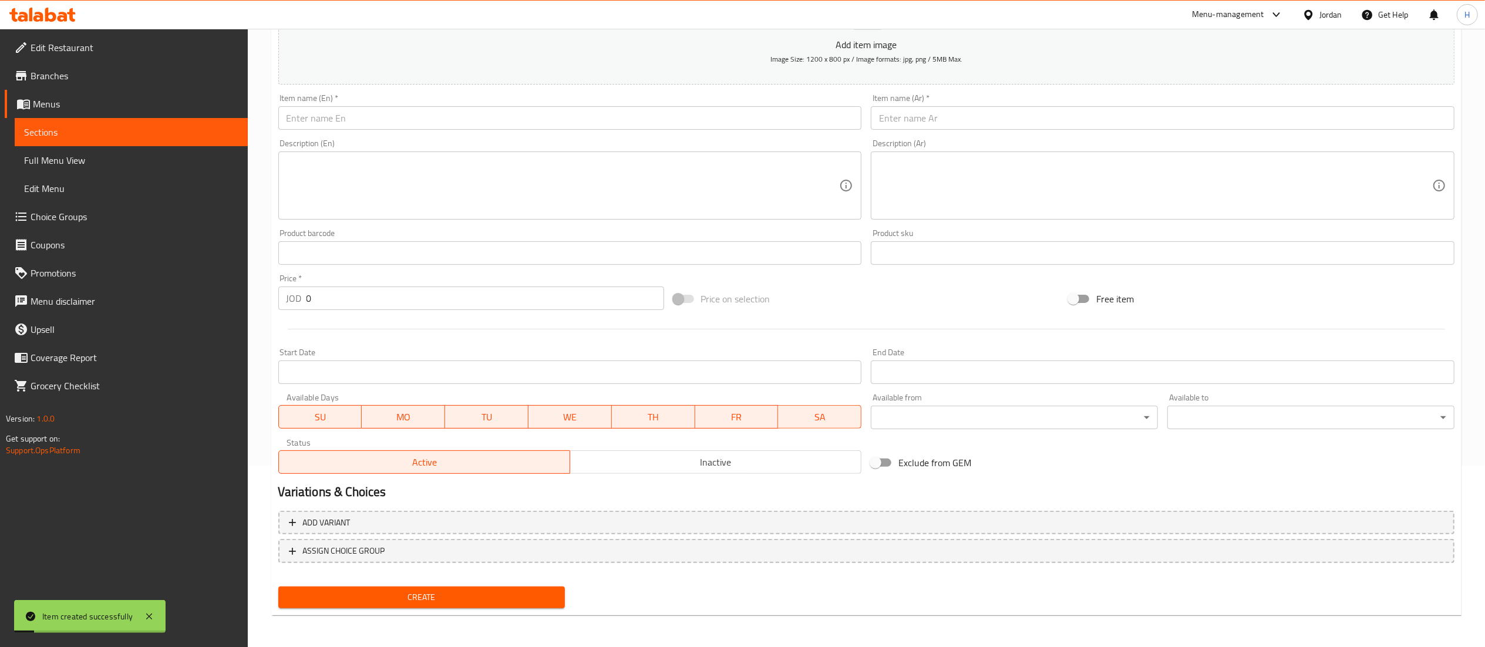
click at [290, 301] on div "JOD 0 Price *" at bounding box center [471, 298] width 386 height 23
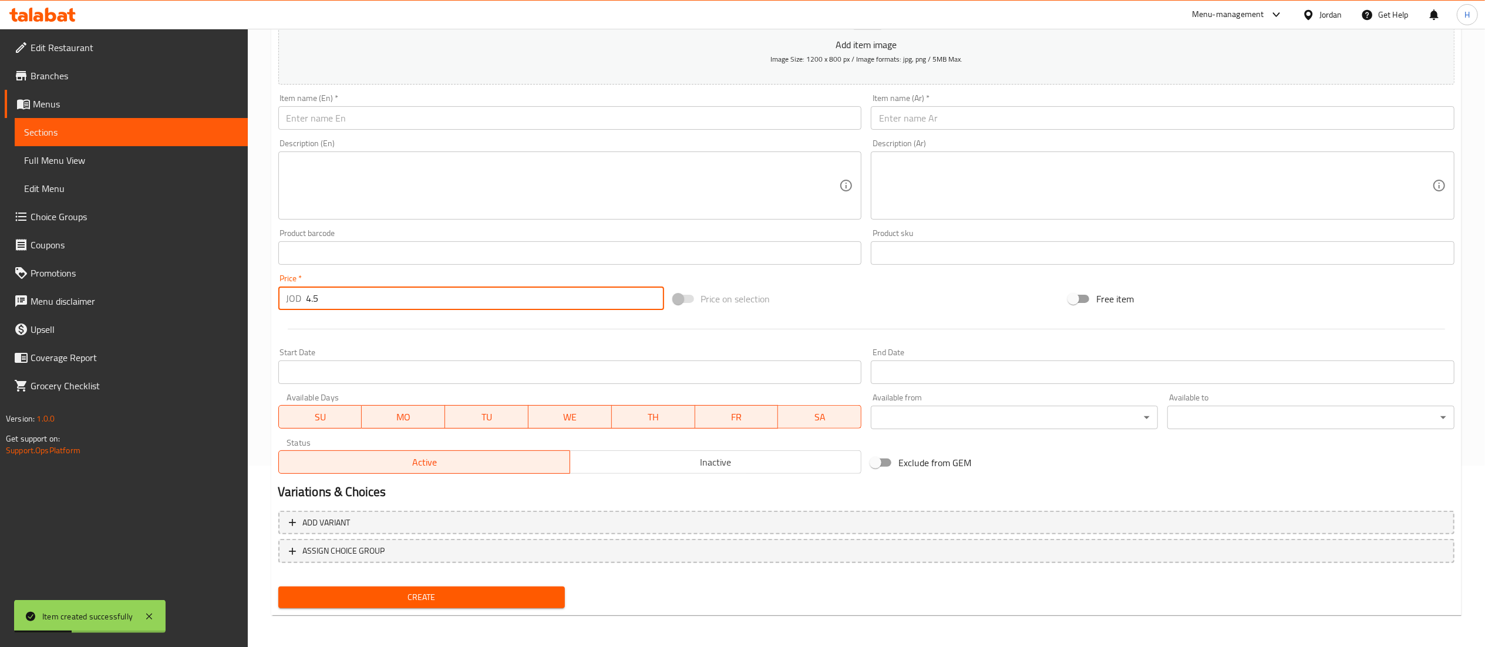
type input "4.5"
click at [969, 129] on input "text" at bounding box center [1163, 117] width 584 height 23
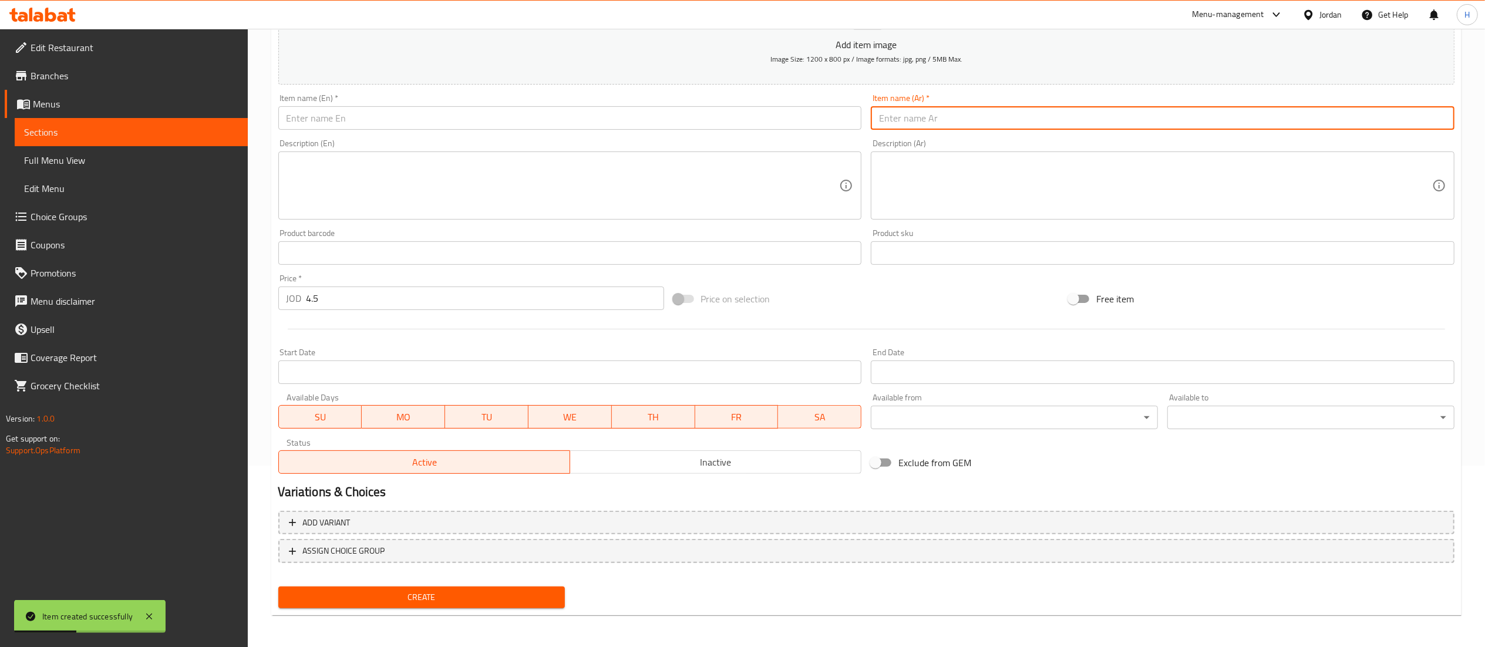
paste input "وجبه سوبر لحمه"
type input "وجبه سوبر لحمه"
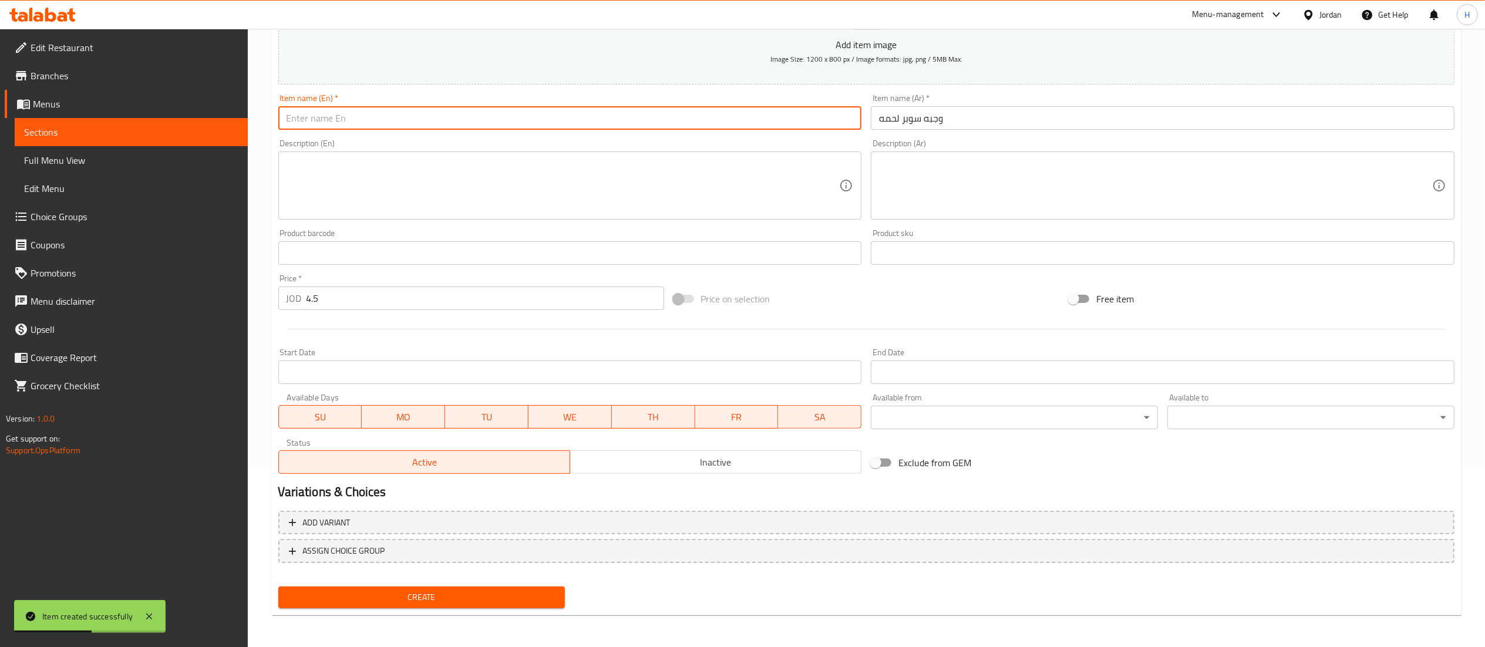
click at [647, 125] on input "text" at bounding box center [570, 117] width 584 height 23
type input "B"
type input "Super Beef Meal"
click at [420, 594] on span "Create" at bounding box center [422, 597] width 268 height 15
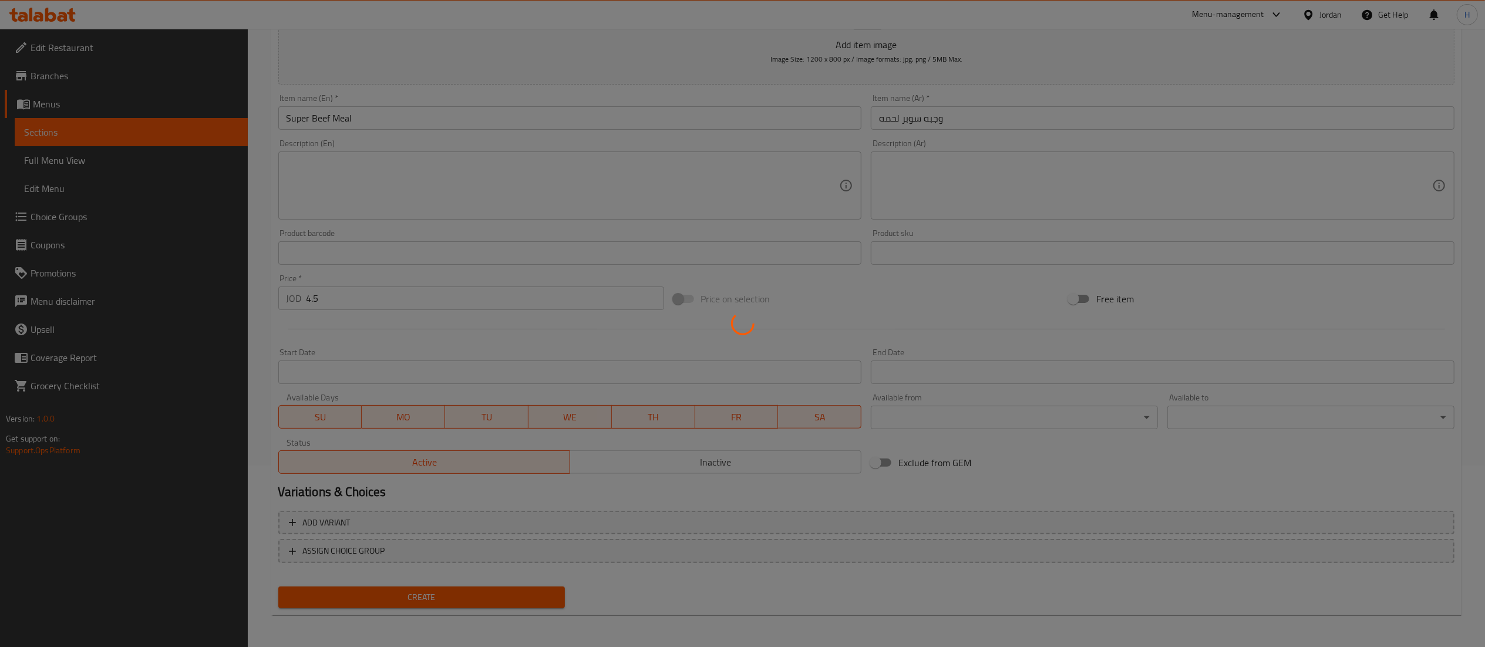
type input "0"
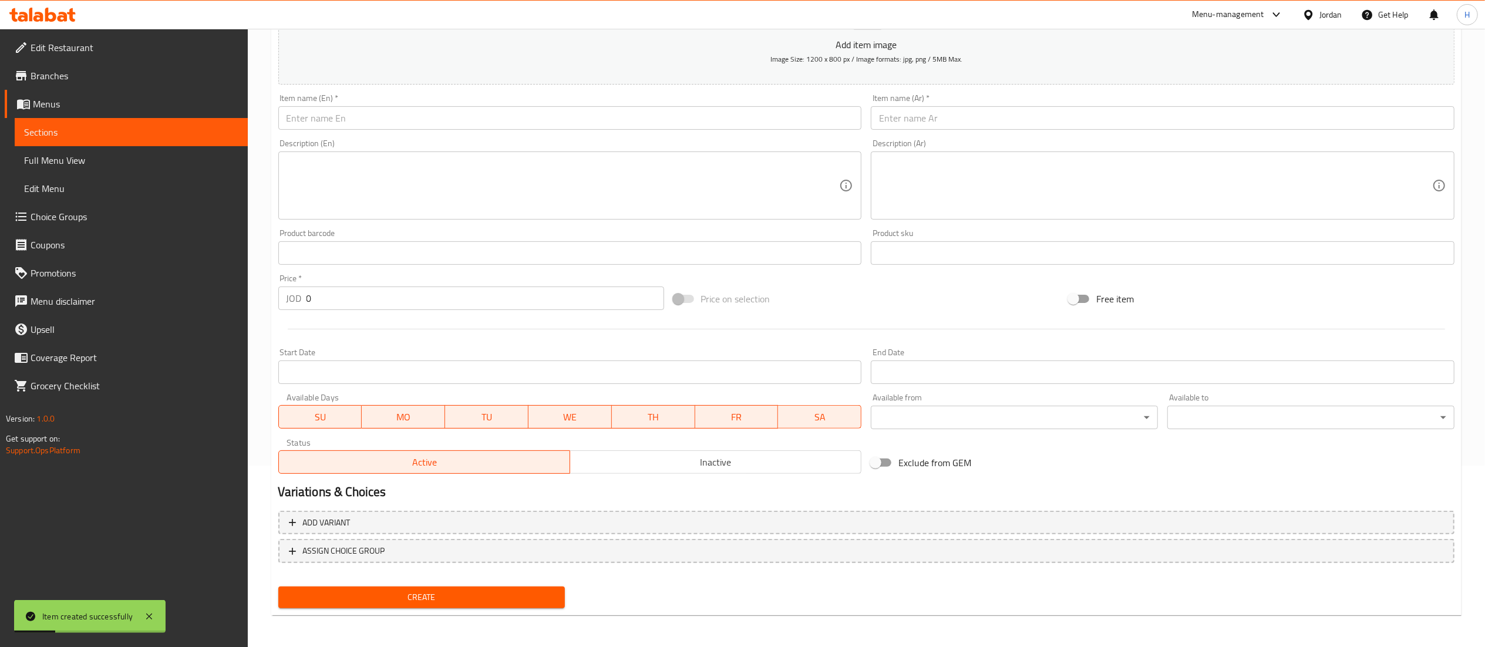
click at [909, 129] on input "text" at bounding box center [1163, 117] width 584 height 23
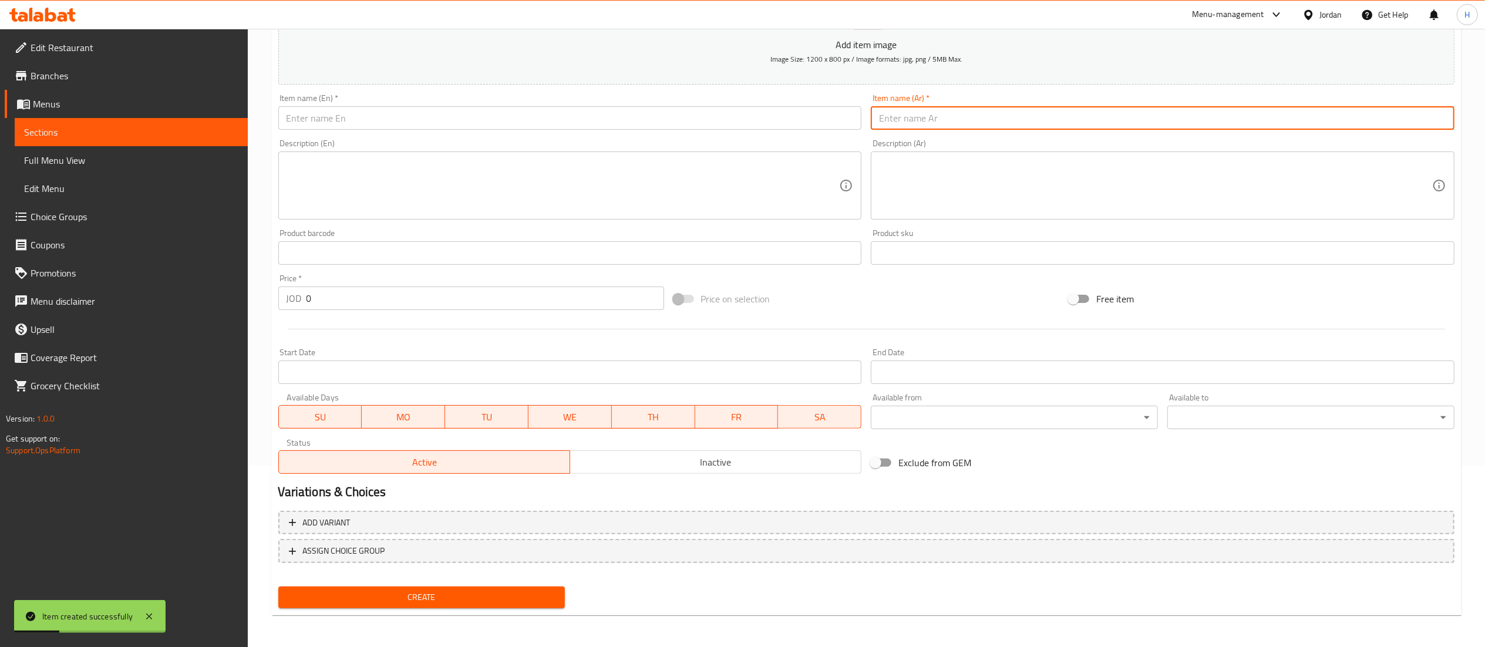
paste input "وجبه دبل لحم"
type input "وجبه دبل لحمه"
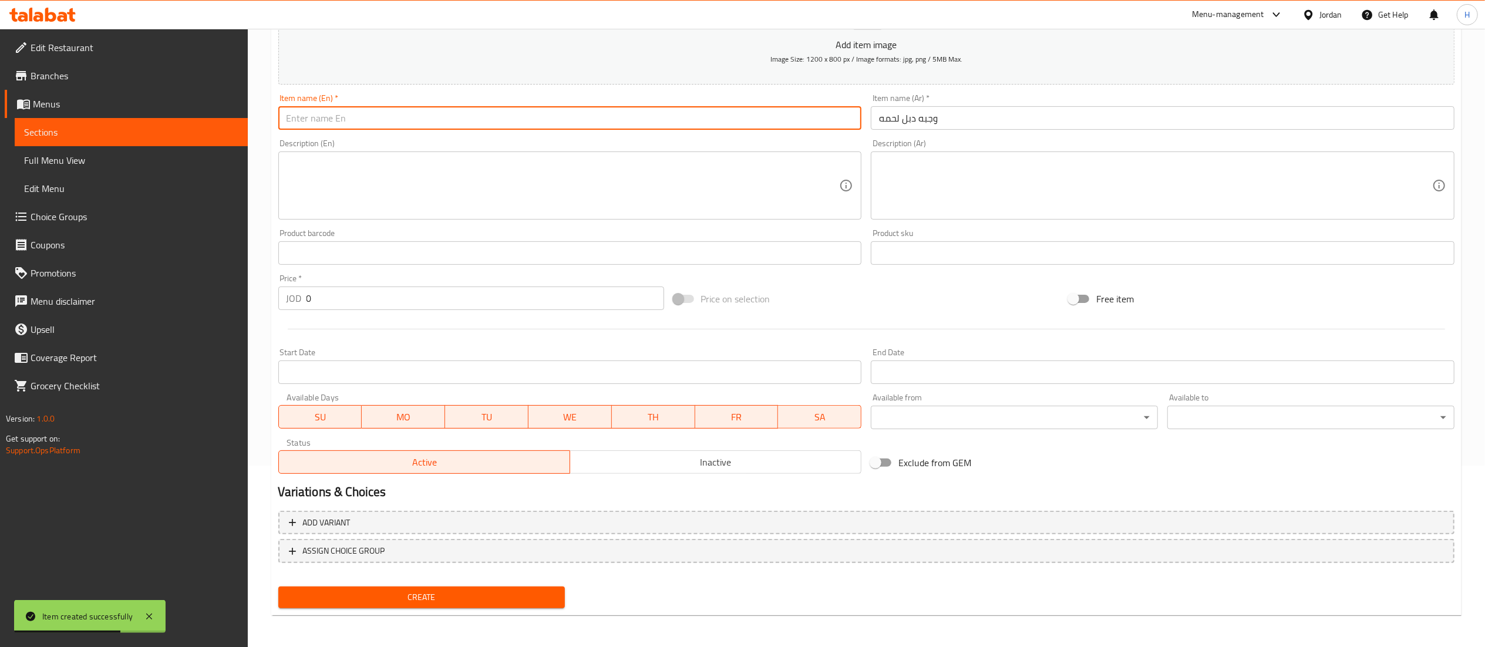
click at [792, 120] on input "text" at bounding box center [570, 117] width 584 height 23
type input "Double Beef Meal"
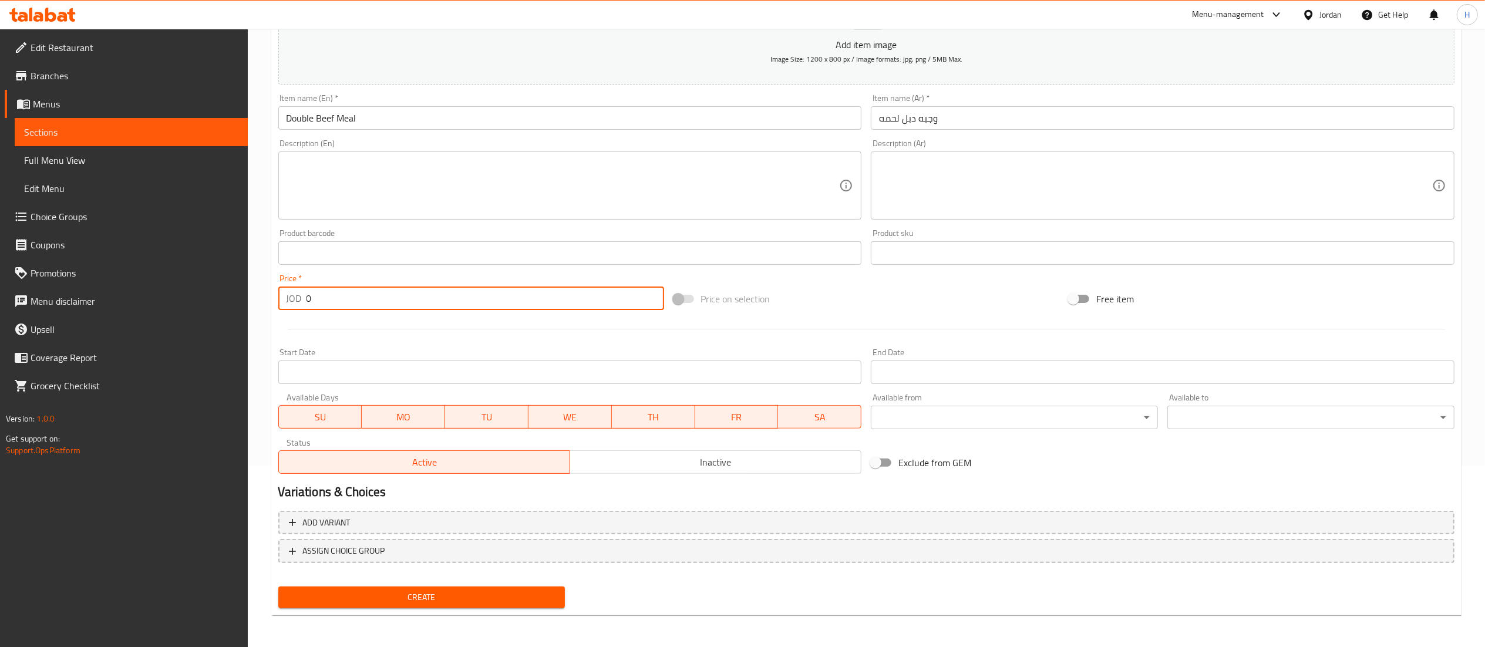
drag, startPoint x: 315, startPoint y: 295, endPoint x: 275, endPoint y: 300, distance: 40.2
click at [275, 300] on div "Price   * JOD 0 Price *" at bounding box center [471, 292] width 395 height 45
type input "5.75"
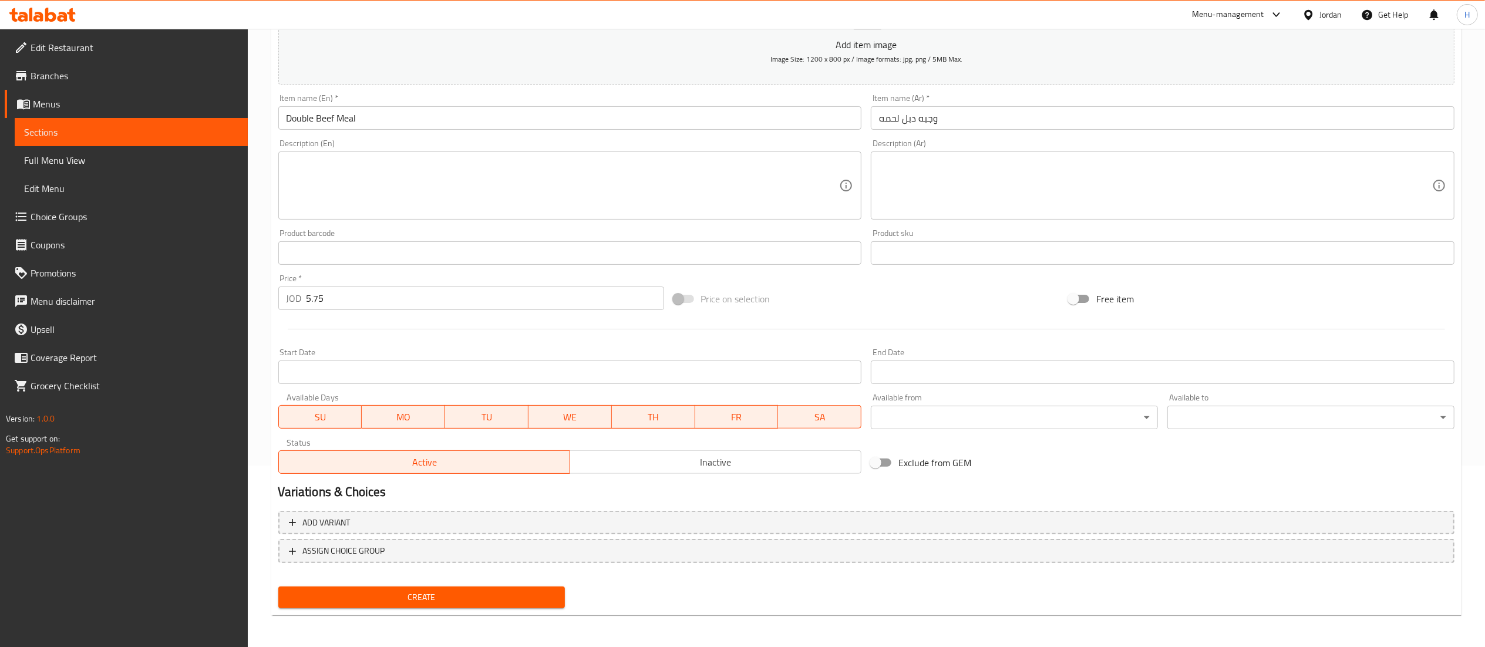
click at [492, 582] on div "Create" at bounding box center [422, 597] width 297 height 31
click at [491, 601] on span "Create" at bounding box center [422, 597] width 268 height 15
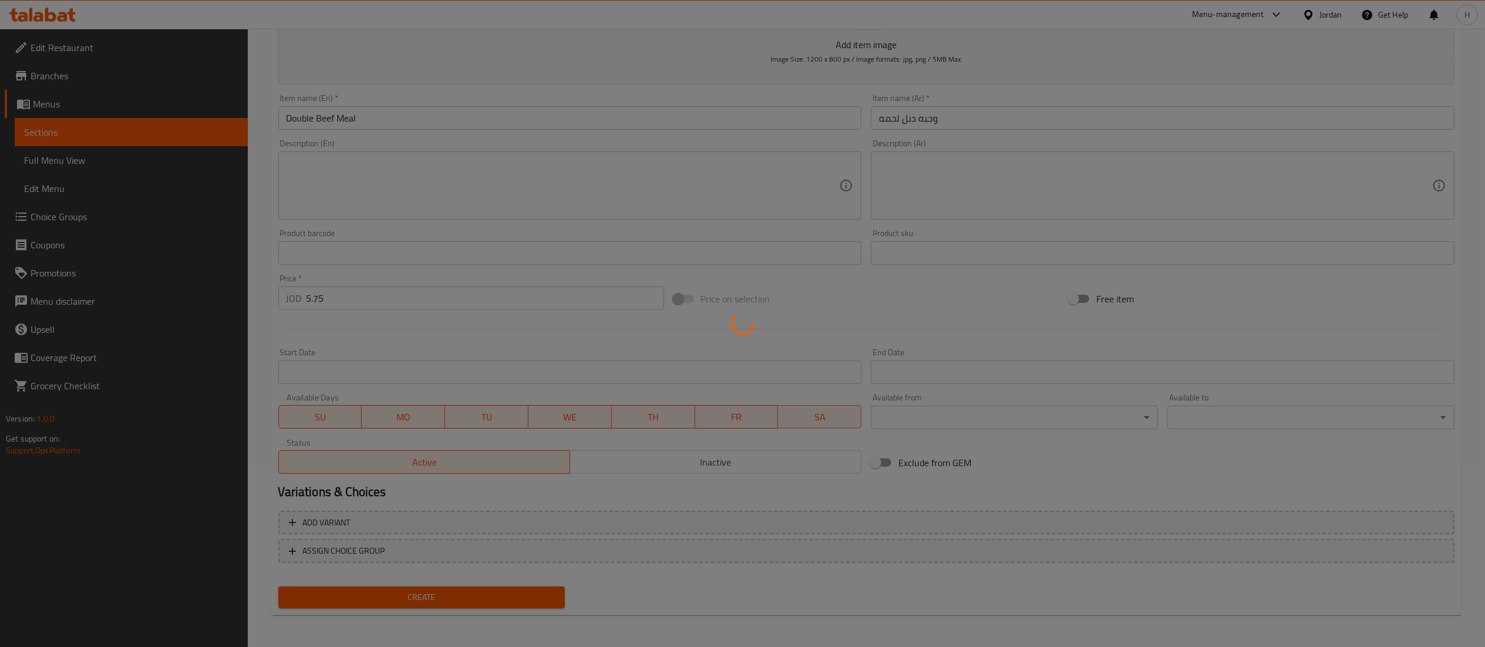
type input "0"
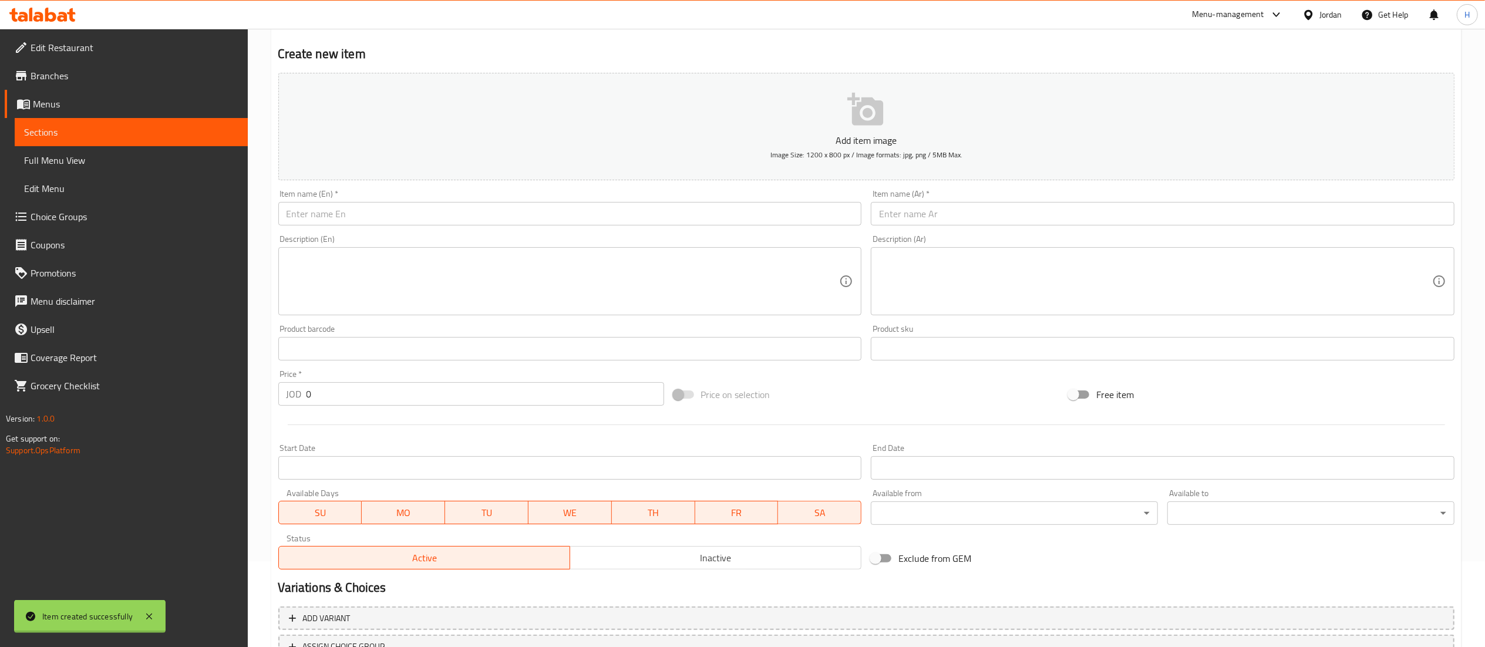
scroll to position [64, 0]
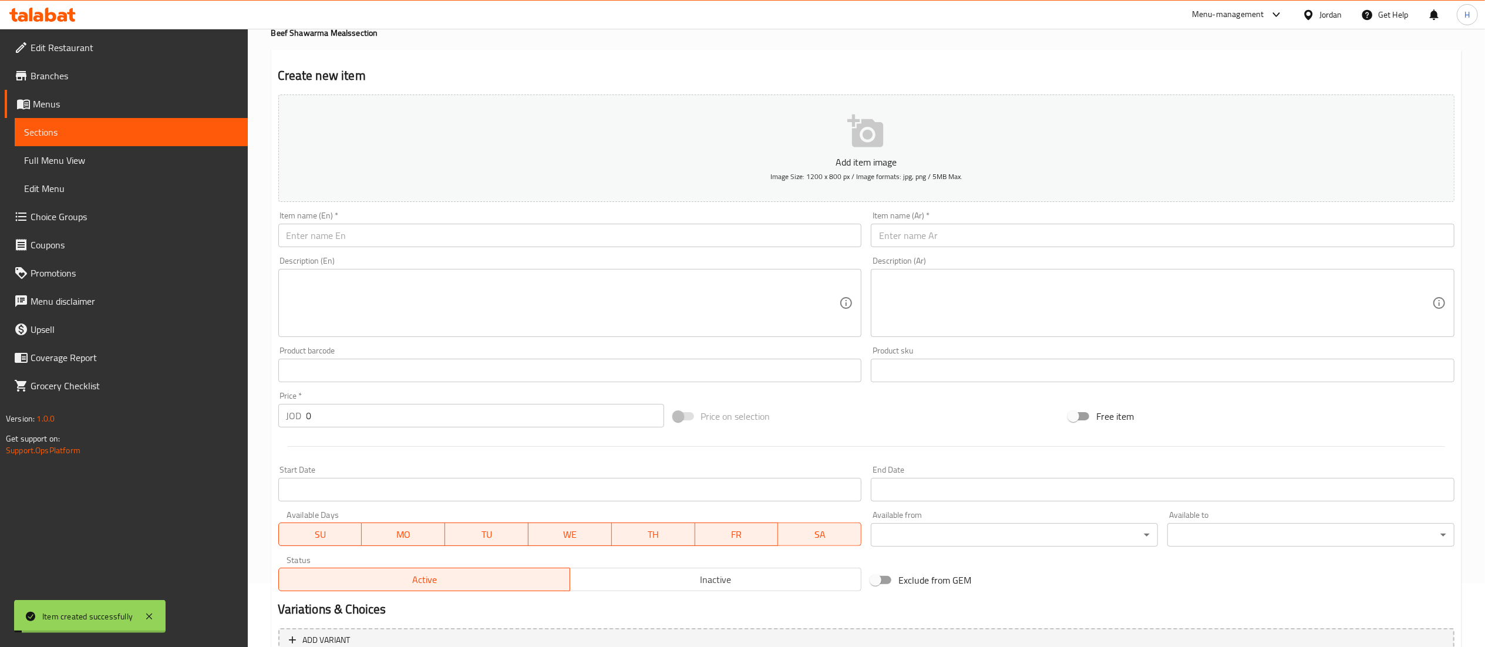
click at [940, 241] on input "text" at bounding box center [1163, 235] width 584 height 23
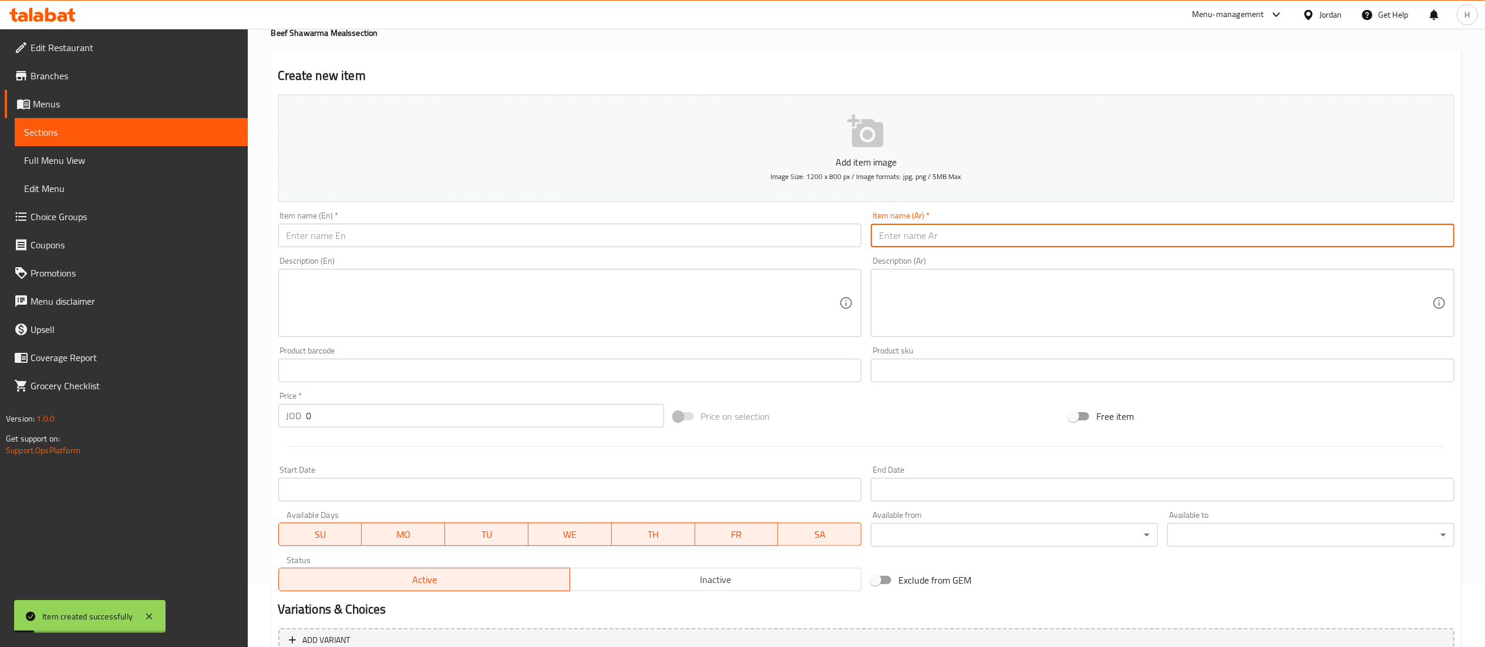
paste input "وجبه دبل مكس"
type input "وجبه دبل مكس"
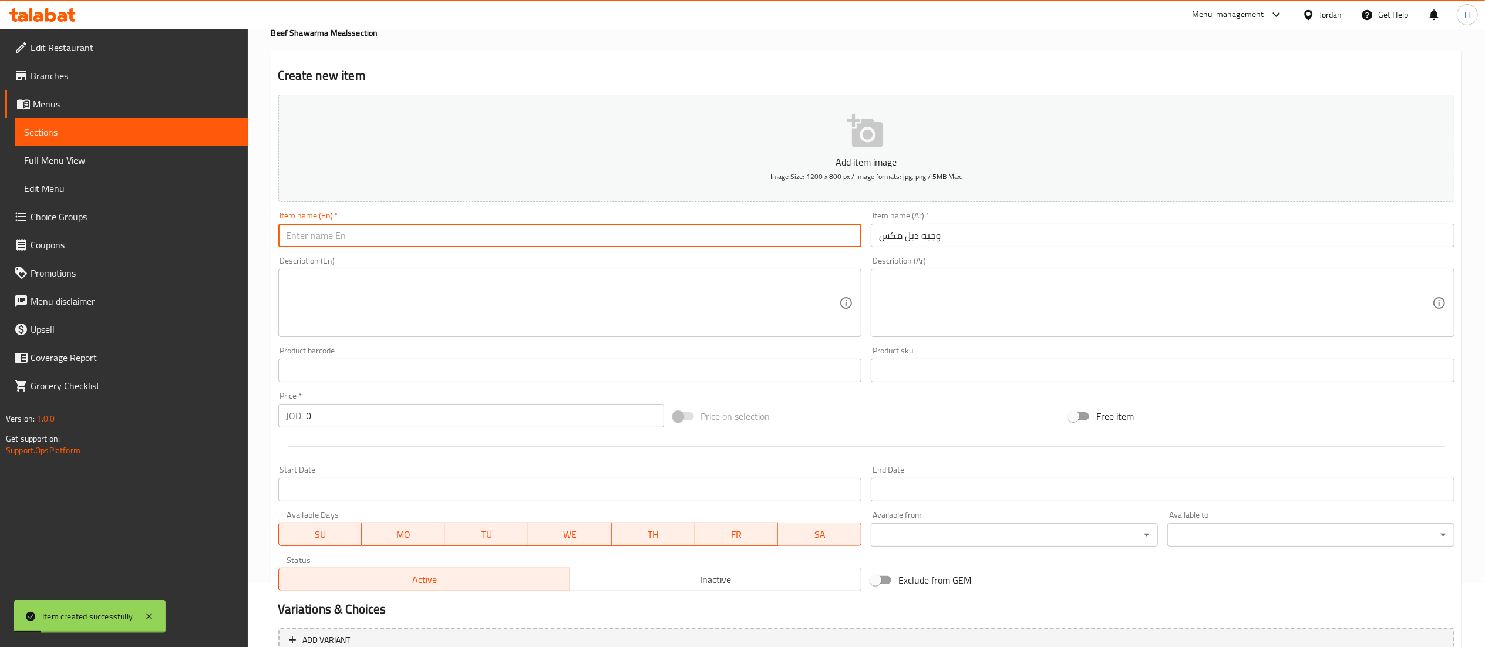
click at [790, 237] on input "text" at bounding box center [570, 235] width 584 height 23
type input "D"
type input "Beef Double Mix"
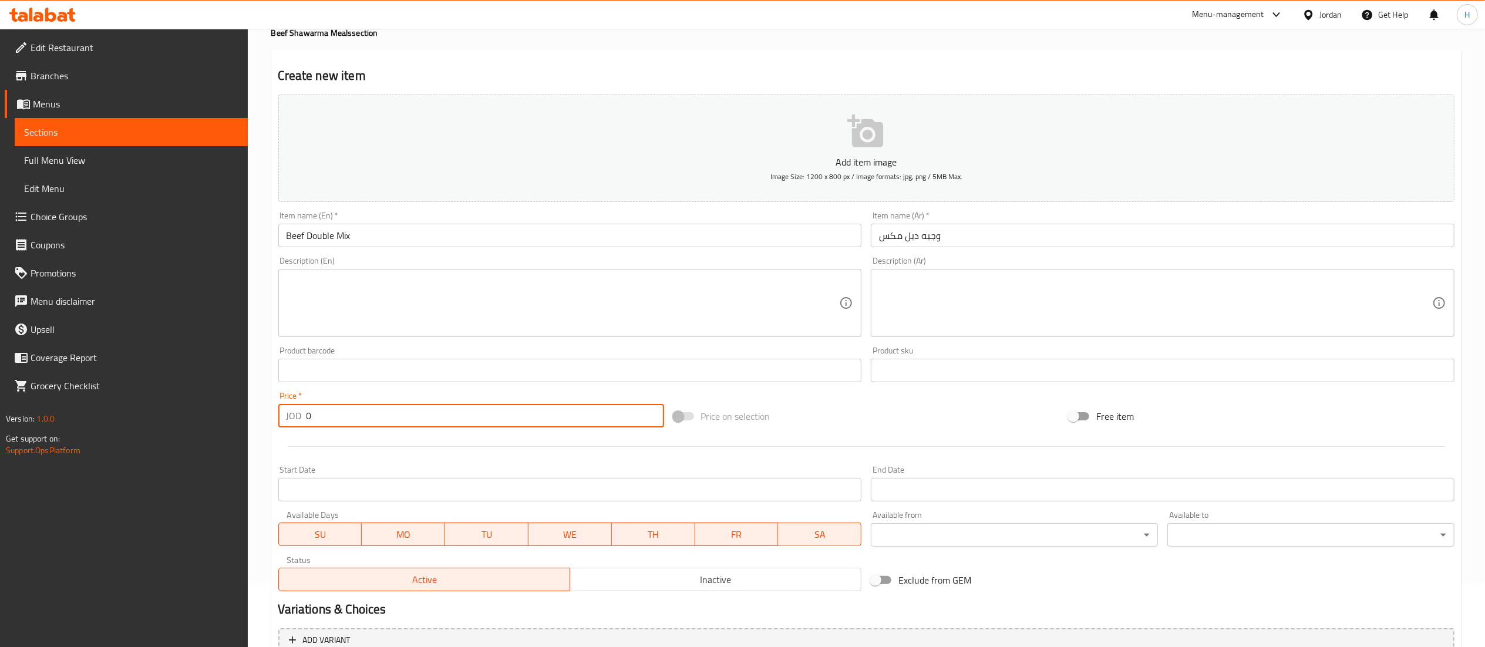
drag, startPoint x: 320, startPoint y: 418, endPoint x: 252, endPoint y: 419, distance: 68.1
click at [252, 419] on div "Home / Restaurants management / Menus / Sections / item / create Beef Shawarma …" at bounding box center [866, 365] width 1237 height 801
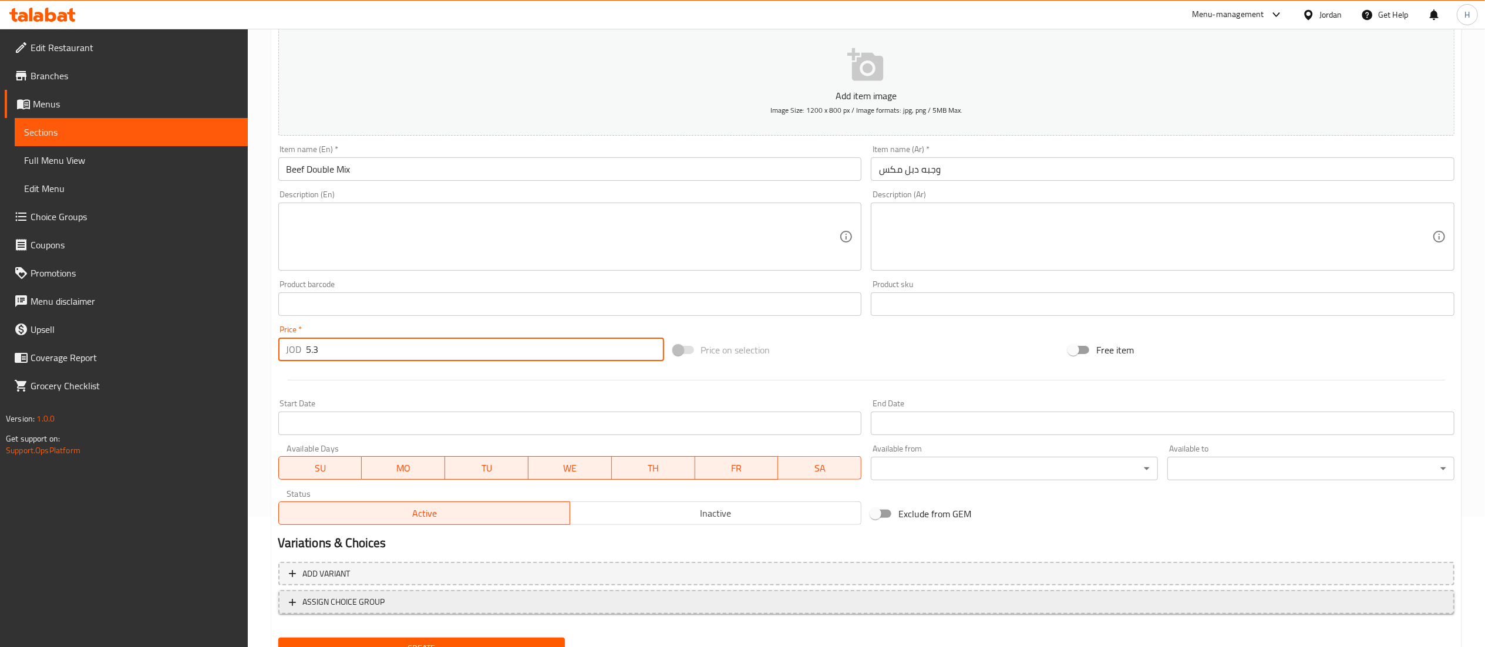
scroll to position [181, 0]
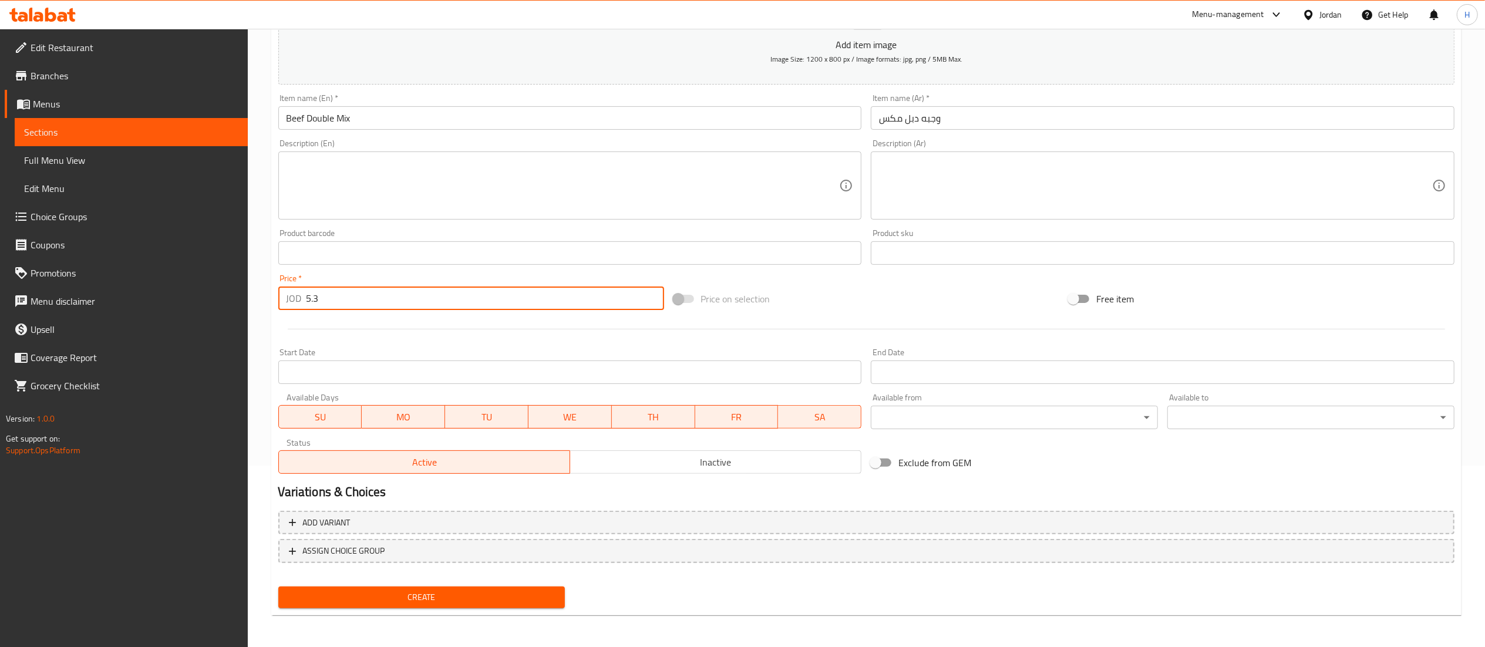
type input "5.3"
click at [375, 590] on span "Create" at bounding box center [422, 597] width 268 height 15
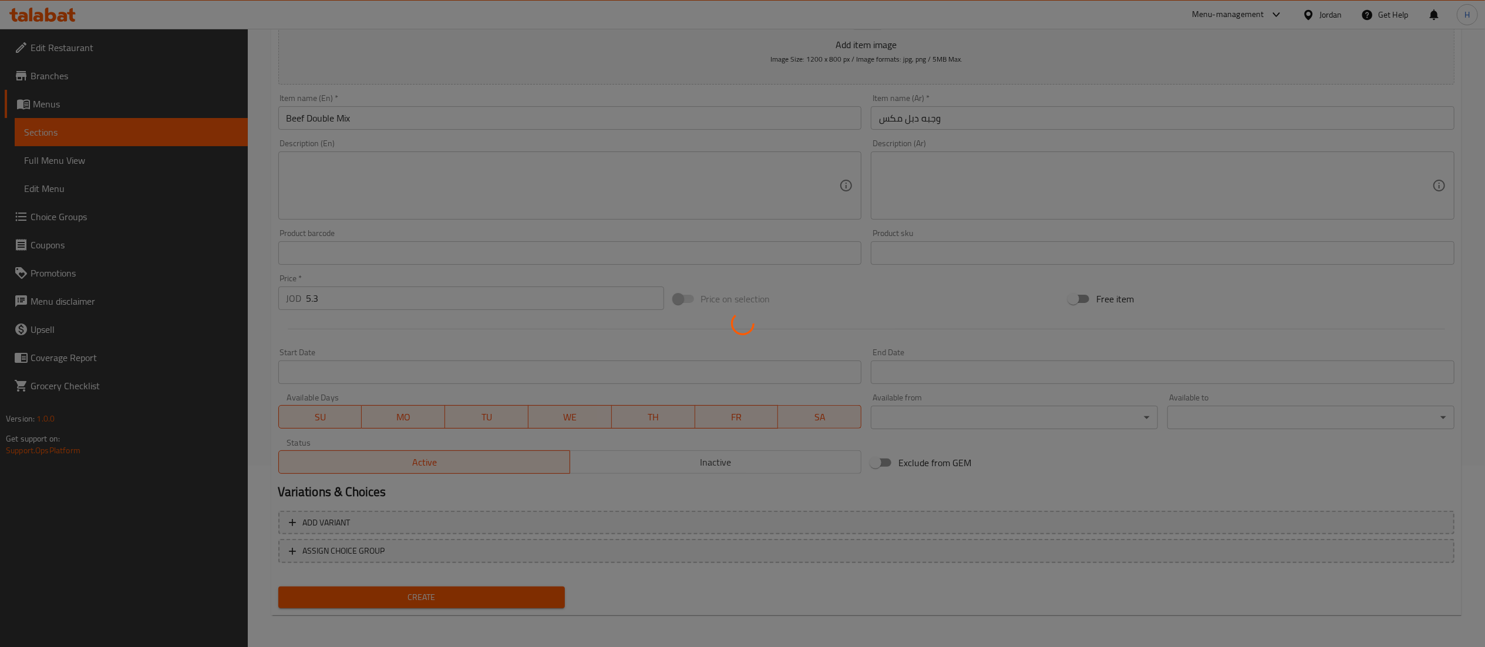
type input "0"
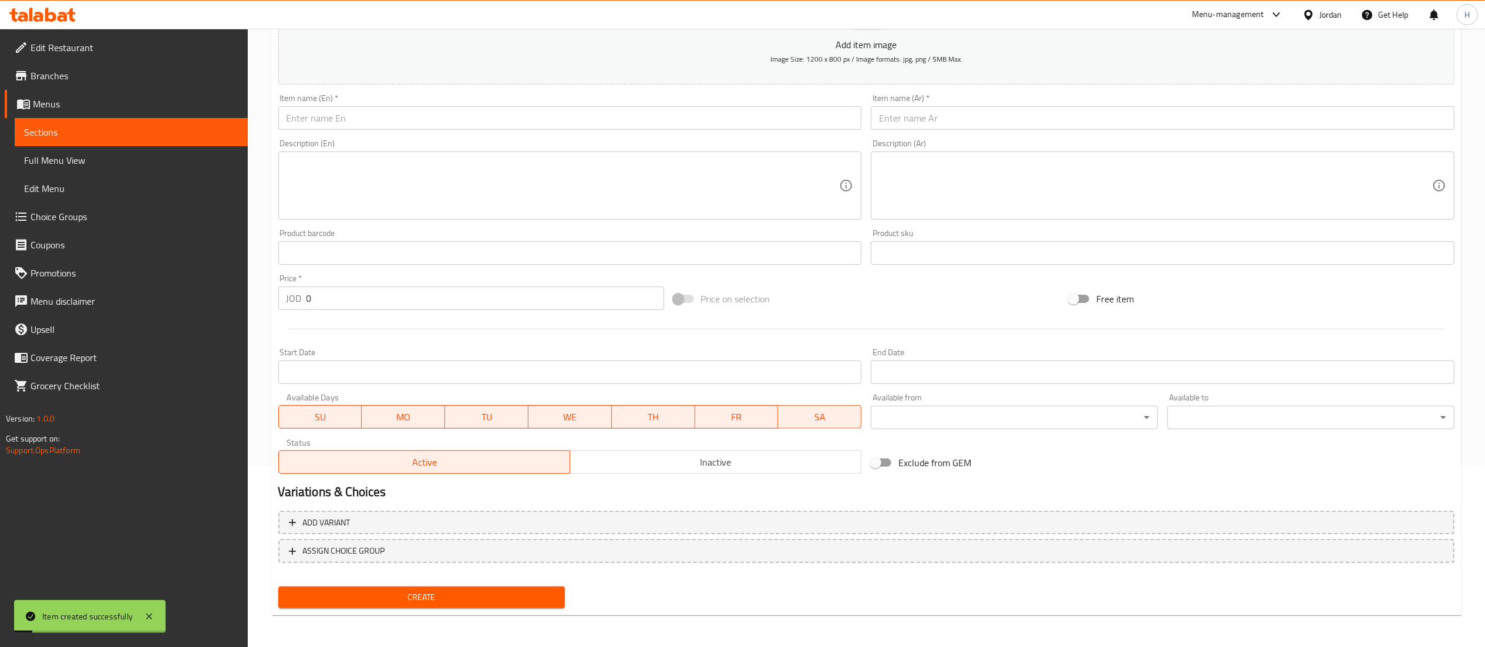
click at [937, 129] on input "text" at bounding box center [1163, 117] width 584 height 23
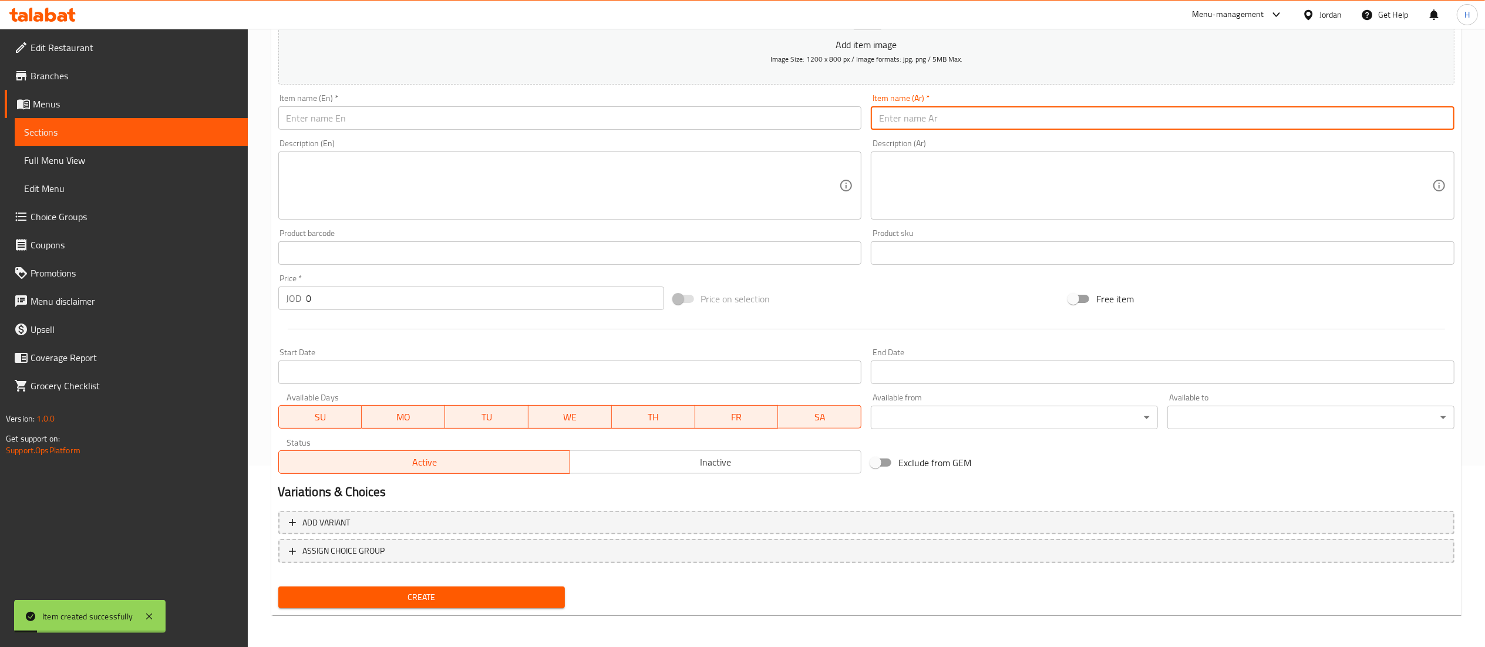
paste input "وجبه شبابيه لحمه"
type input "وجبه شبابيه لحمه"
click at [674, 113] on input "text" at bounding box center [570, 117] width 584 height 23
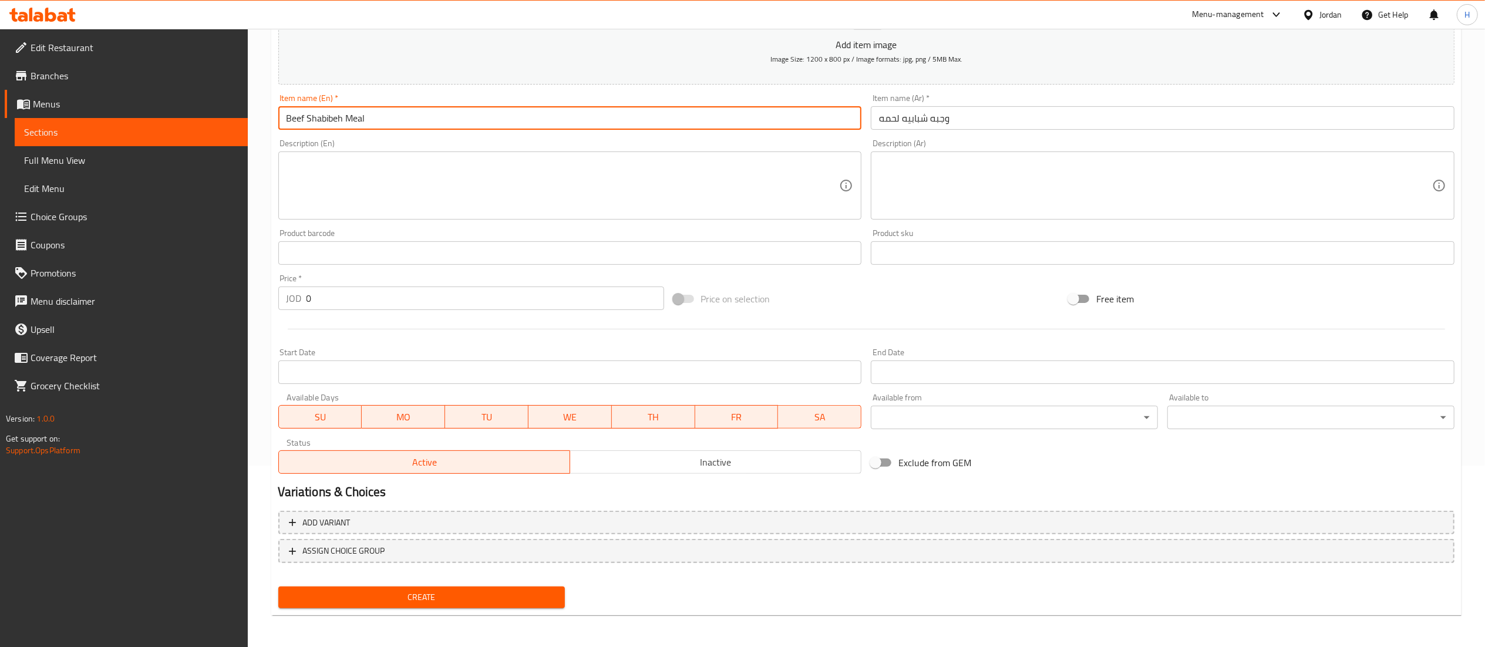
type input "Beef Shabibeh Meal"
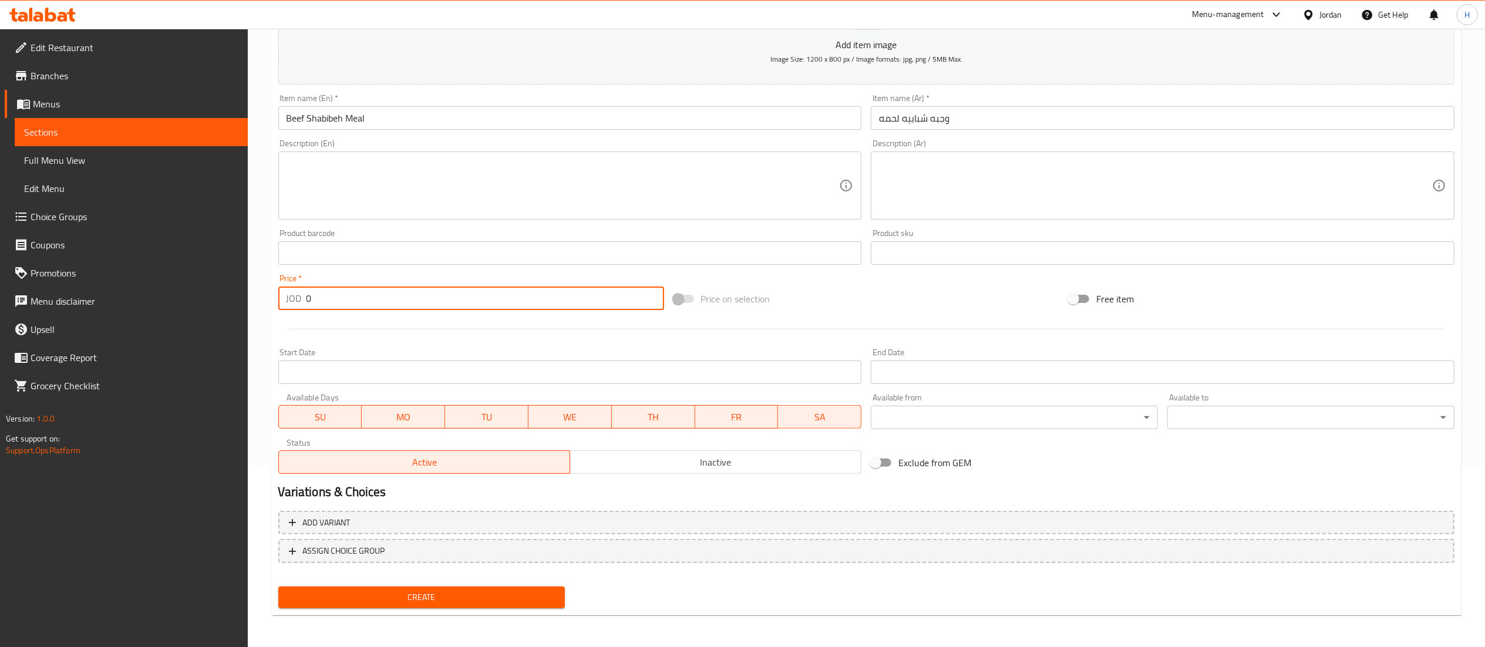
drag, startPoint x: 322, startPoint y: 295, endPoint x: 258, endPoint y: 300, distance: 63.6
click at [258, 300] on div "Home / Restaurants management / Menus / Sections / item / create Beef Shawarma …" at bounding box center [866, 247] width 1237 height 801
type input "15.75"
click at [376, 589] on button "Create" at bounding box center [421, 598] width 287 height 22
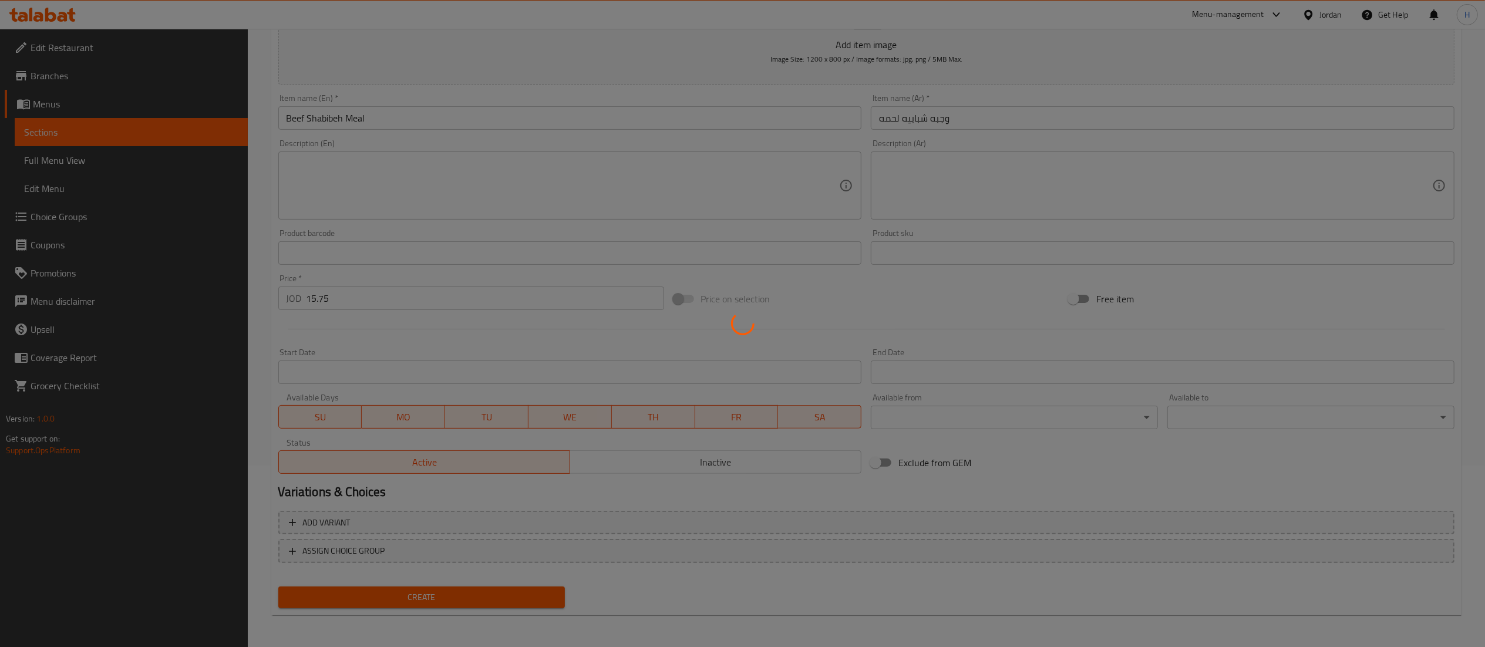
type input "0"
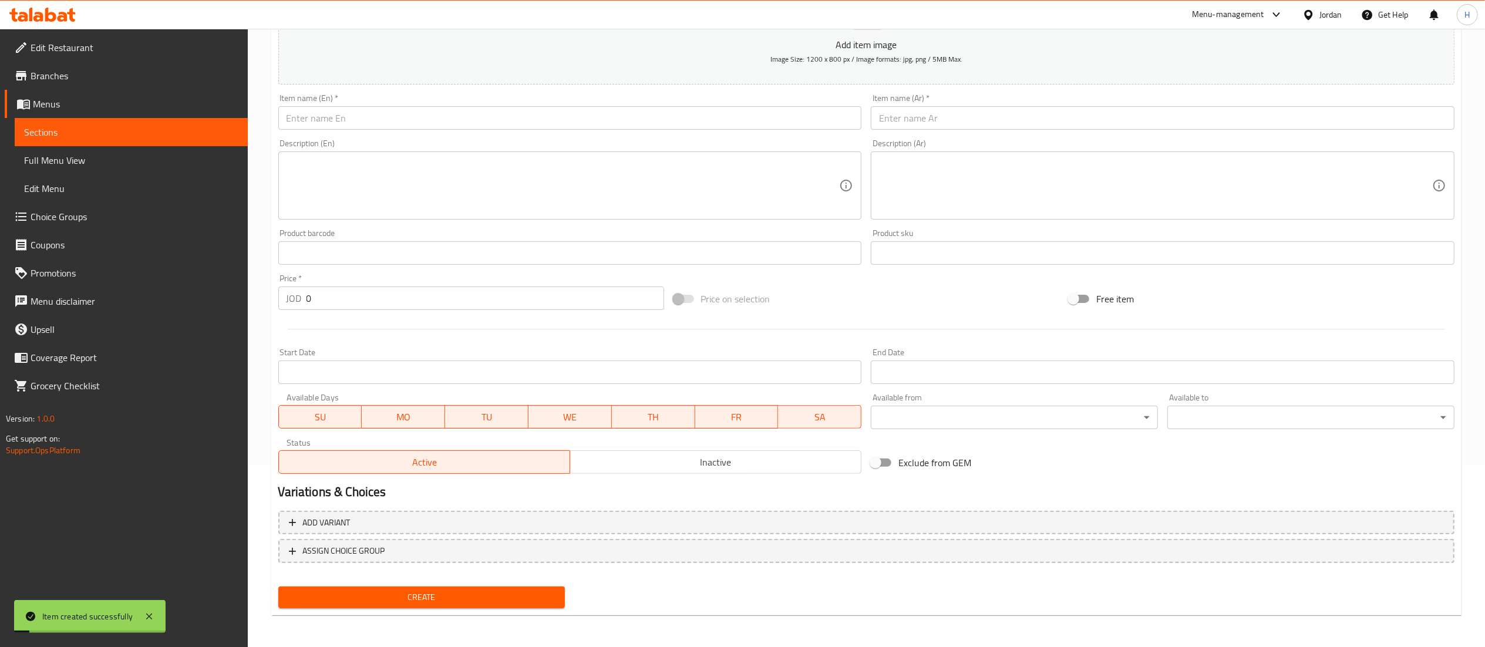
click at [1044, 117] on input "text" at bounding box center [1163, 117] width 584 height 23
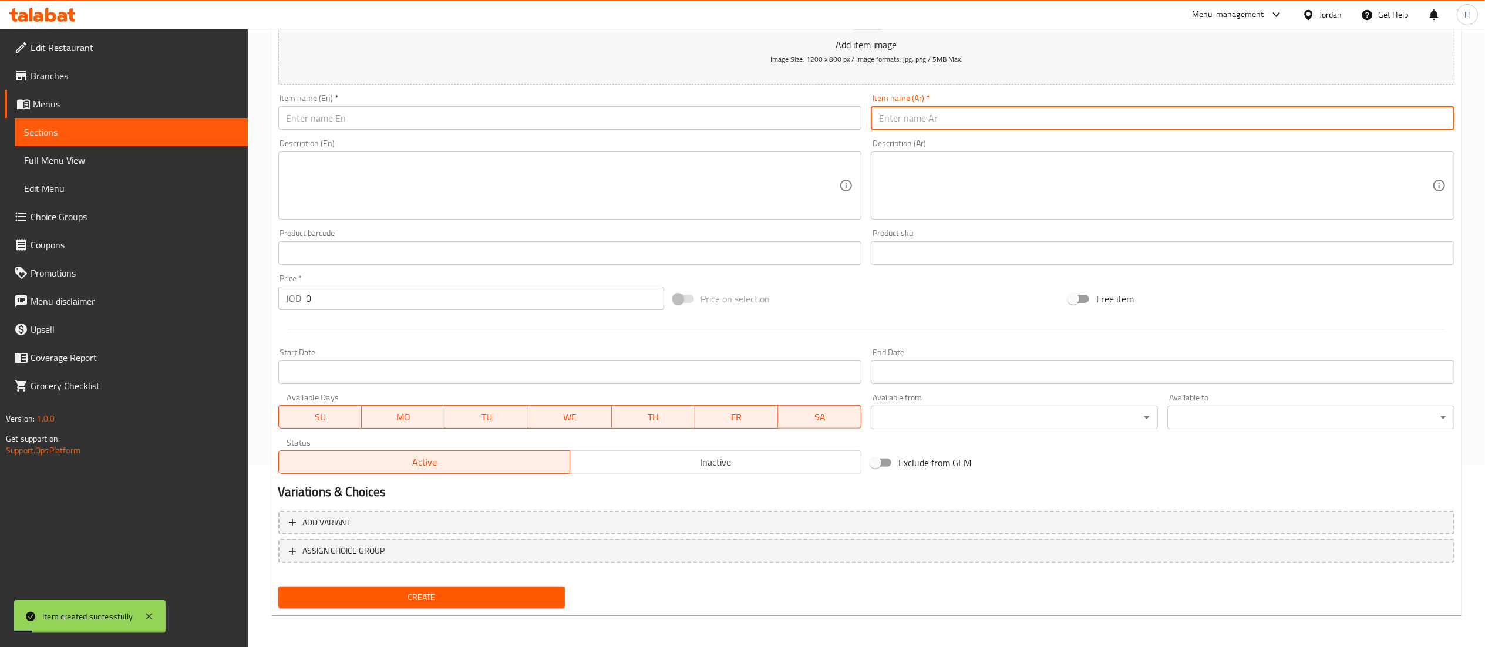
paste input "وجبه شبابيه مكس"
type input "وجبه شبابيه مكس"
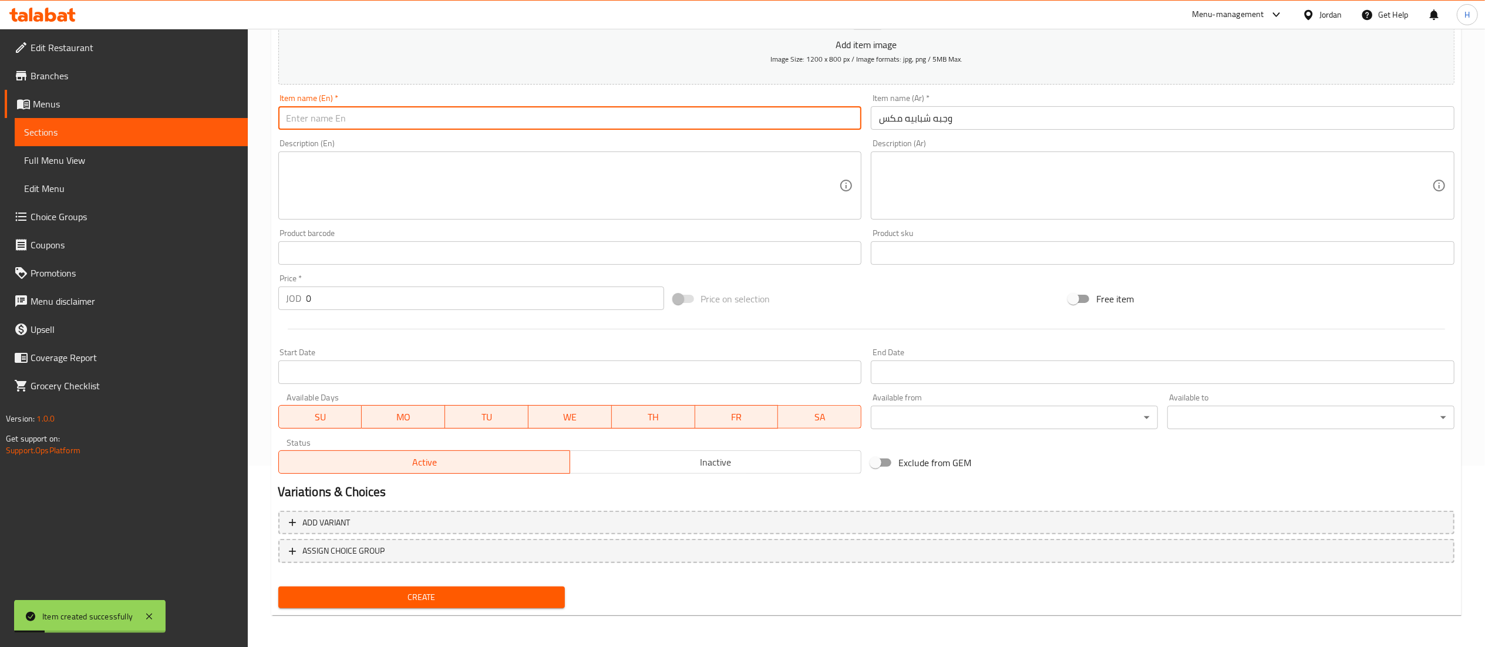
click at [658, 122] on input "text" at bounding box center [570, 117] width 584 height 23
type input "Shabibeh Mix Meal"
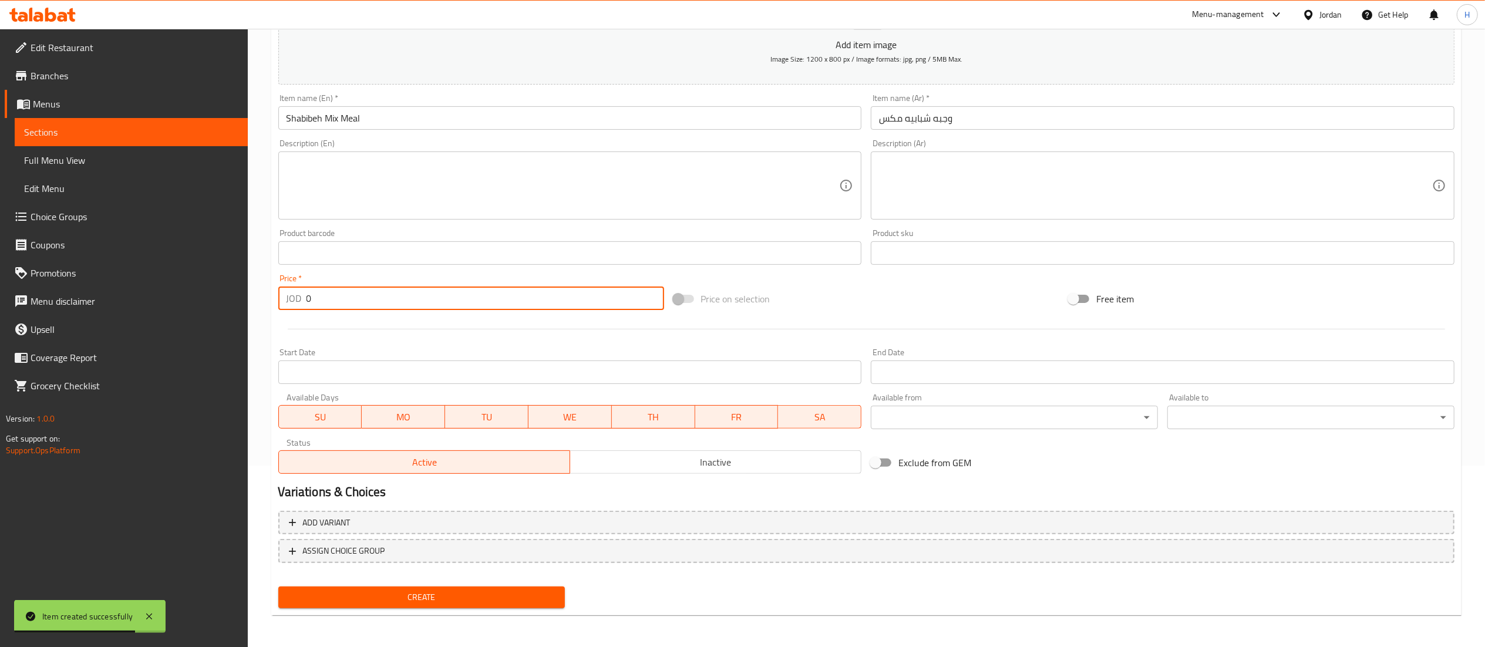
drag, startPoint x: 344, startPoint y: 297, endPoint x: 226, endPoint y: 309, distance: 118.6
click at [226, 309] on div "Edit Restaurant Branches Menus Sections Full Menu View Edit Menu Choice Groups …" at bounding box center [742, 247] width 1485 height 801
type input "14.25"
click at [428, 591] on span "Create" at bounding box center [422, 597] width 268 height 15
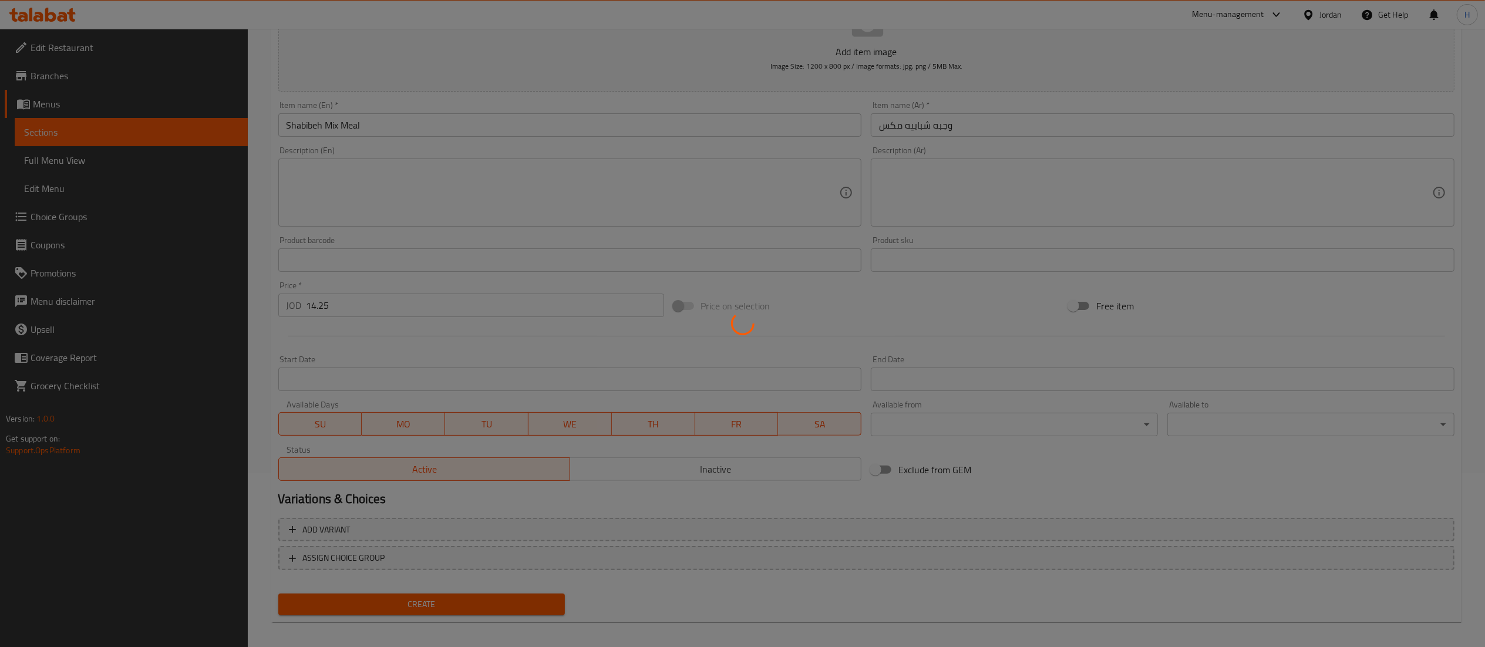
scroll to position [0, 0]
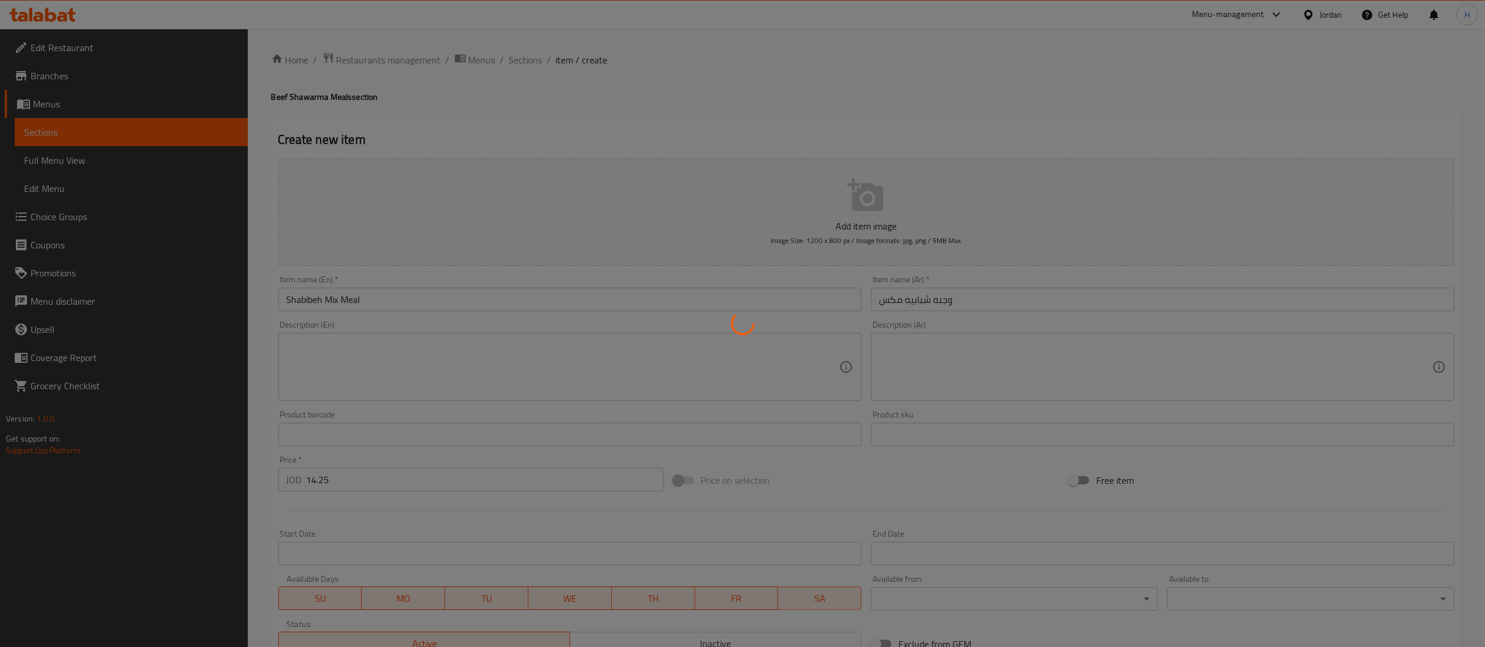
type input "0"
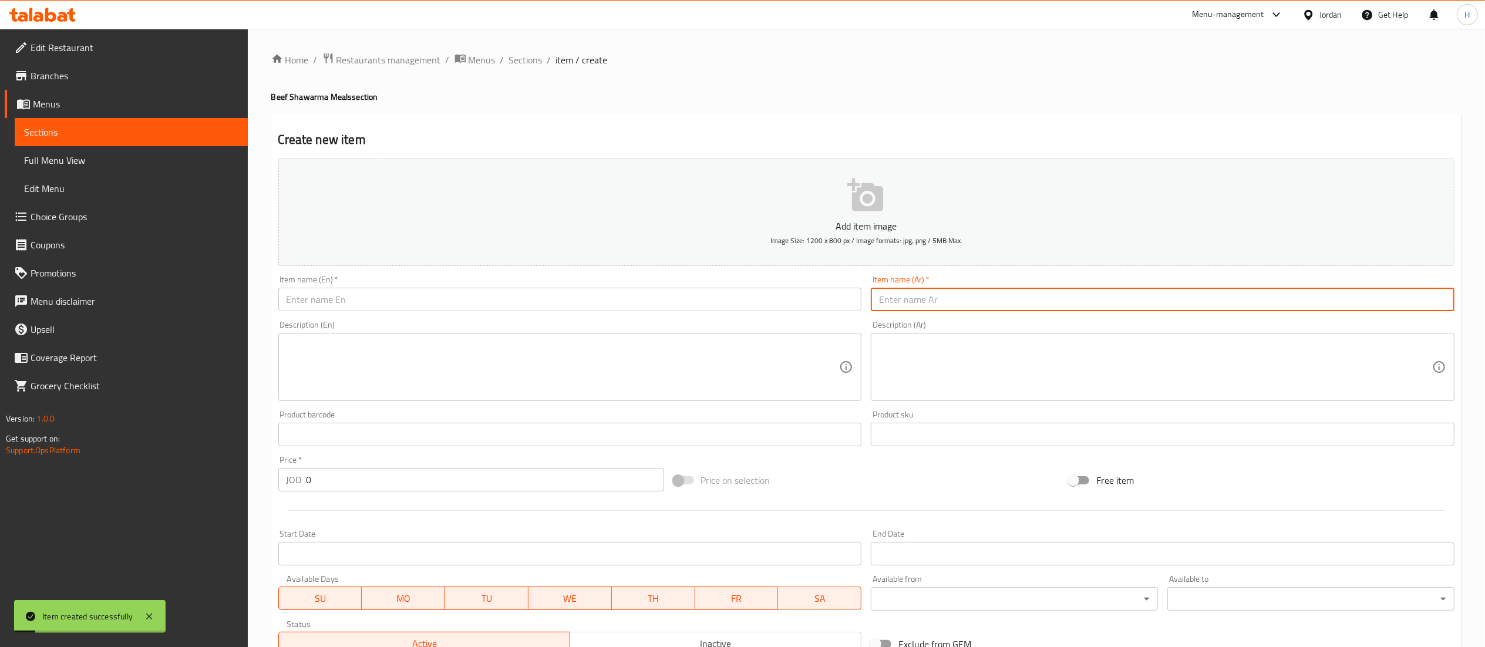
click at [926, 303] on input "text" at bounding box center [1163, 299] width 584 height 23
paste input "وجبه عائلي لحمه"
type input "وجبه عائلي لحمه"
click at [685, 298] on input "text" at bounding box center [570, 299] width 584 height 23
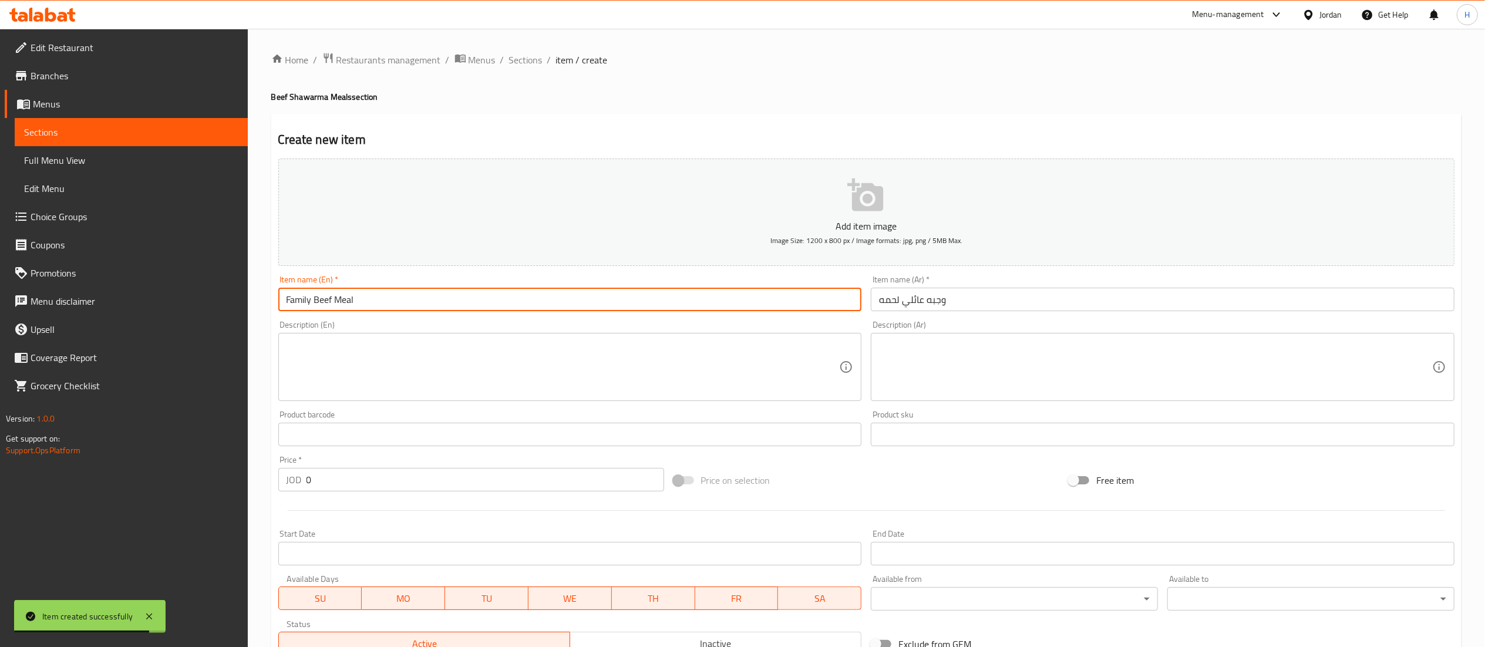
type input "Family Beef Meal"
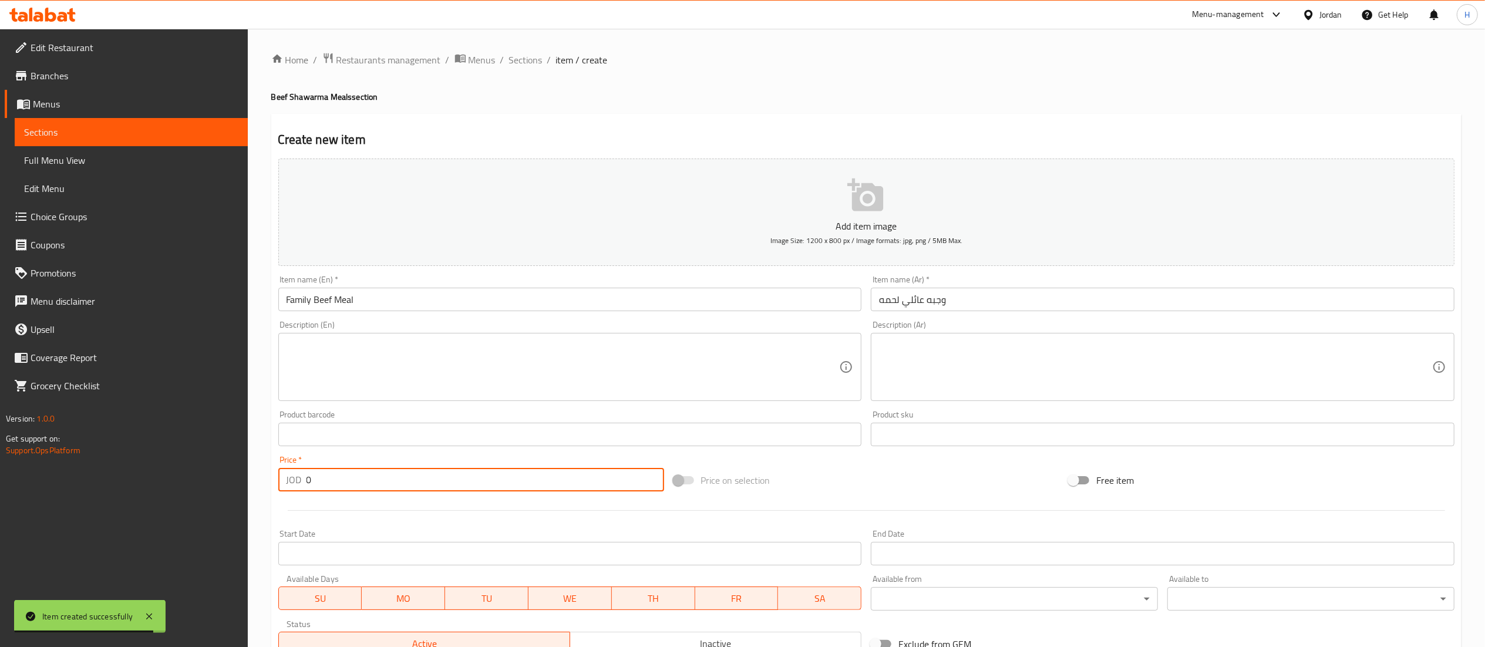
drag, startPoint x: 320, startPoint y: 482, endPoint x: 236, endPoint y: 471, distance: 84.6
click at [236, 471] on div "Edit Restaurant Branches Menus Sections Full Menu View Edit Menu Choice Groups …" at bounding box center [742, 429] width 1485 height 801
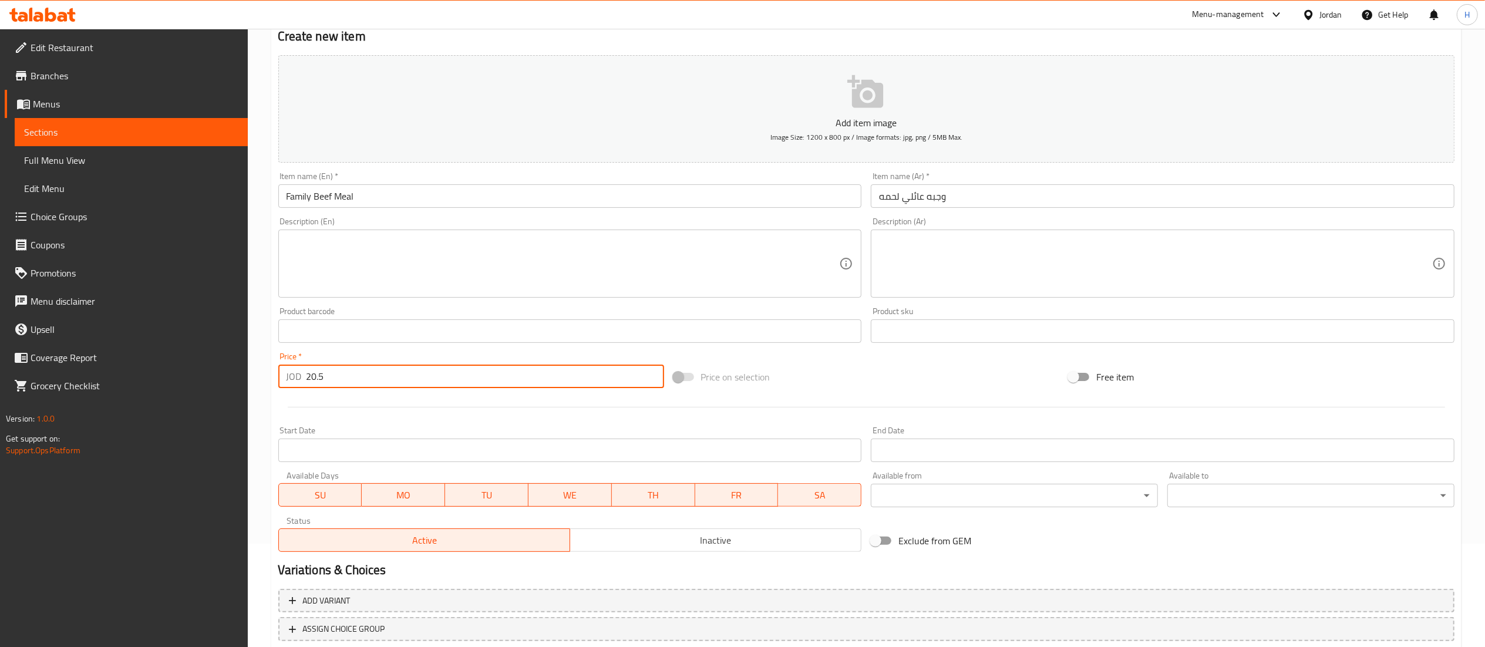
scroll to position [181, 0]
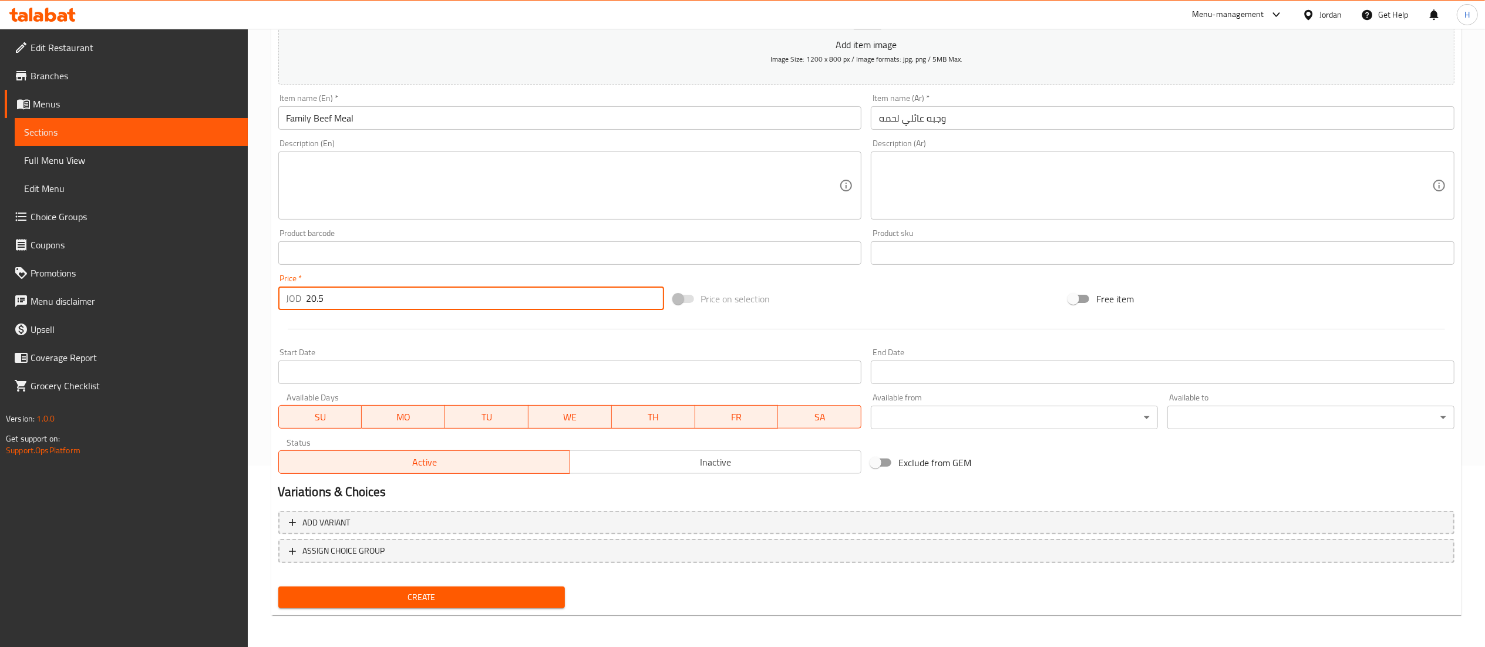
type input "20.5"
click at [459, 599] on span "Create" at bounding box center [422, 597] width 268 height 15
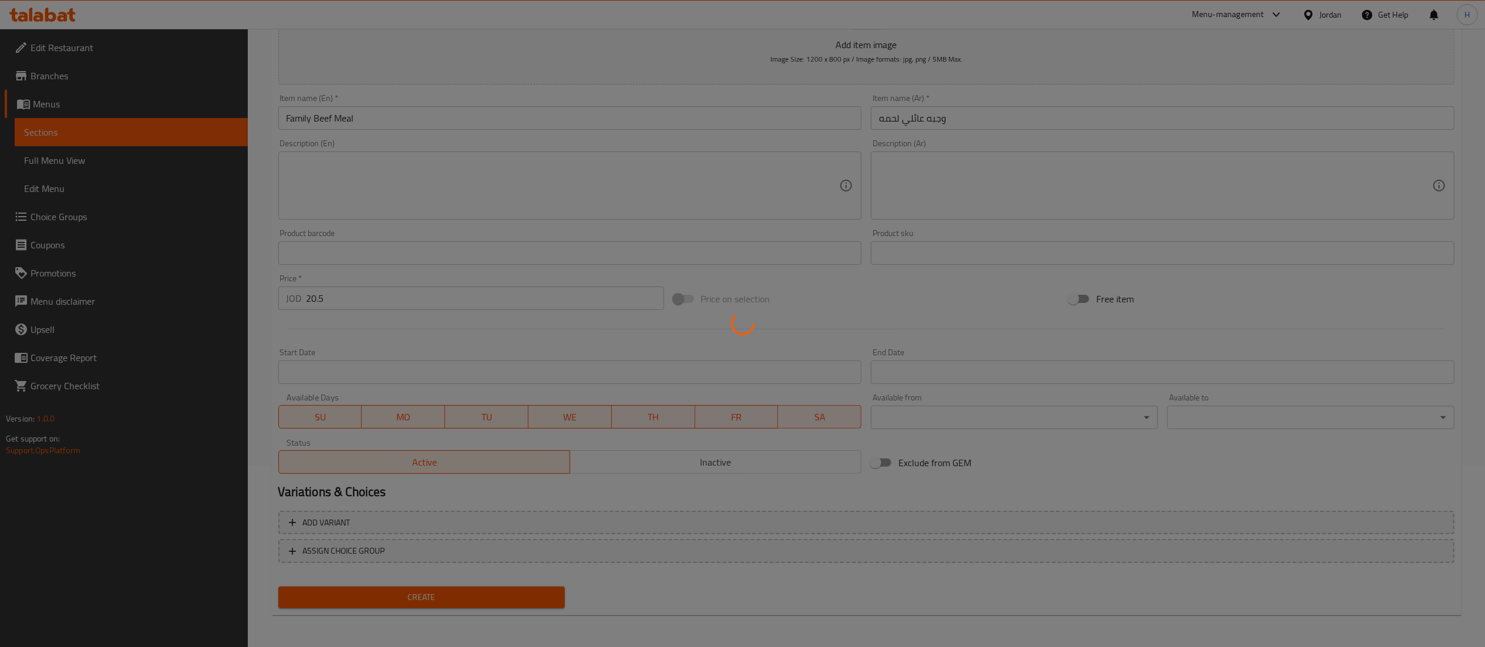
type input "0"
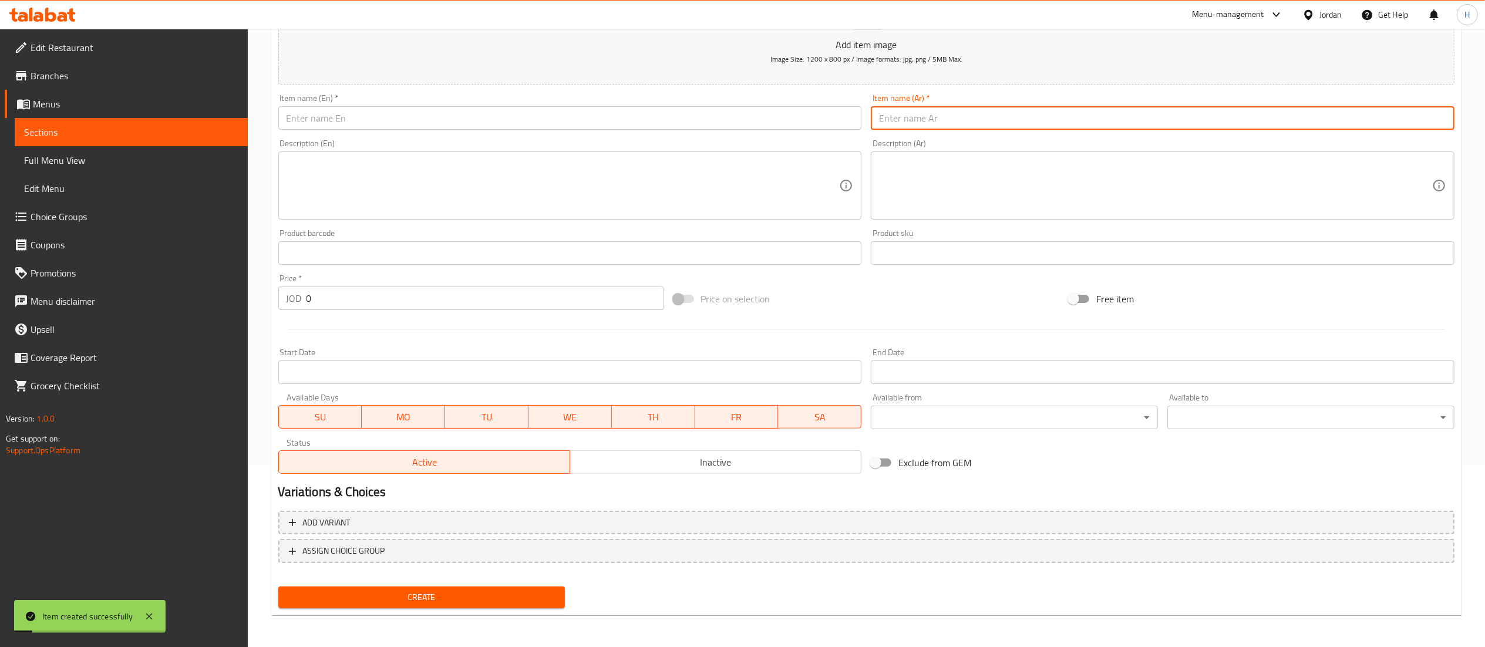
click at [984, 115] on input "text" at bounding box center [1163, 117] width 584 height 23
paste input "وجبة عائلي مكس"
type input "وجبة عائلي مكس"
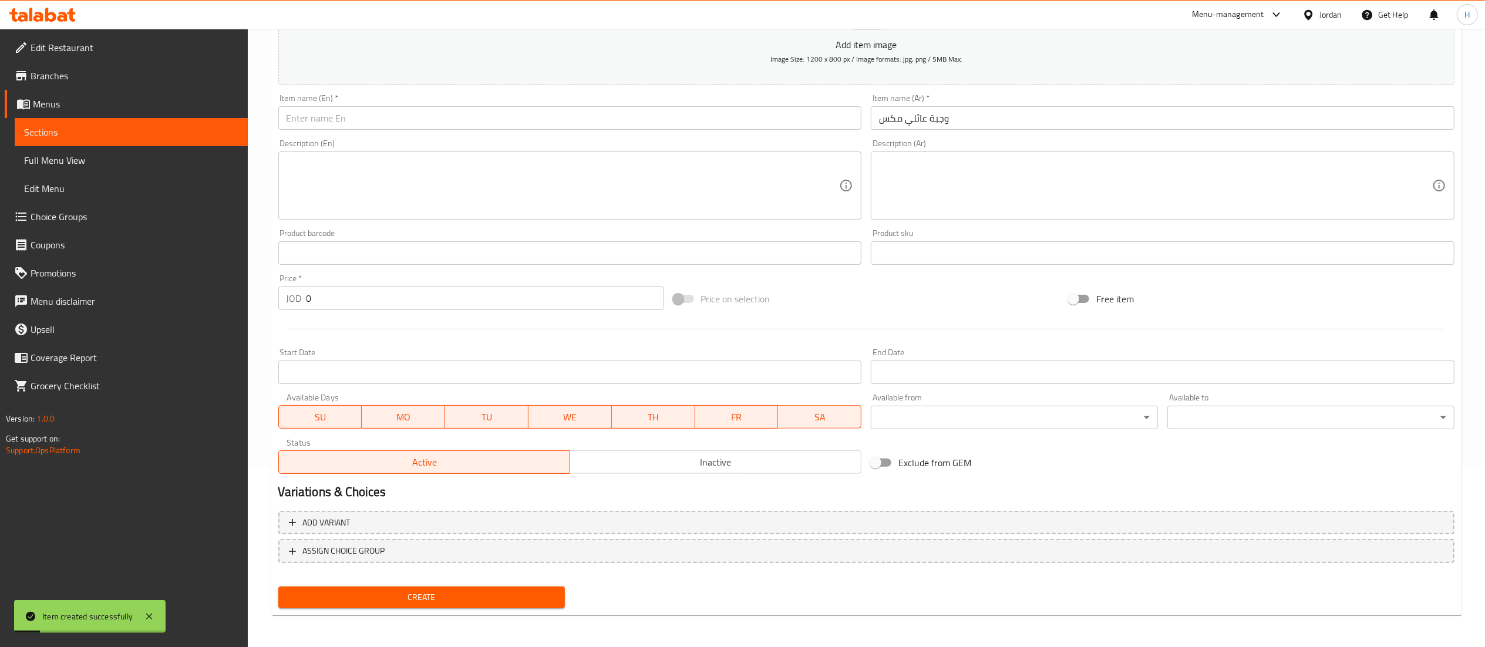
click at [733, 103] on div "Item name (En)   * Item name (En) *" at bounding box center [570, 112] width 584 height 36
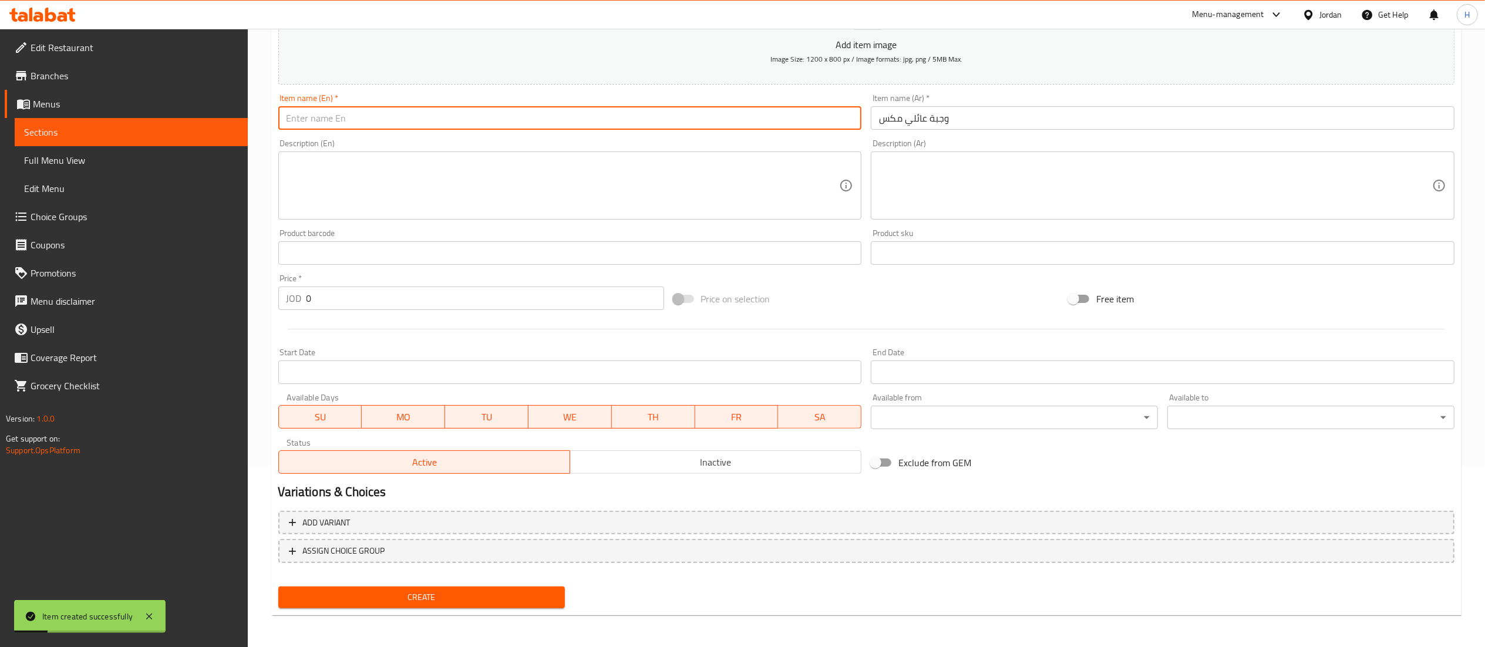
click at [726, 112] on input "text" at bounding box center [570, 117] width 584 height 23
type input "Family Mix Meal"
drag, startPoint x: 273, startPoint y: 305, endPoint x: 254, endPoint y: 308, distance: 18.9
click at [254, 308] on div "Home / Restaurants management / Menus / Sections / item / create Beef Shawarma …" at bounding box center [866, 247] width 1237 height 801
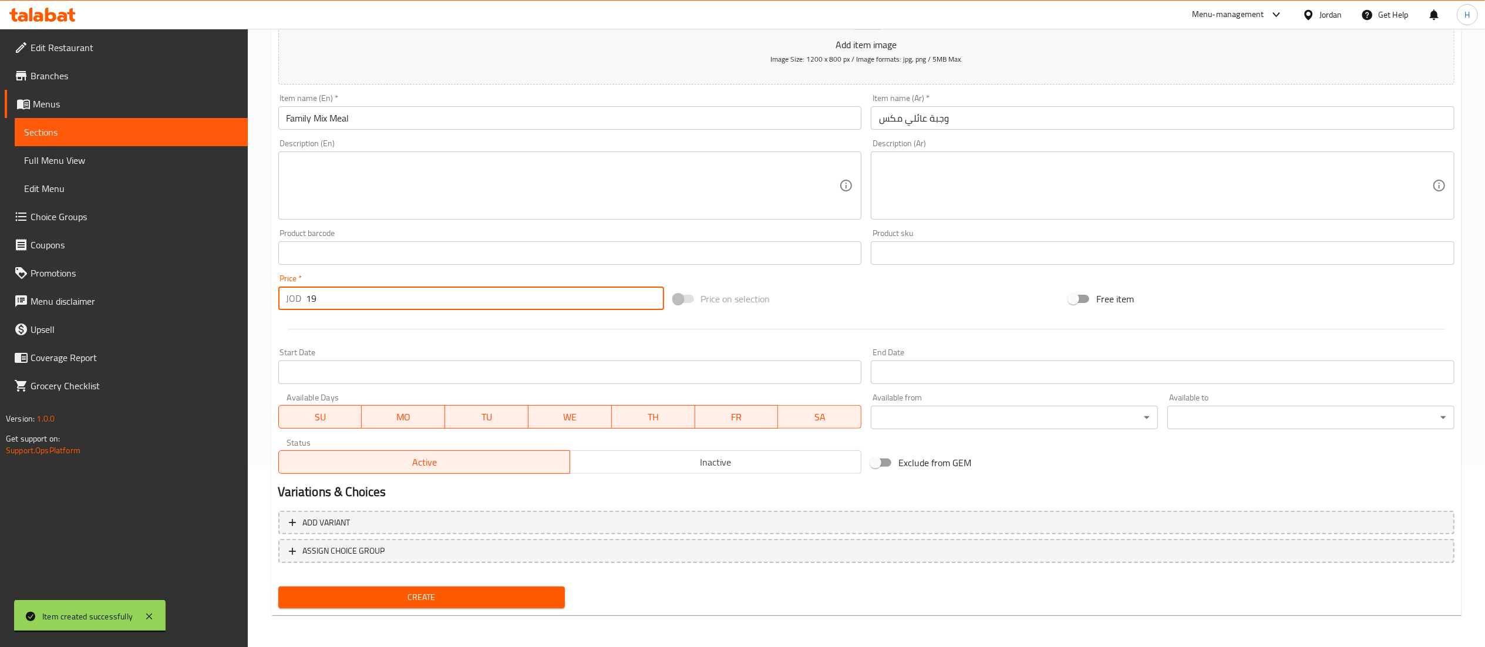
type input "19"
click at [430, 598] on span "Create" at bounding box center [422, 597] width 268 height 15
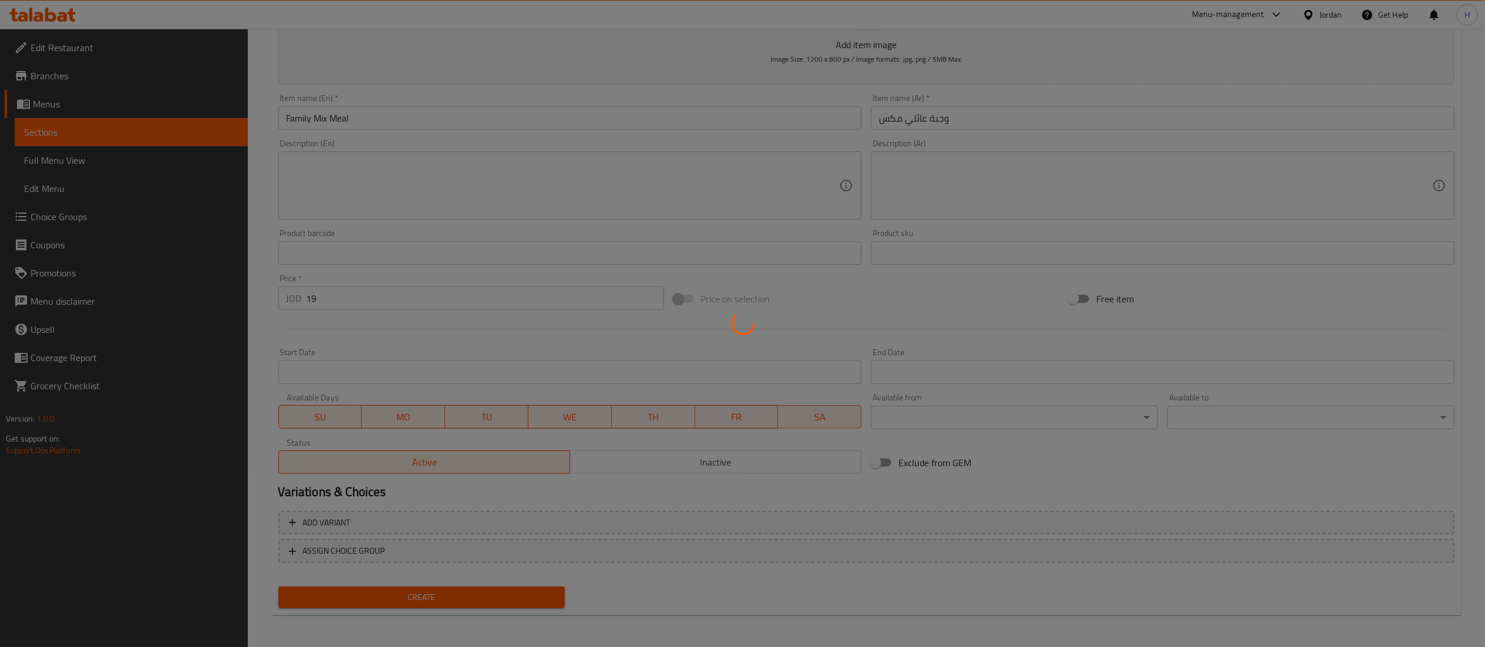
type input "0"
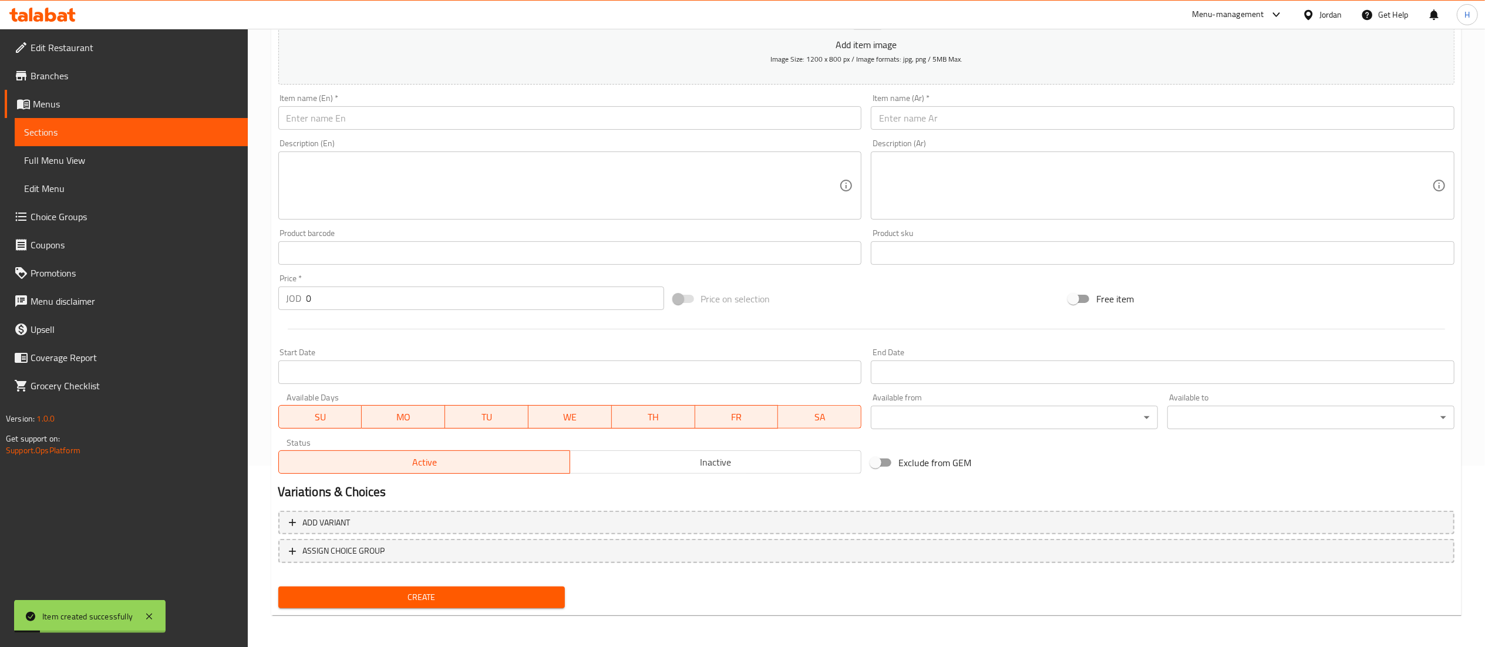
scroll to position [0, 0]
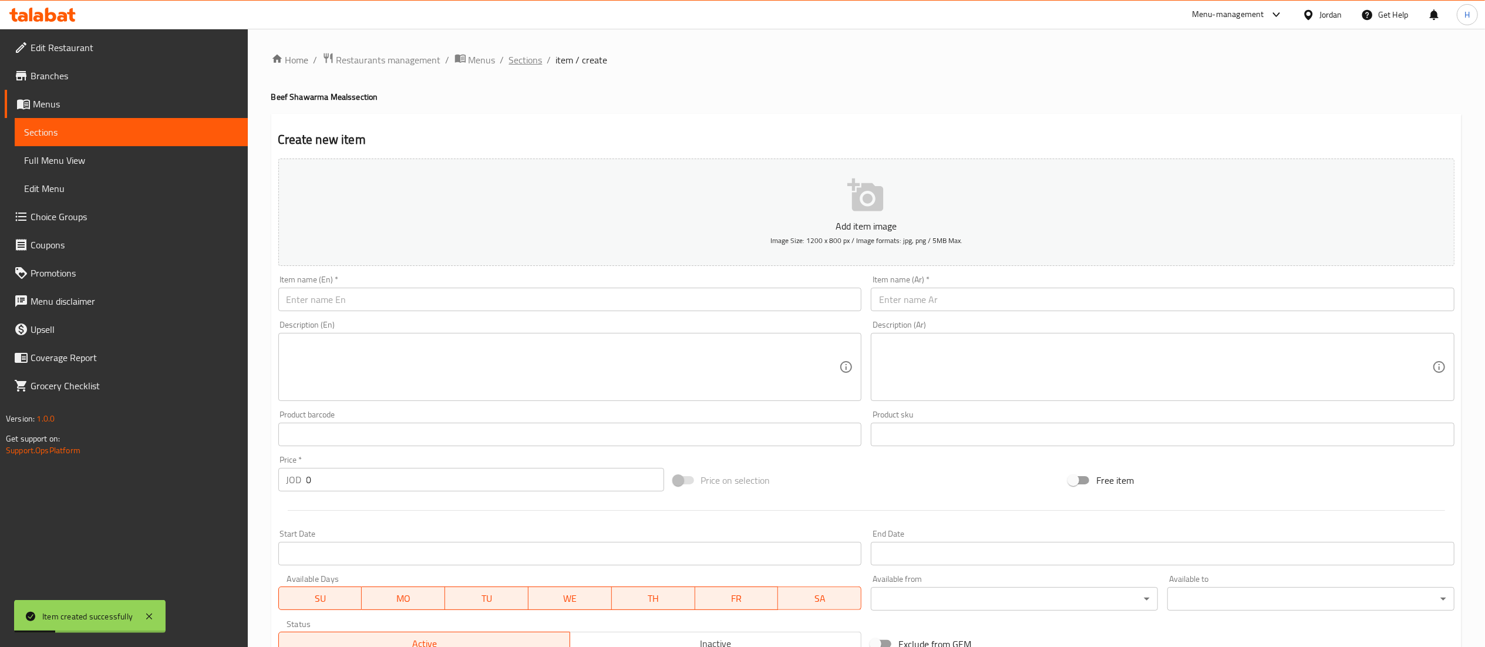
click at [522, 61] on span "Sections" at bounding box center [525, 60] width 33 height 14
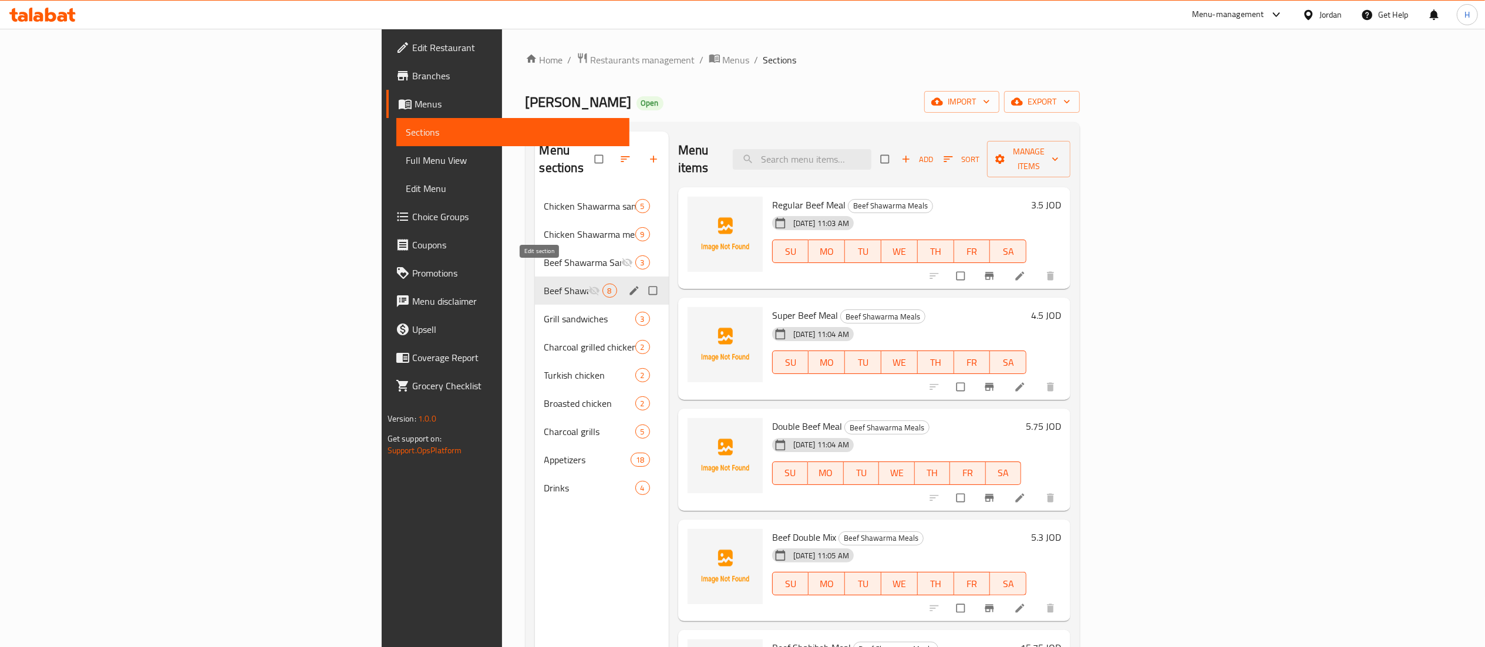
click at [630, 286] on icon "edit" at bounding box center [634, 290] width 9 height 9
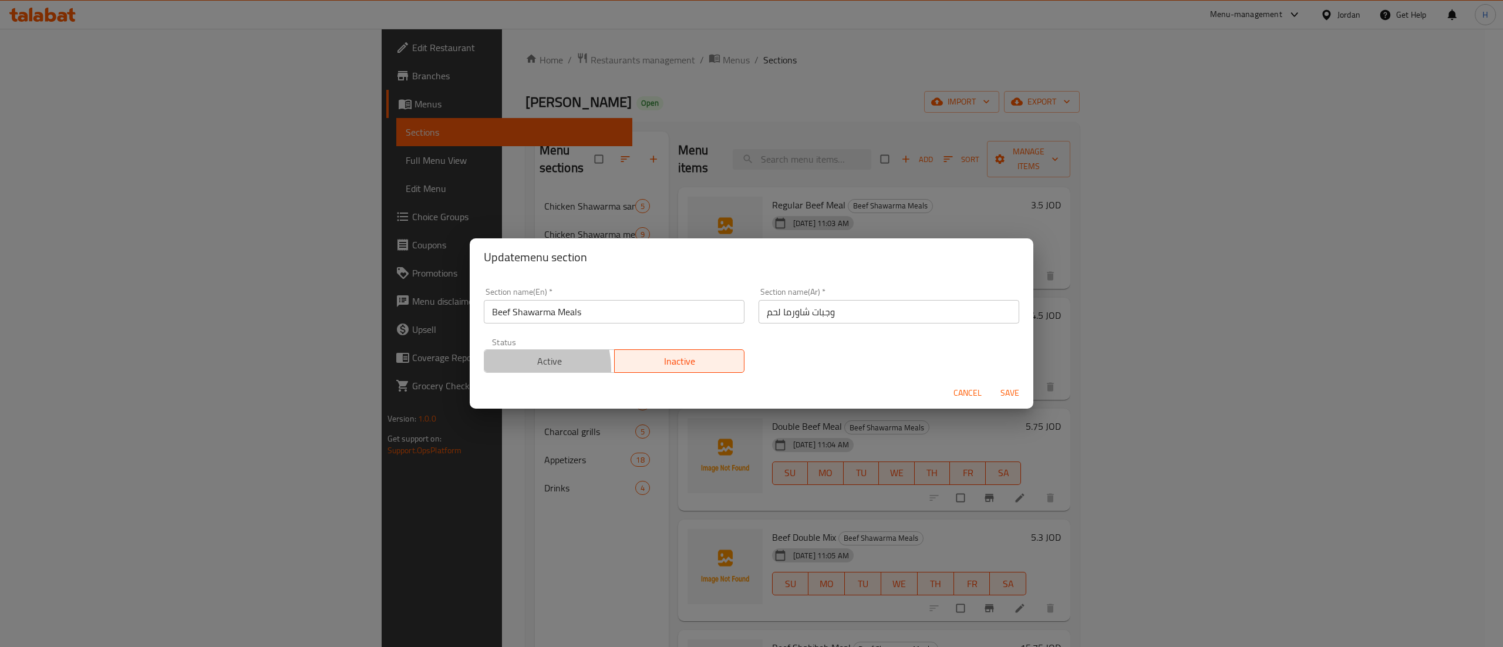
click at [513, 370] on button "Active" at bounding box center [549, 360] width 131 height 23
click at [1018, 395] on span "Save" at bounding box center [1010, 393] width 28 height 15
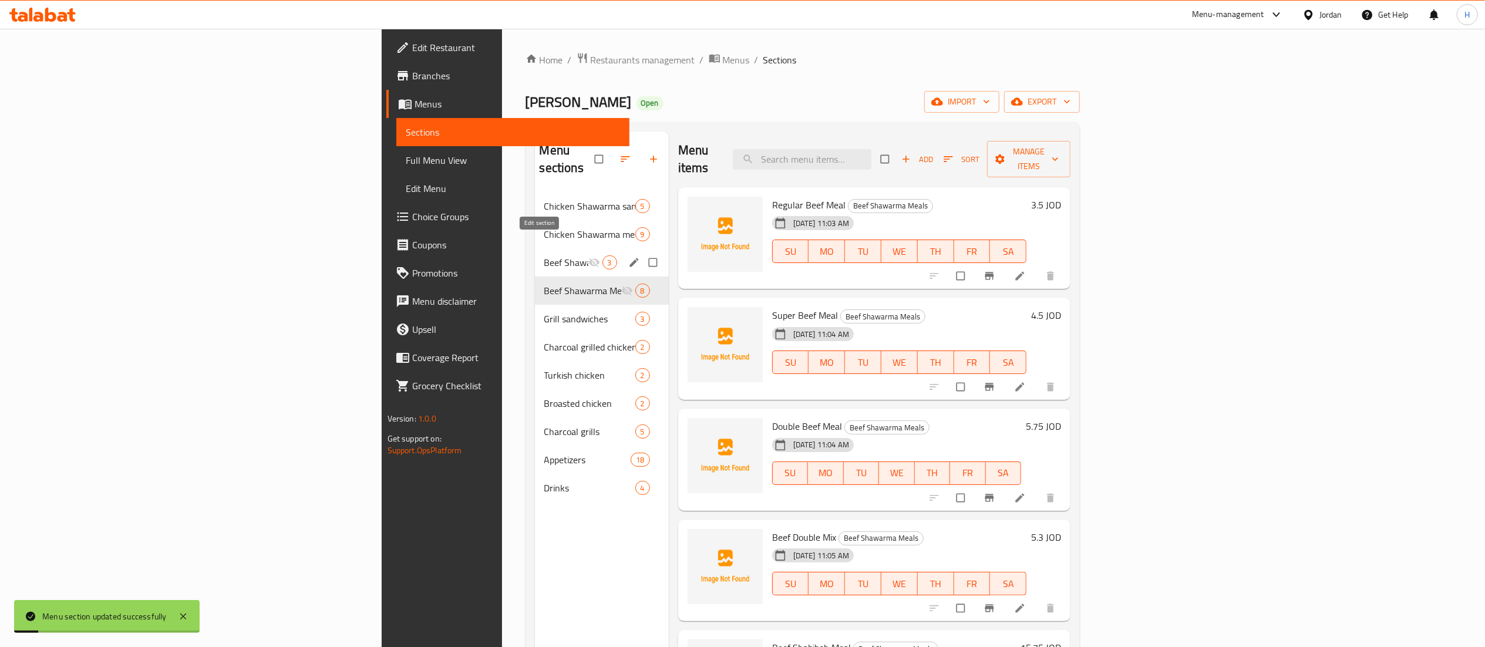
click at [628, 257] on icon "edit" at bounding box center [634, 263] width 12 height 12
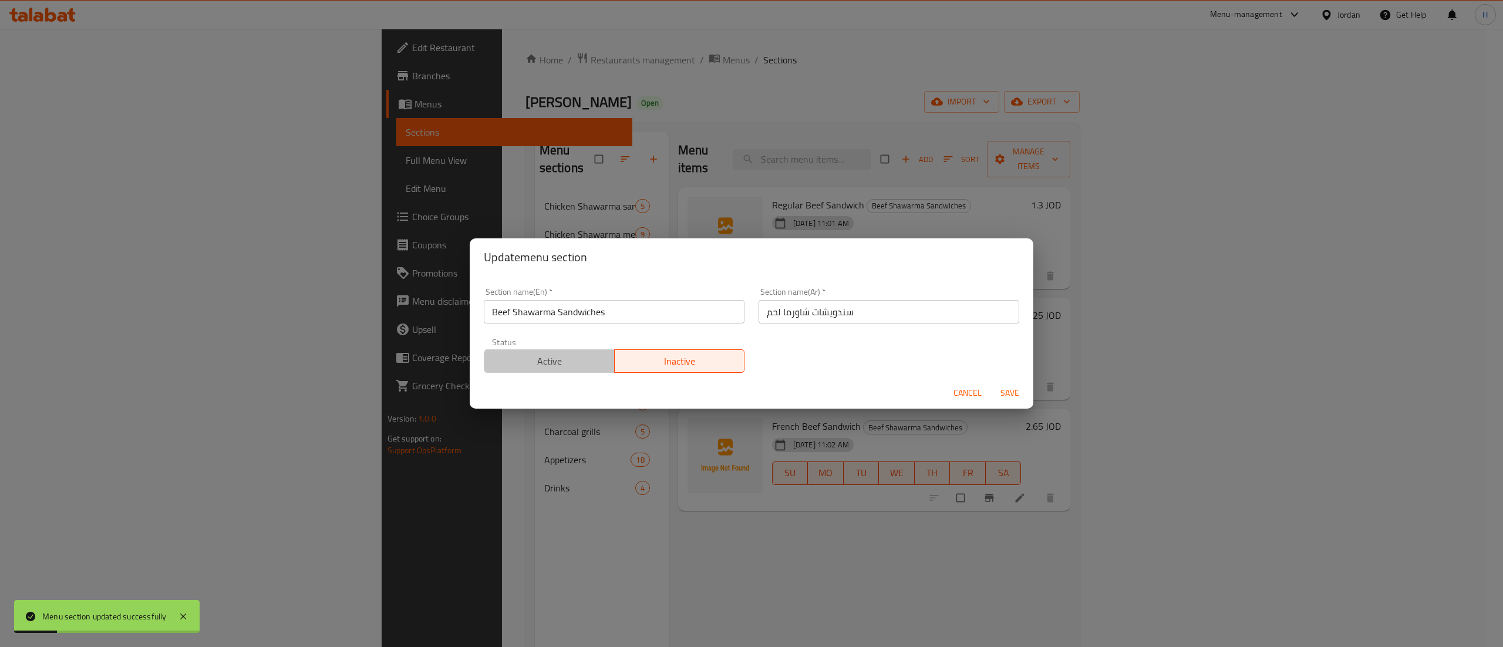
click at [580, 358] on span "Active" at bounding box center [549, 361] width 121 height 17
click at [1013, 401] on span "Save" at bounding box center [1010, 393] width 28 height 15
